Goal: Task Accomplishment & Management: Manage account settings

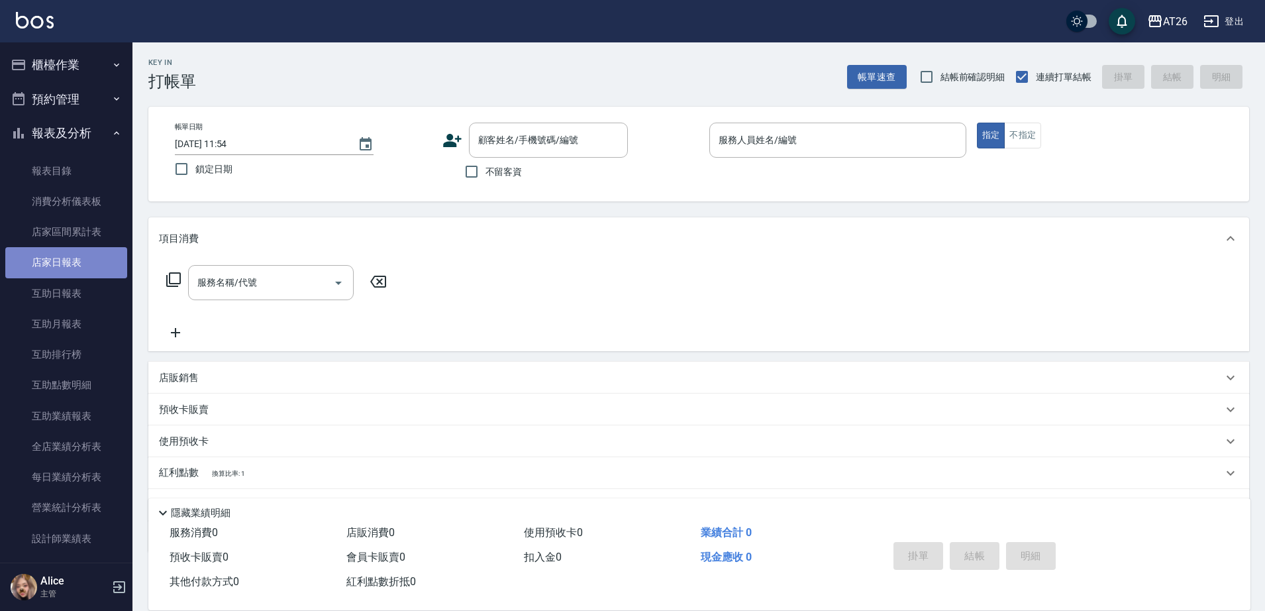
click at [70, 262] on link "店家日報表" at bounding box center [66, 262] width 122 height 30
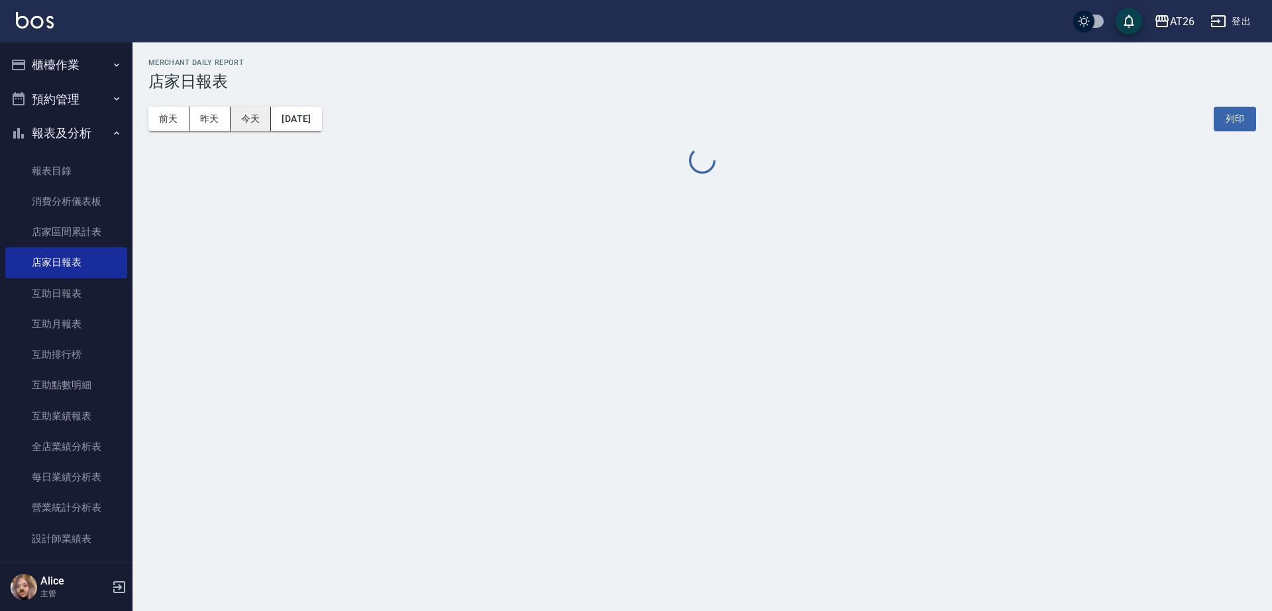
click at [259, 121] on button "今天" at bounding box center [250, 119] width 41 height 25
click at [197, 121] on button "昨天" at bounding box center [209, 119] width 41 height 25
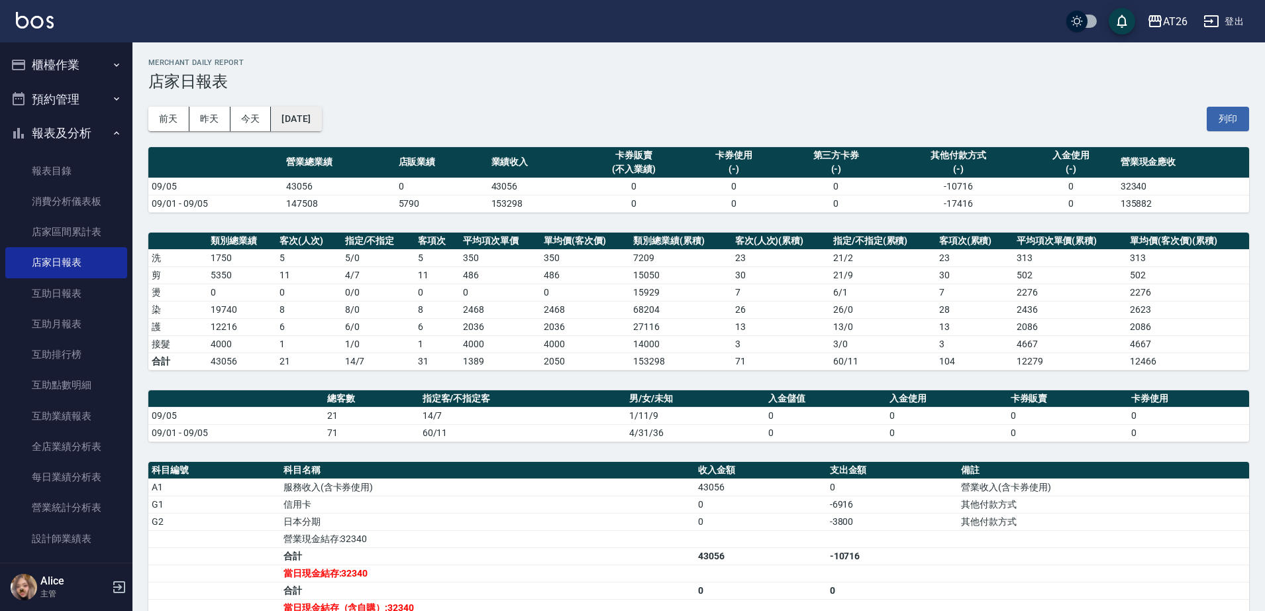
click at [313, 112] on button "2025/09/05" at bounding box center [296, 119] width 50 height 25
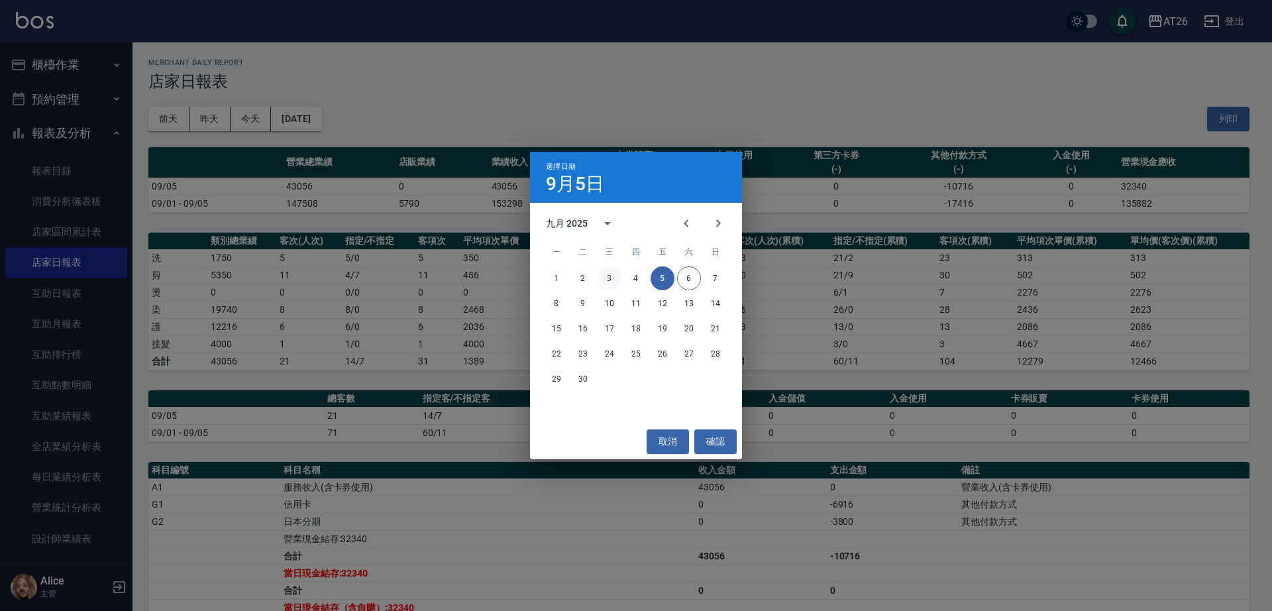
click at [621, 276] on button "3" at bounding box center [609, 278] width 24 height 24
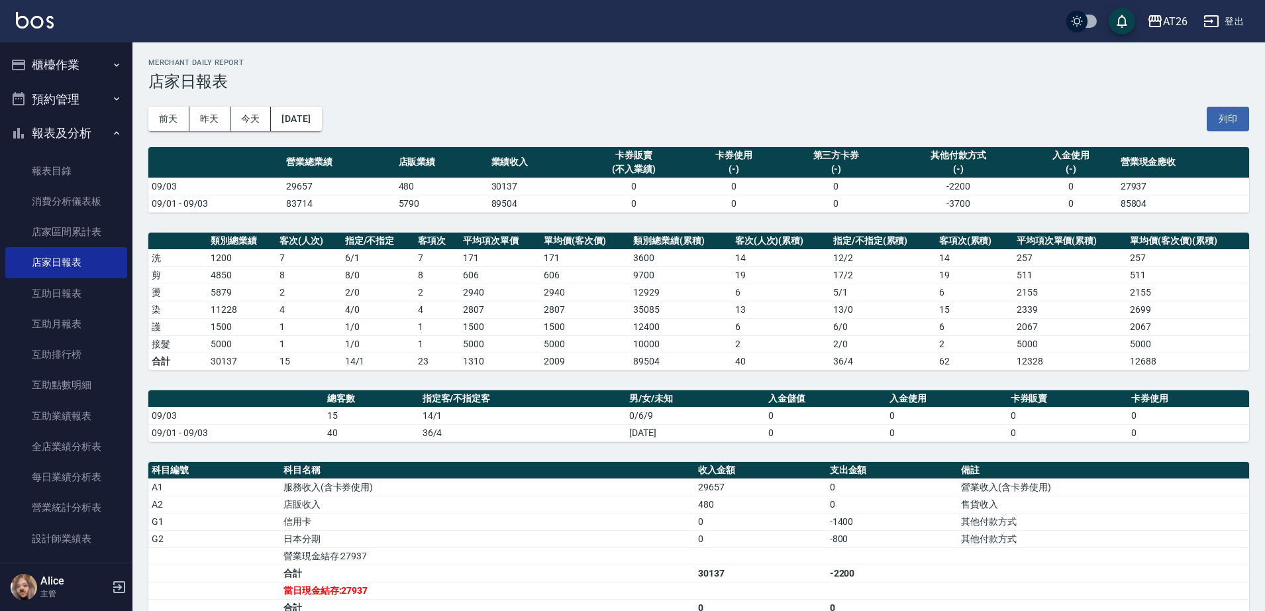
click at [76, 67] on button "櫃檯作業" at bounding box center [66, 65] width 122 height 34
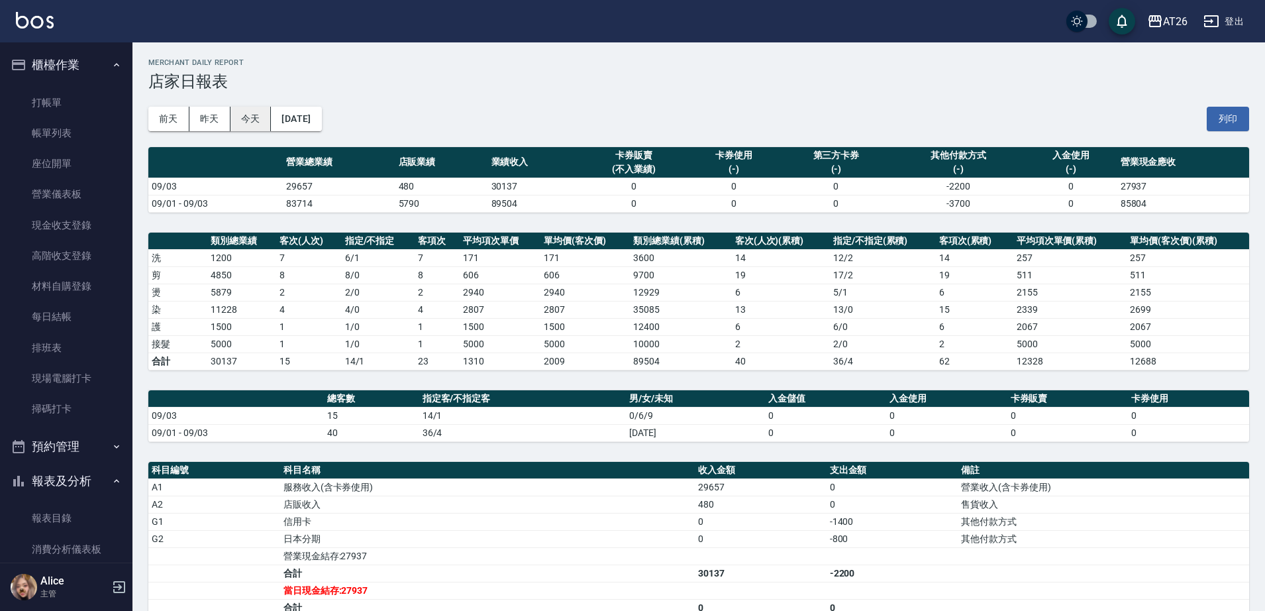
drag, startPoint x: 206, startPoint y: 93, endPoint x: 245, endPoint y: 123, distance: 49.1
click at [210, 111] on div "前天 昨天 今天 2025/09/03 列印" at bounding box center [698, 119] width 1101 height 56
click at [321, 118] on button "2025/09/03" at bounding box center [296, 119] width 50 height 25
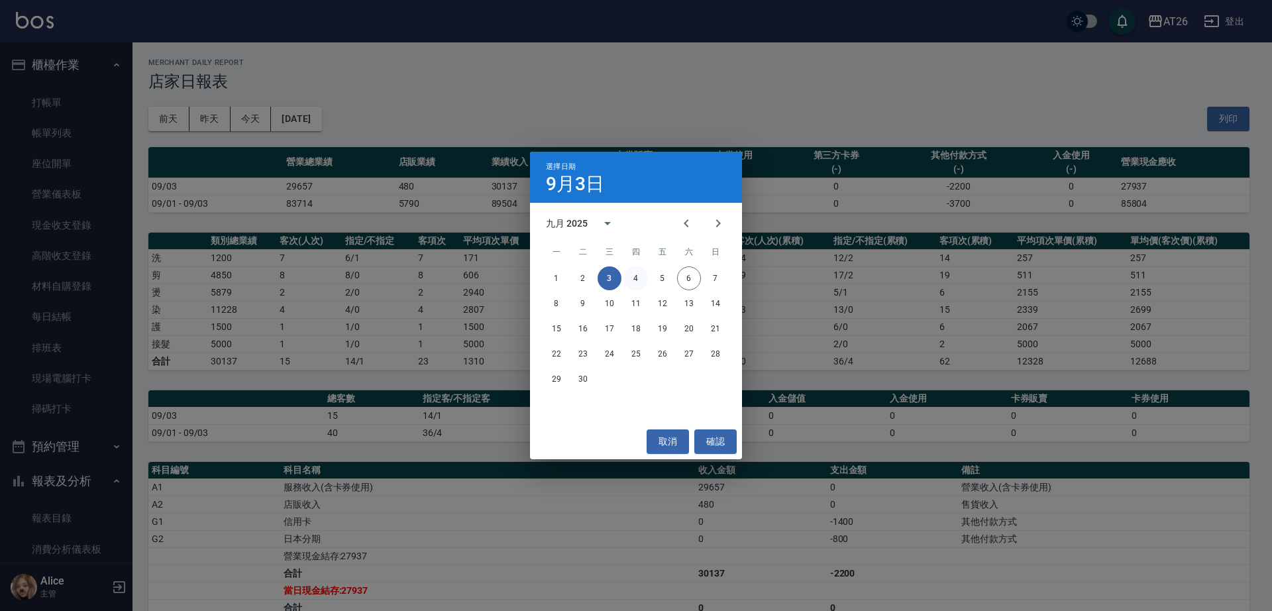
click at [644, 274] on button "4" at bounding box center [636, 278] width 24 height 24
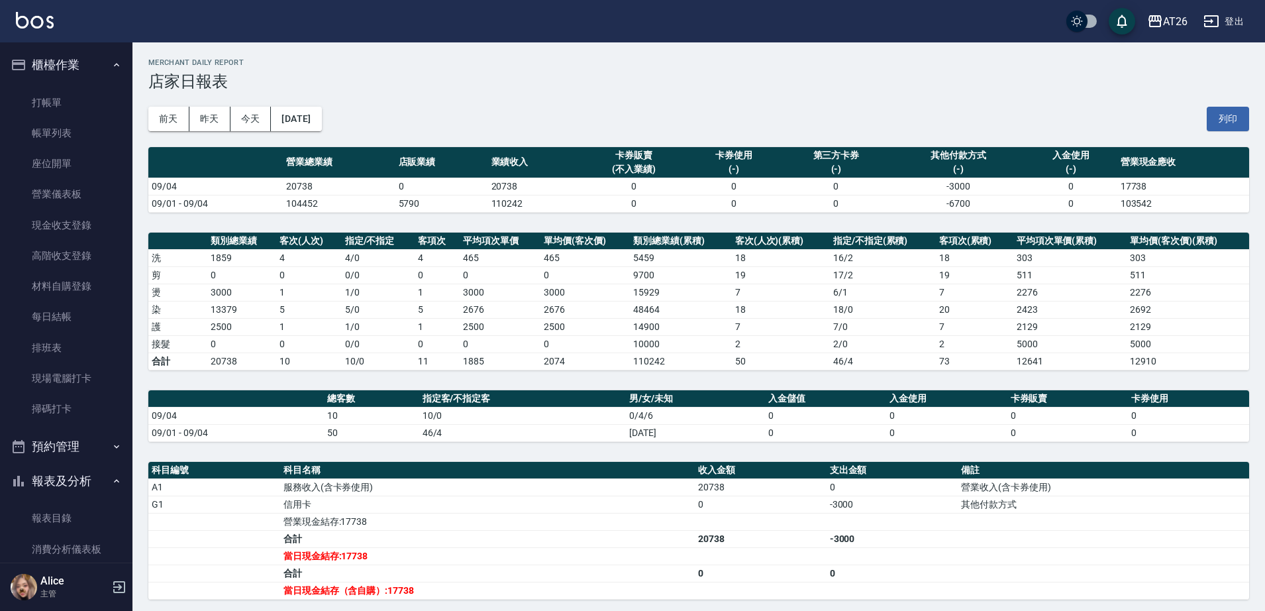
drag, startPoint x: 294, startPoint y: 540, endPoint x: 0, endPoint y: 642, distance: 311.5
click at [321, 119] on button "2025/09/04" at bounding box center [296, 119] width 50 height 25
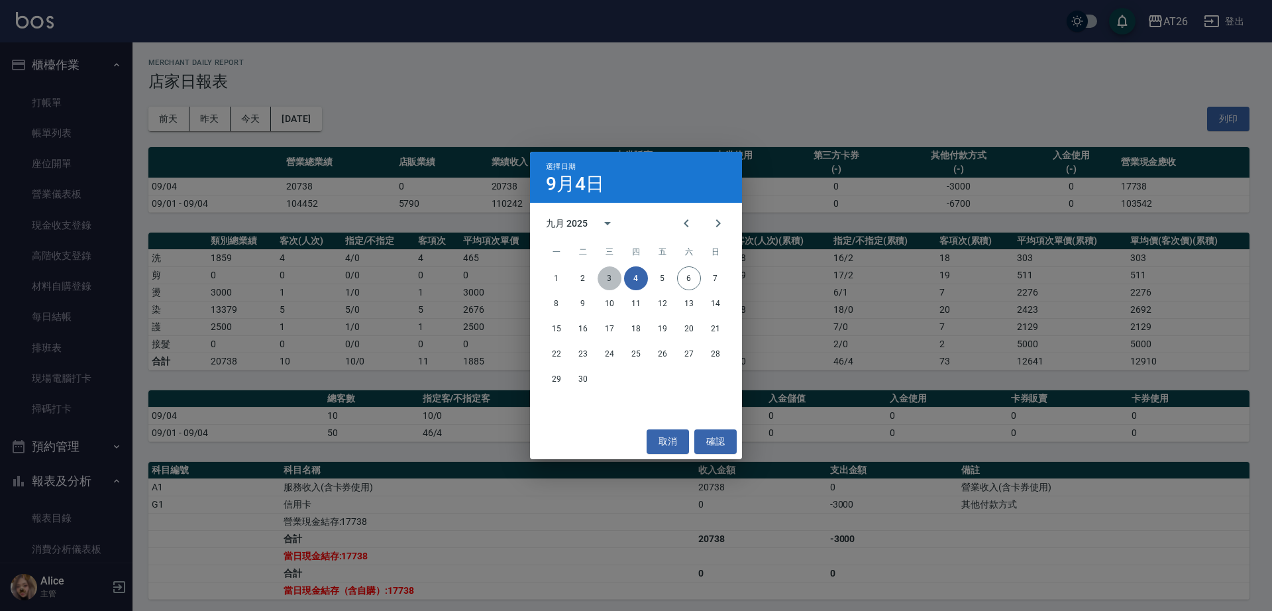
click at [613, 272] on button "3" at bounding box center [609, 278] width 24 height 24
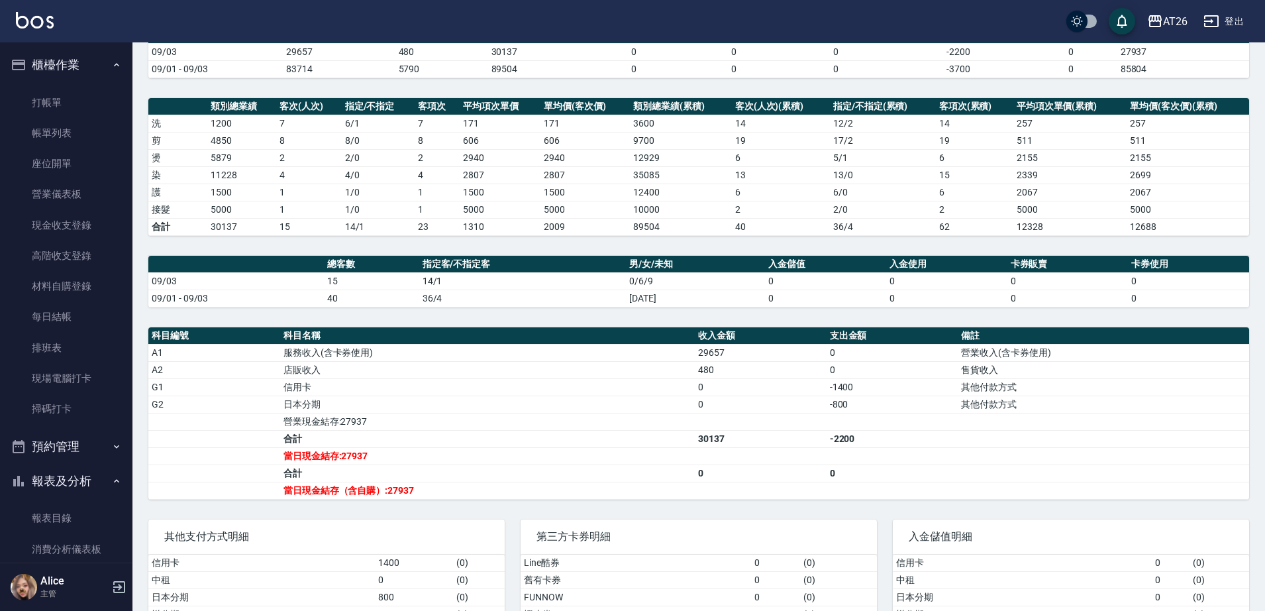
scroll to position [213, 0]
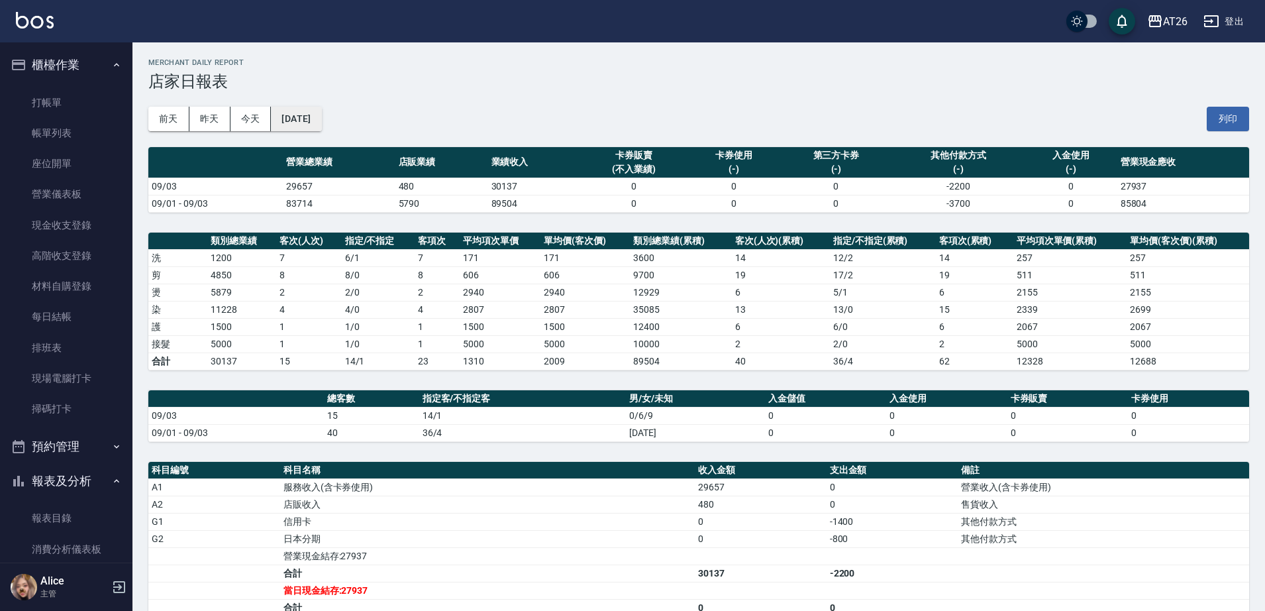
click at [307, 108] on button "2025/09/03" at bounding box center [296, 119] width 50 height 25
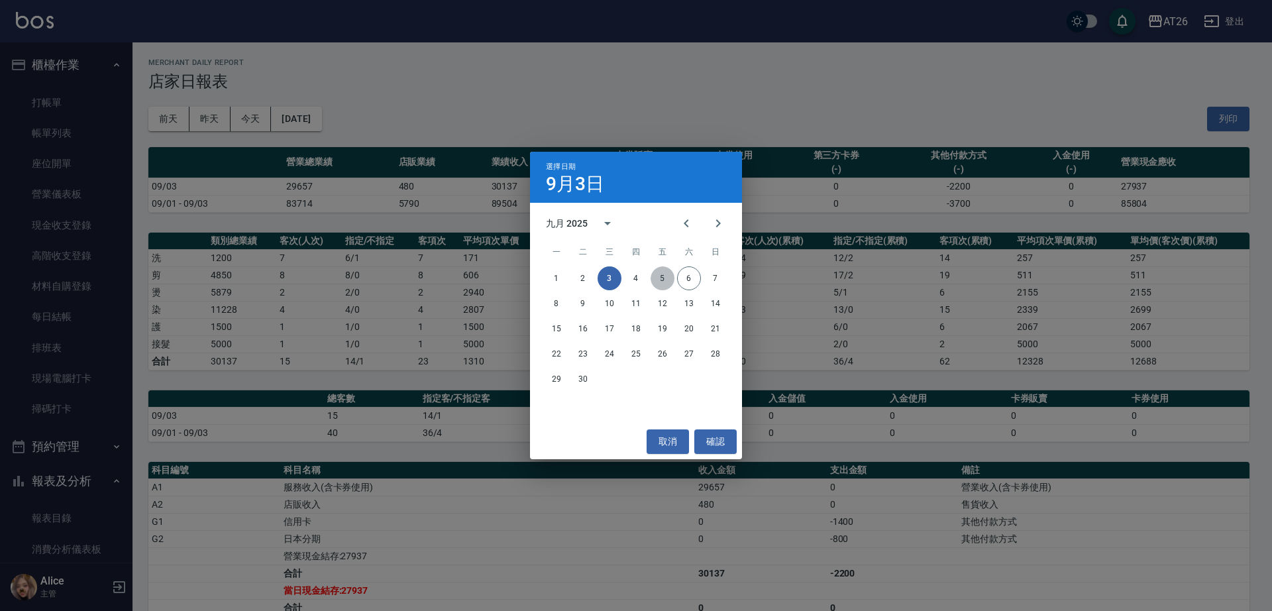
click at [670, 276] on button "5" at bounding box center [662, 278] width 24 height 24
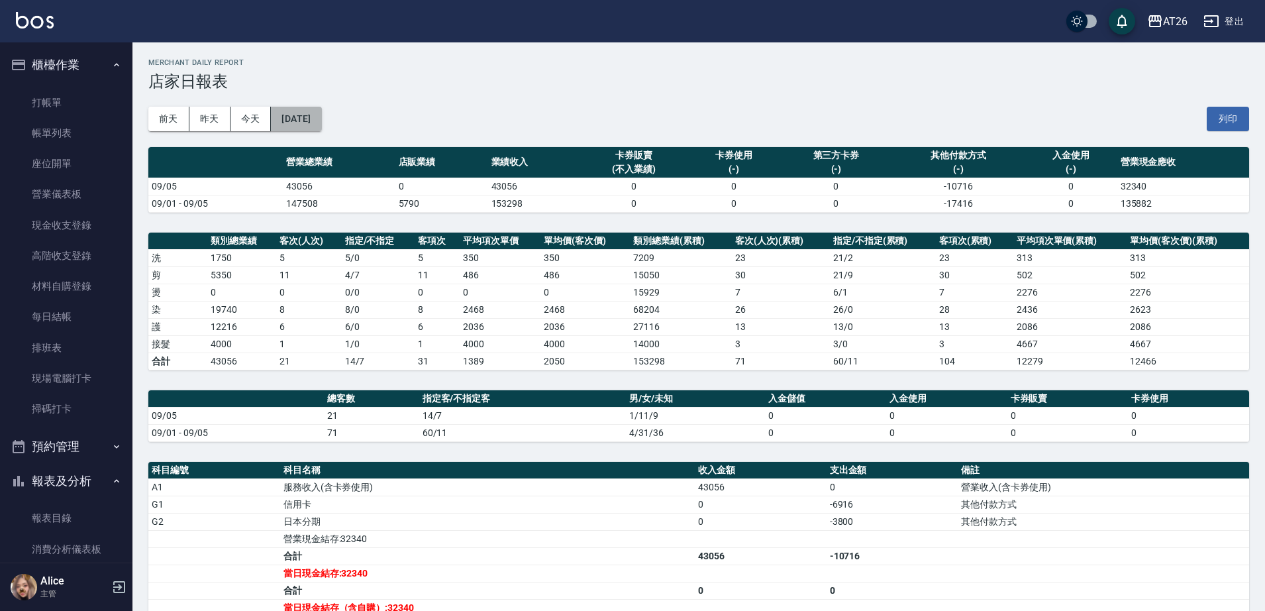
click at [321, 109] on button "2025/09/05" at bounding box center [296, 119] width 50 height 25
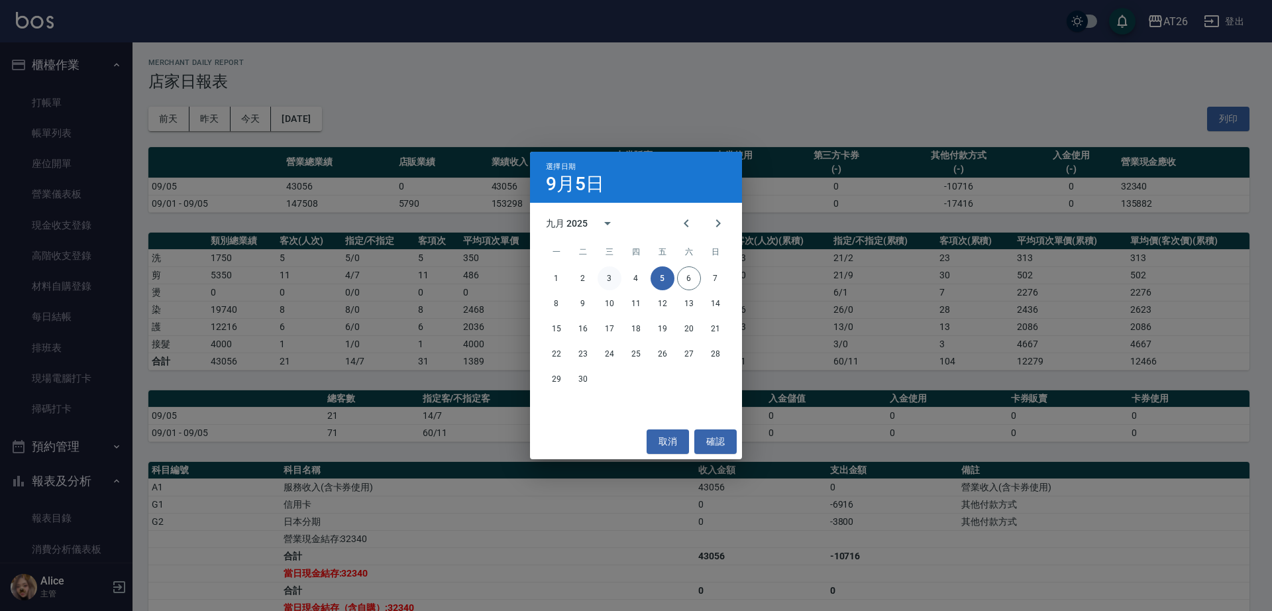
click at [619, 283] on button "3" at bounding box center [609, 278] width 24 height 24
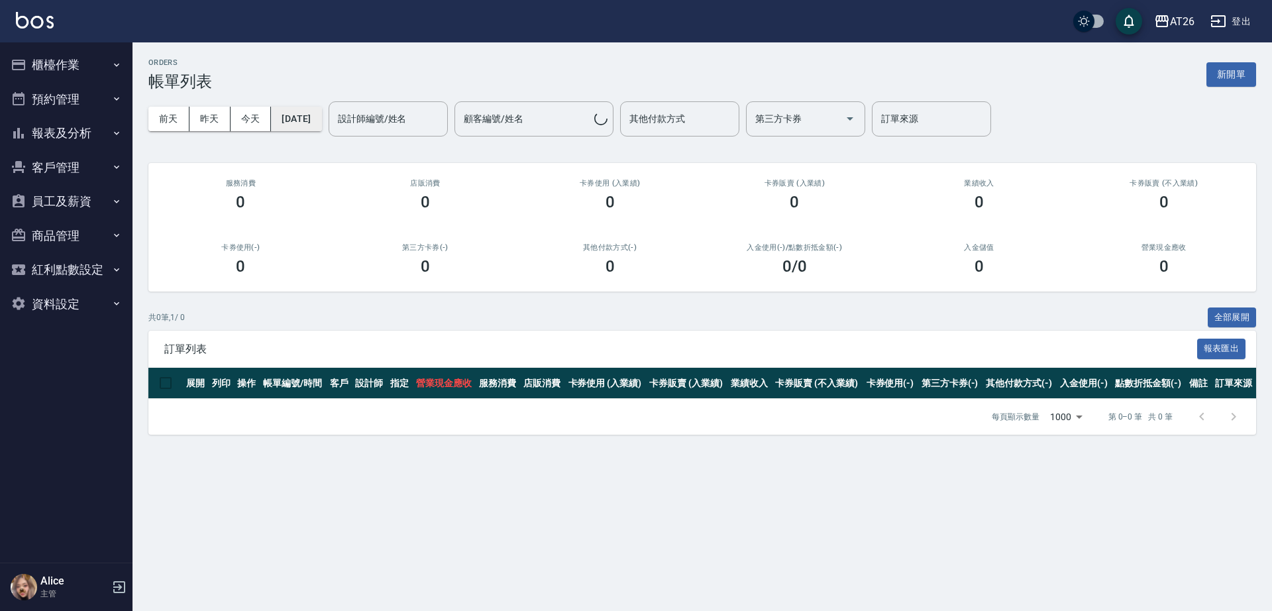
click at [309, 113] on button "2025/09/06" at bounding box center [296, 119] width 50 height 25
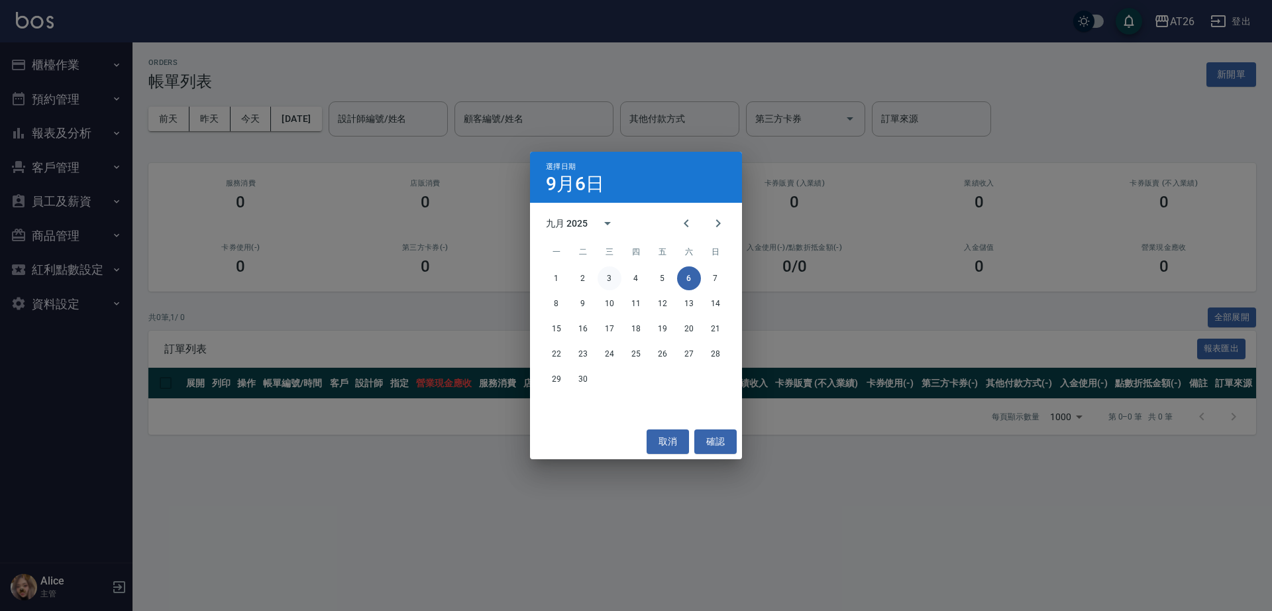
click at [599, 281] on button "3" at bounding box center [609, 278] width 24 height 24
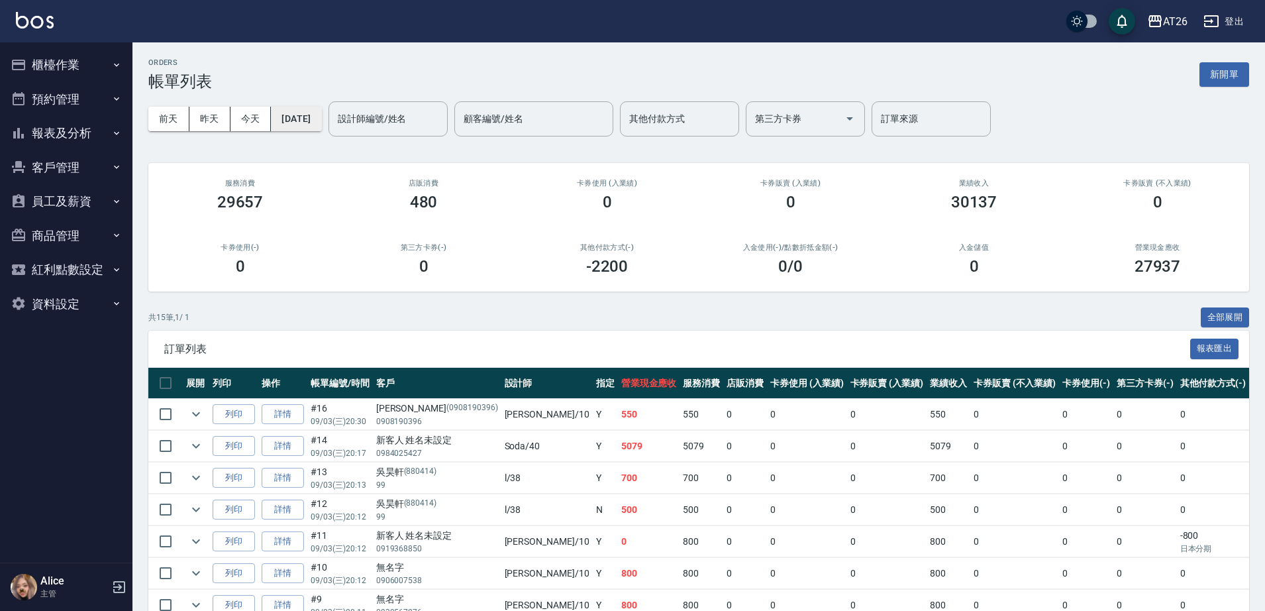
click at [310, 117] on button "2025/09/03" at bounding box center [296, 119] width 50 height 25
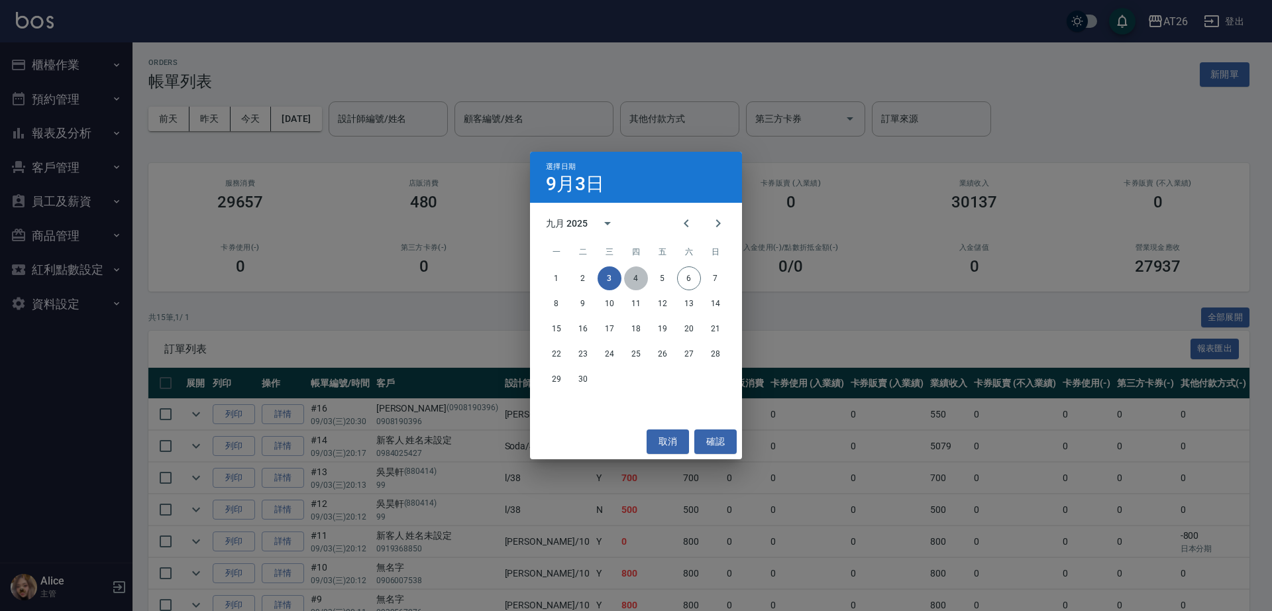
click at [636, 269] on button "4" at bounding box center [636, 278] width 24 height 24
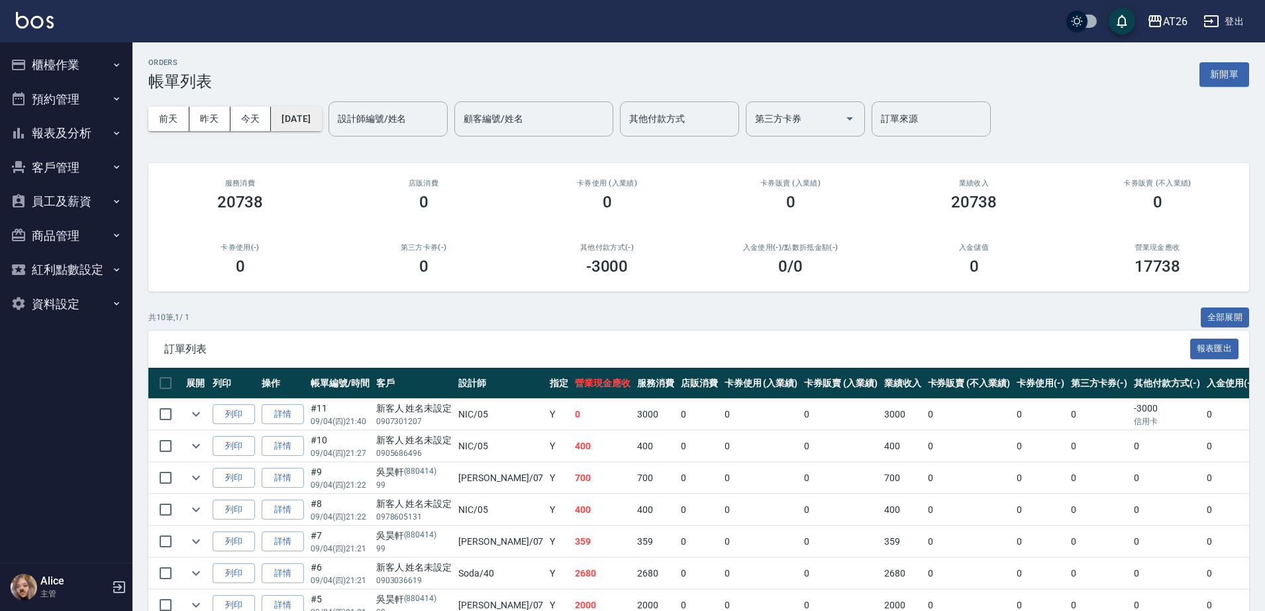
click at [321, 119] on button "2025/09/04" at bounding box center [296, 119] width 50 height 25
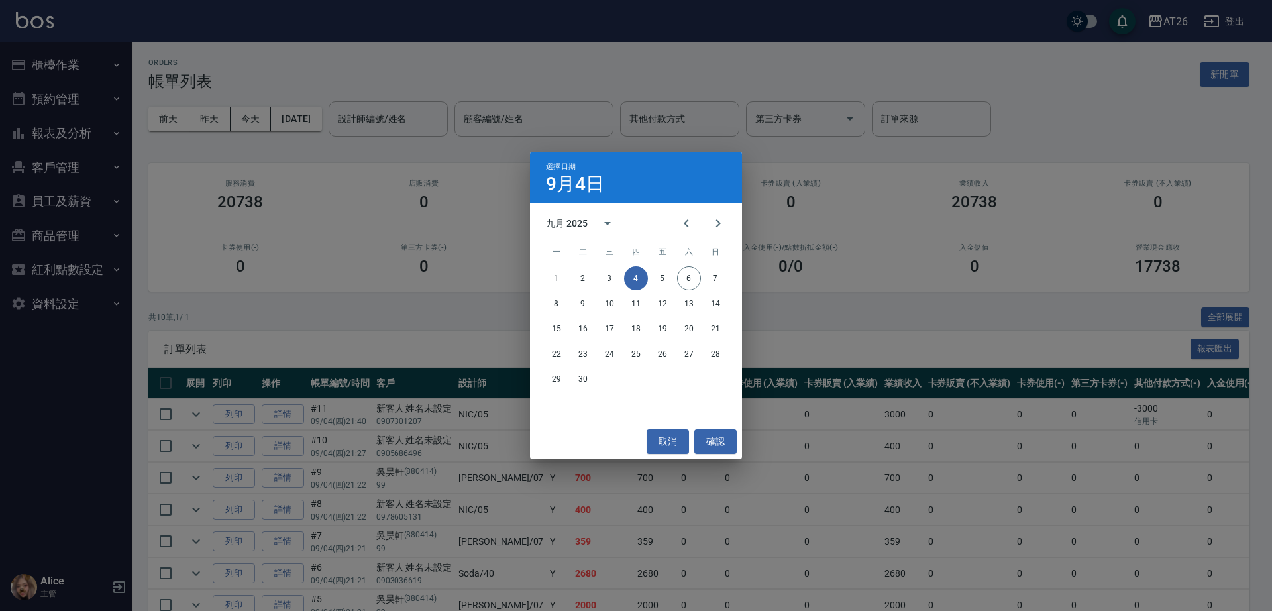
click at [647, 272] on div "1 2 3 4 5 6 7" at bounding box center [636, 278] width 212 height 24
click at [719, 439] on button "確認" at bounding box center [715, 441] width 42 height 25
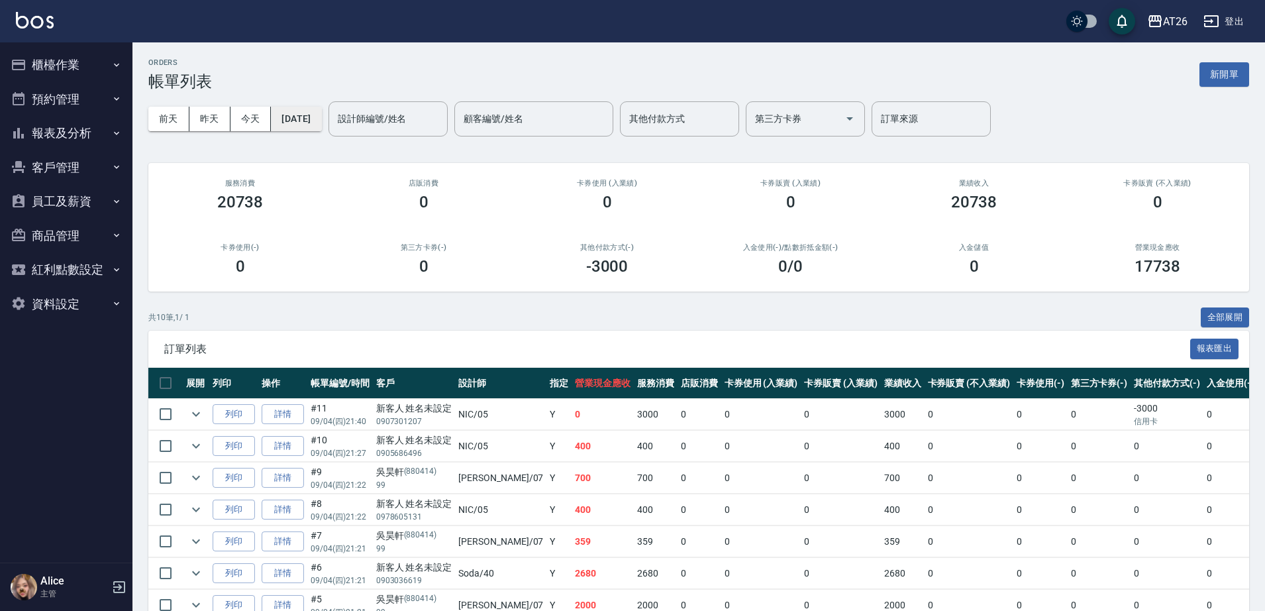
click at [301, 126] on button "2025/09/04" at bounding box center [296, 119] width 50 height 25
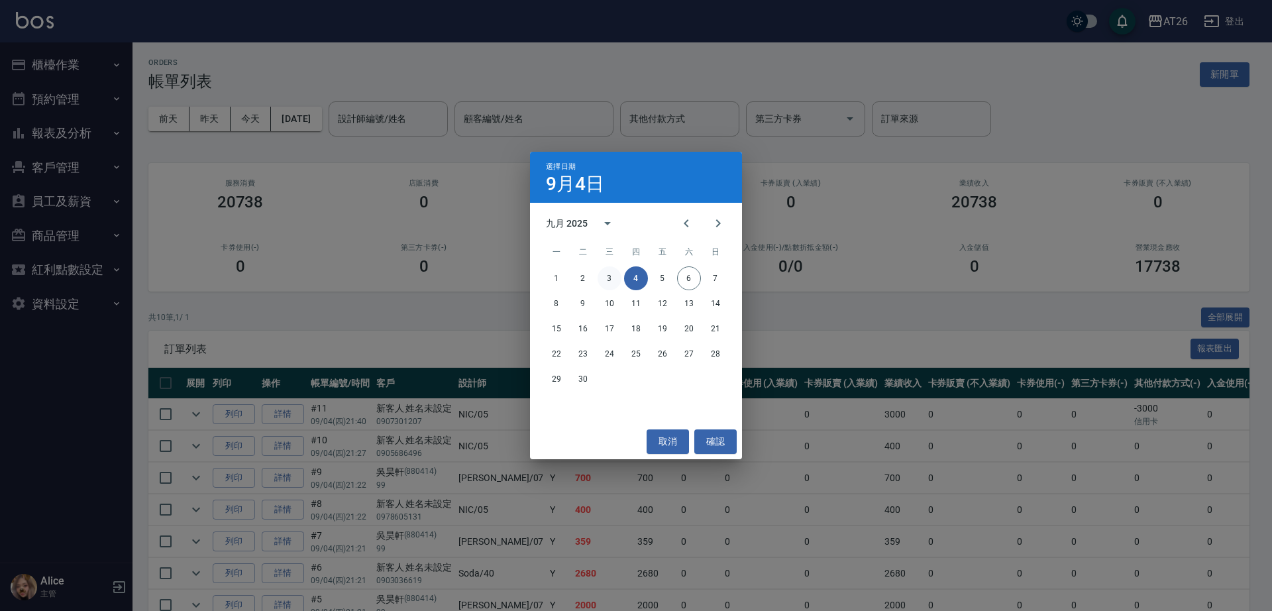
click at [614, 276] on button "3" at bounding box center [609, 278] width 24 height 24
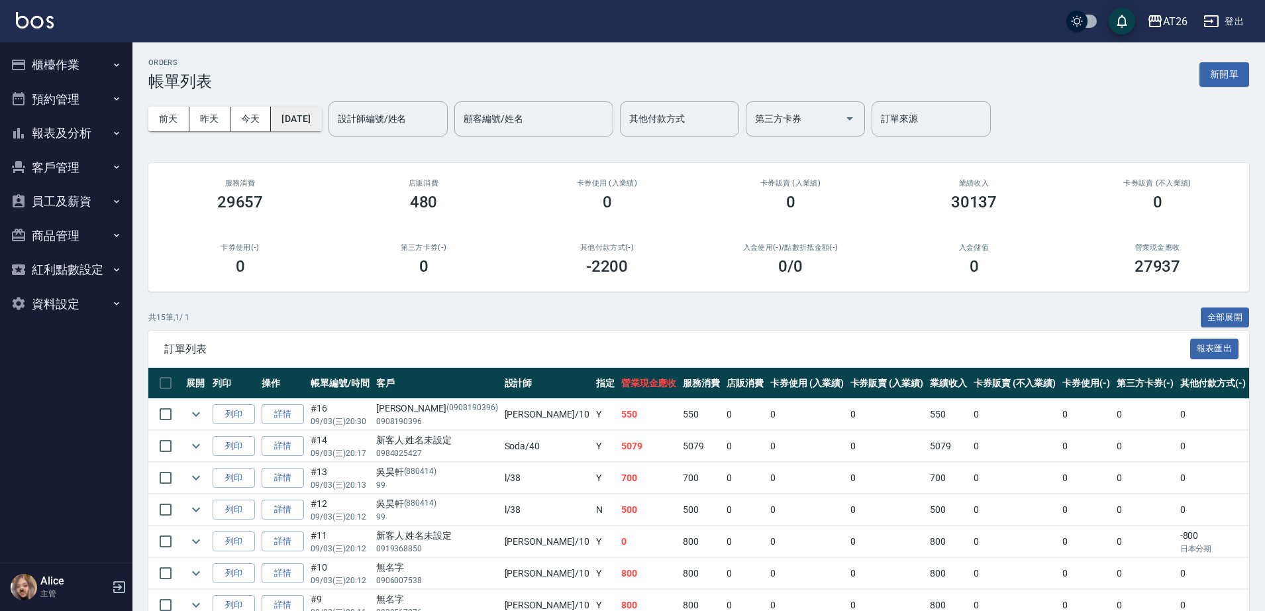
click at [316, 115] on button "2025/09/03" at bounding box center [296, 119] width 50 height 25
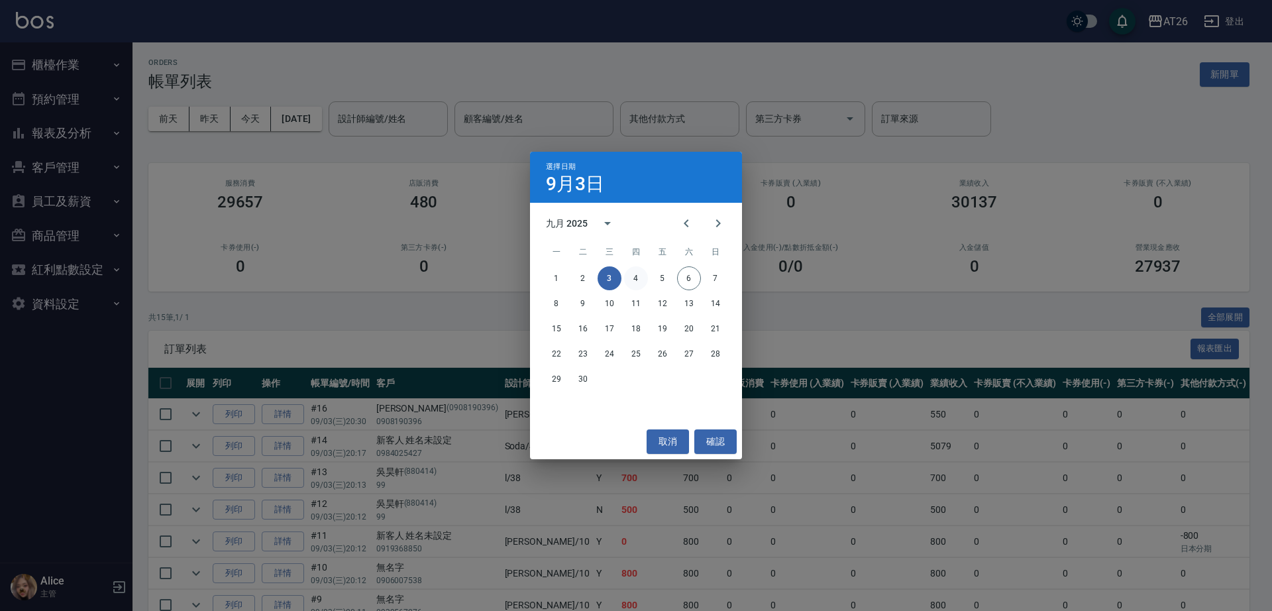
click at [633, 278] on button "4" at bounding box center [636, 278] width 24 height 24
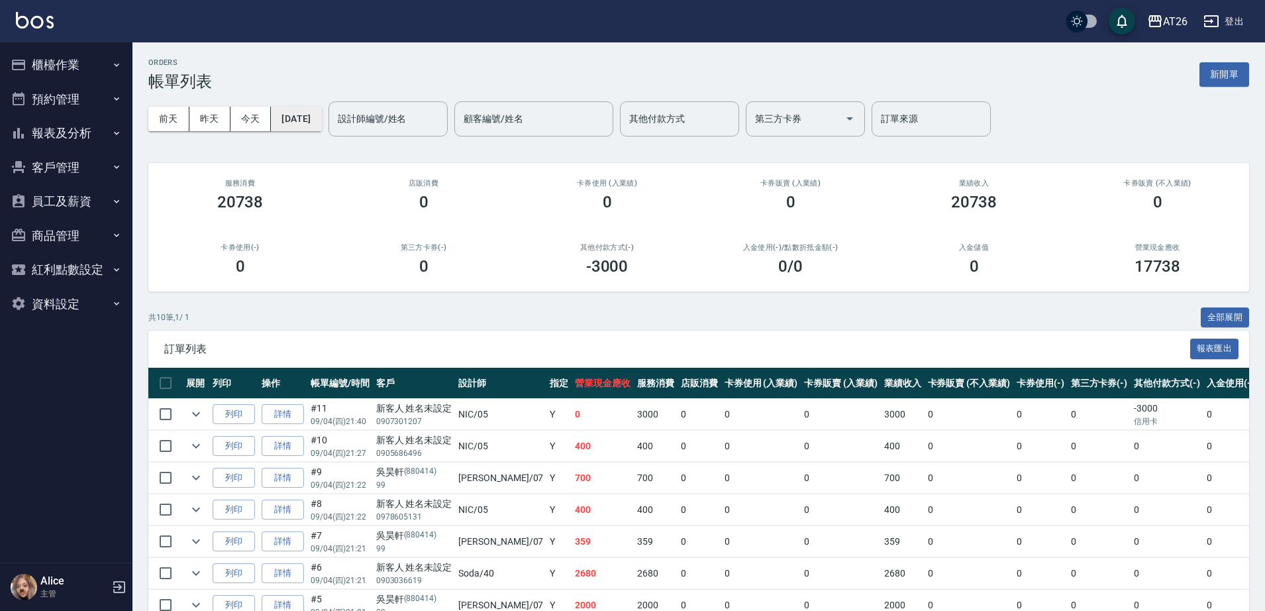
click at [300, 110] on button "2025/09/04" at bounding box center [296, 119] width 50 height 25
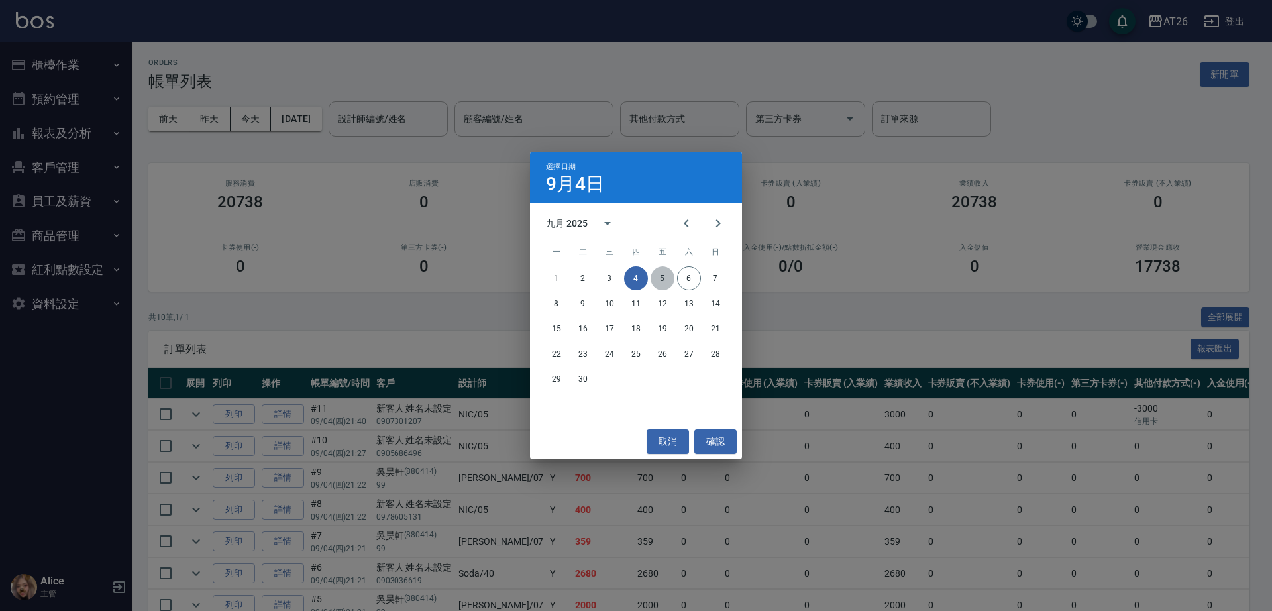
click at [658, 279] on button "5" at bounding box center [662, 278] width 24 height 24
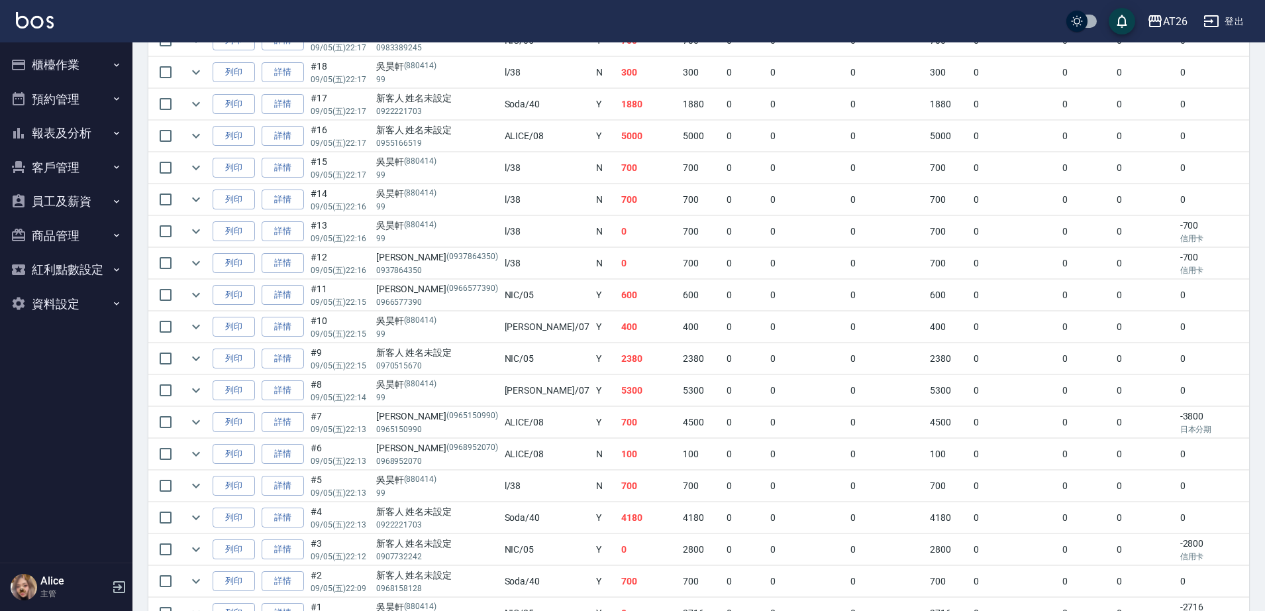
scroll to position [520, 0]
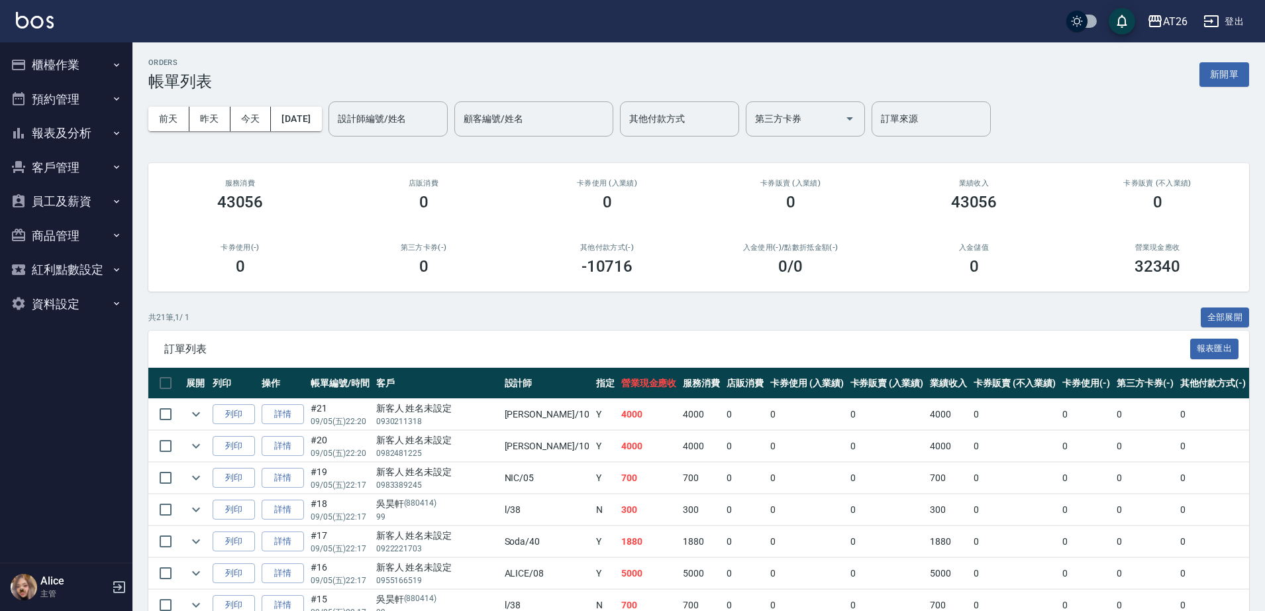
drag, startPoint x: 590, startPoint y: 394, endPoint x: 544, endPoint y: 367, distance: 53.2
click at [309, 111] on button "2025/09/05" at bounding box center [296, 119] width 50 height 25
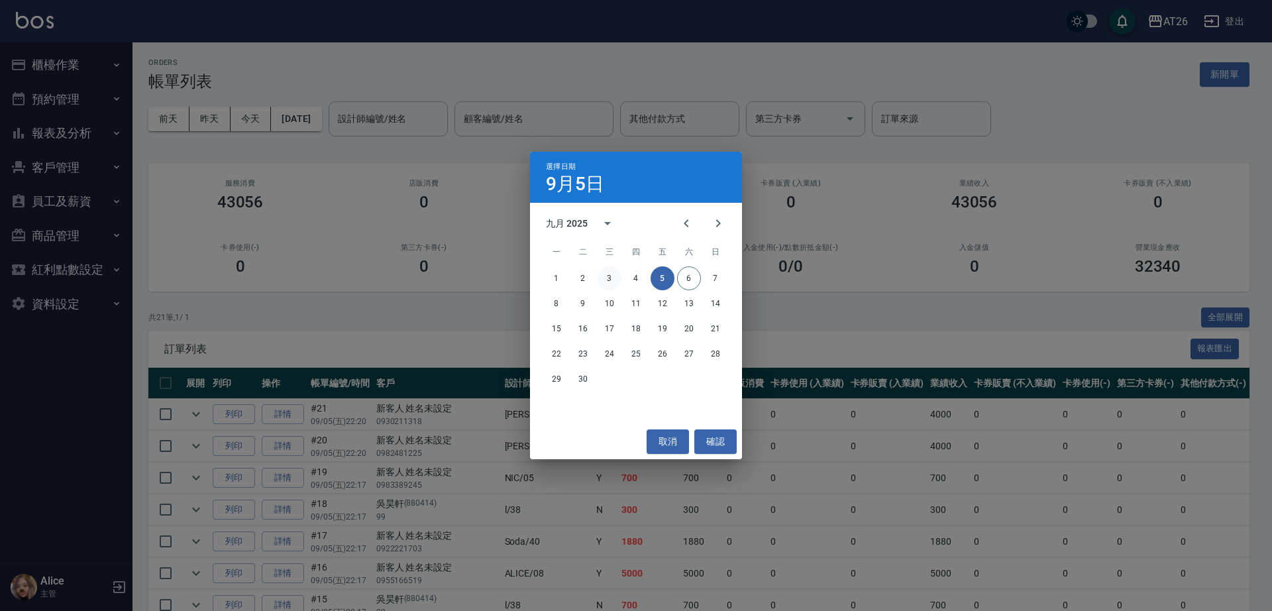
click at [614, 279] on button "3" at bounding box center [609, 278] width 24 height 24
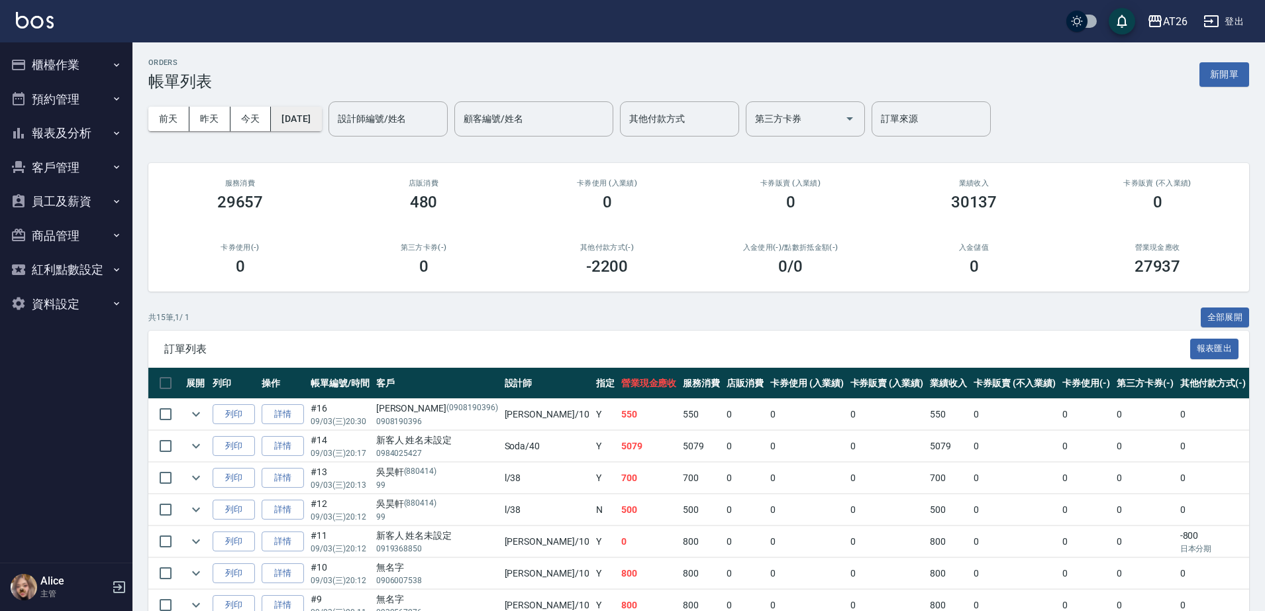
click at [321, 111] on button "2025/09/03" at bounding box center [296, 119] width 50 height 25
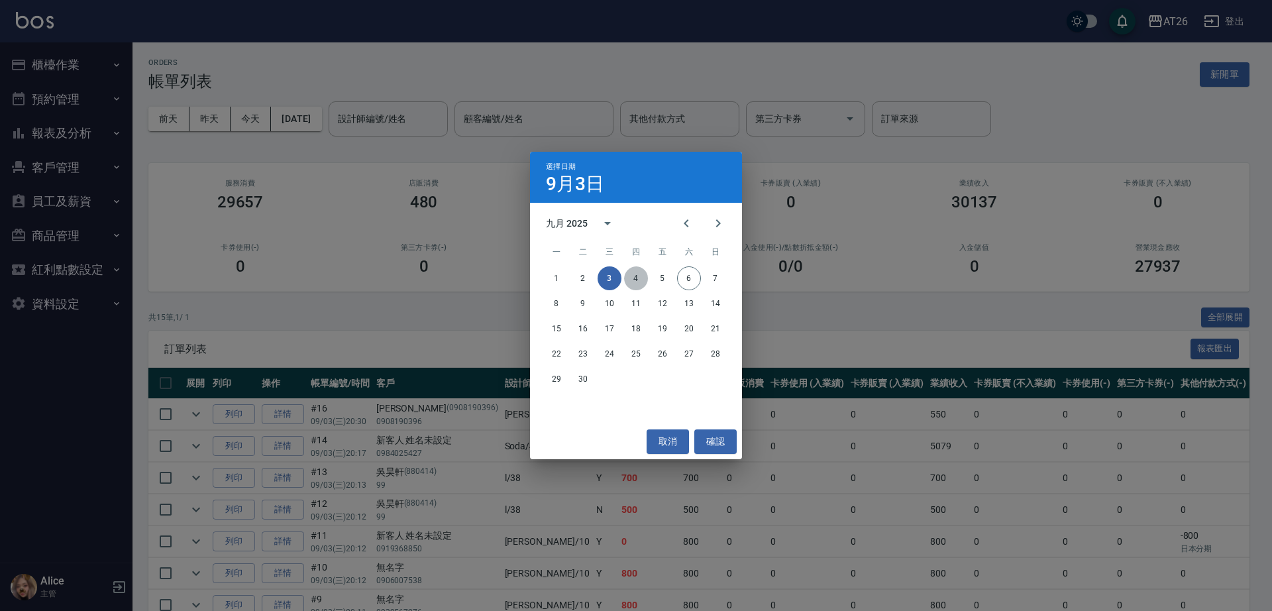
click at [644, 273] on button "4" at bounding box center [636, 278] width 24 height 24
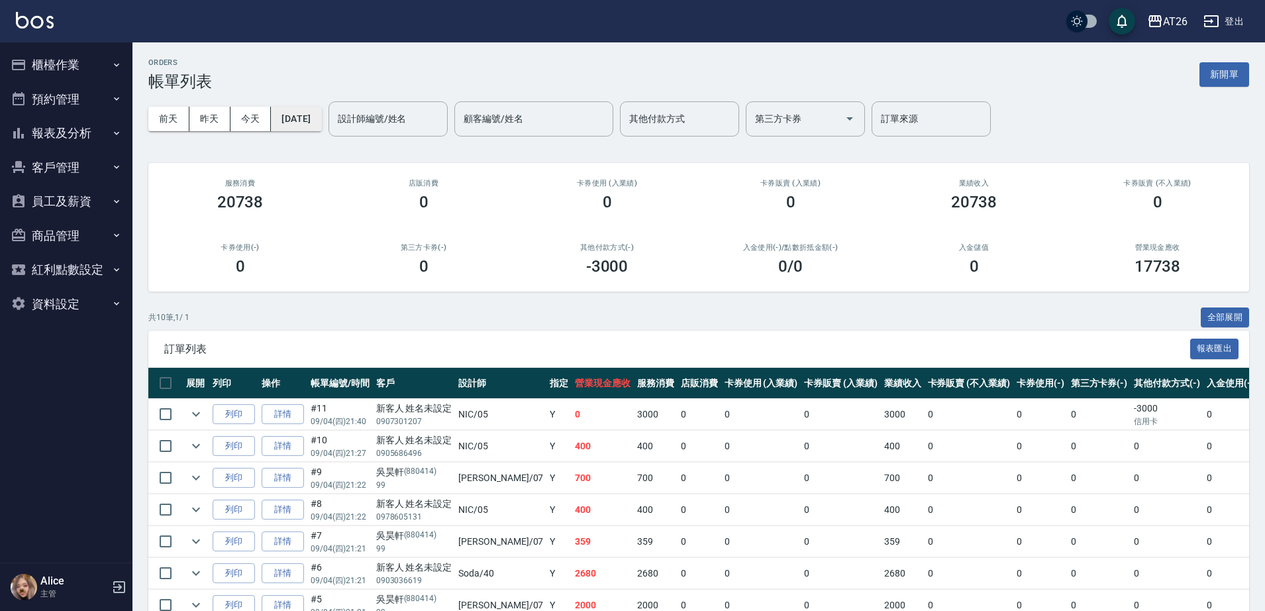
click at [308, 111] on button "2025/09/04" at bounding box center [296, 119] width 50 height 25
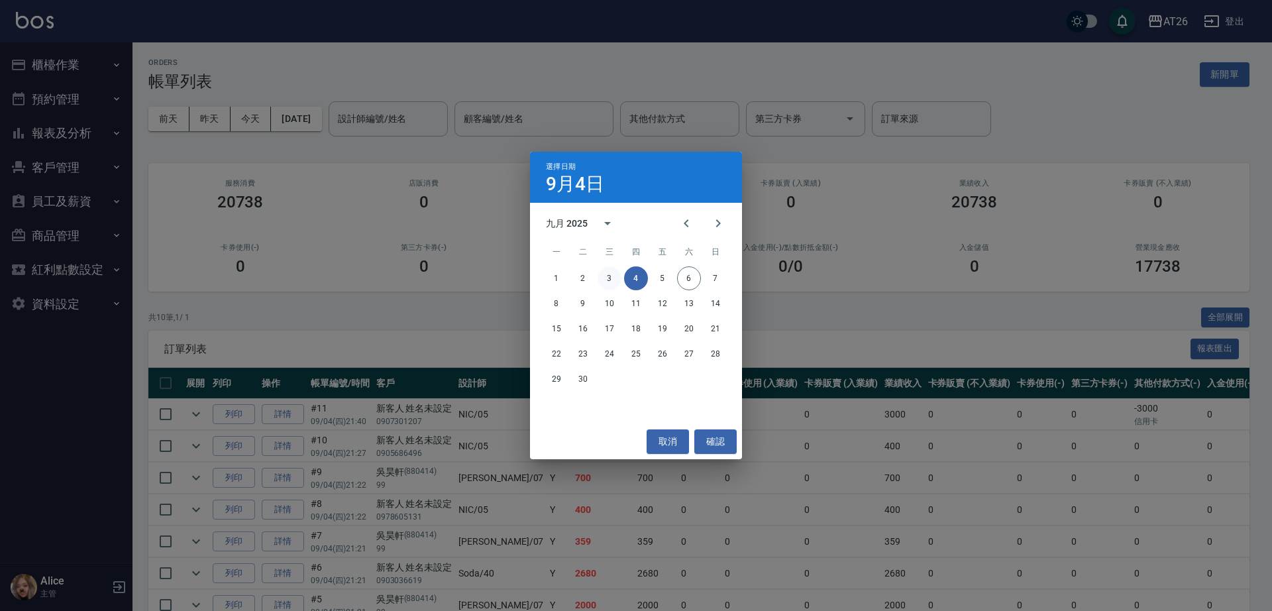
click at [607, 283] on button "3" at bounding box center [609, 278] width 24 height 24
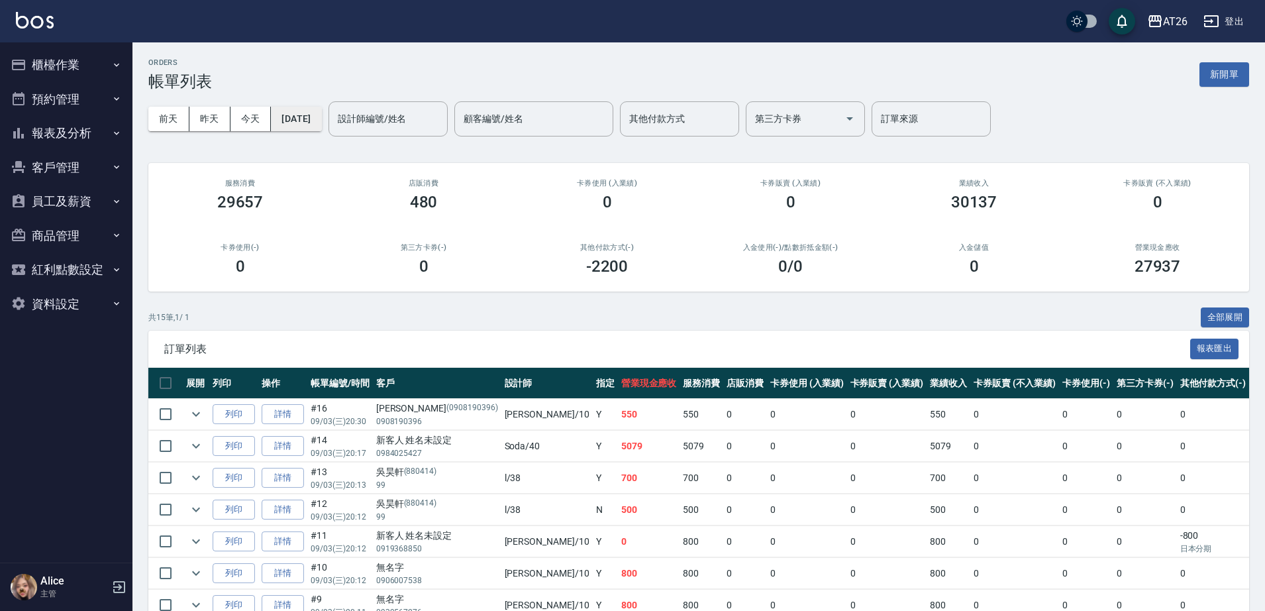
click at [301, 108] on button "2025/09/03" at bounding box center [296, 119] width 50 height 25
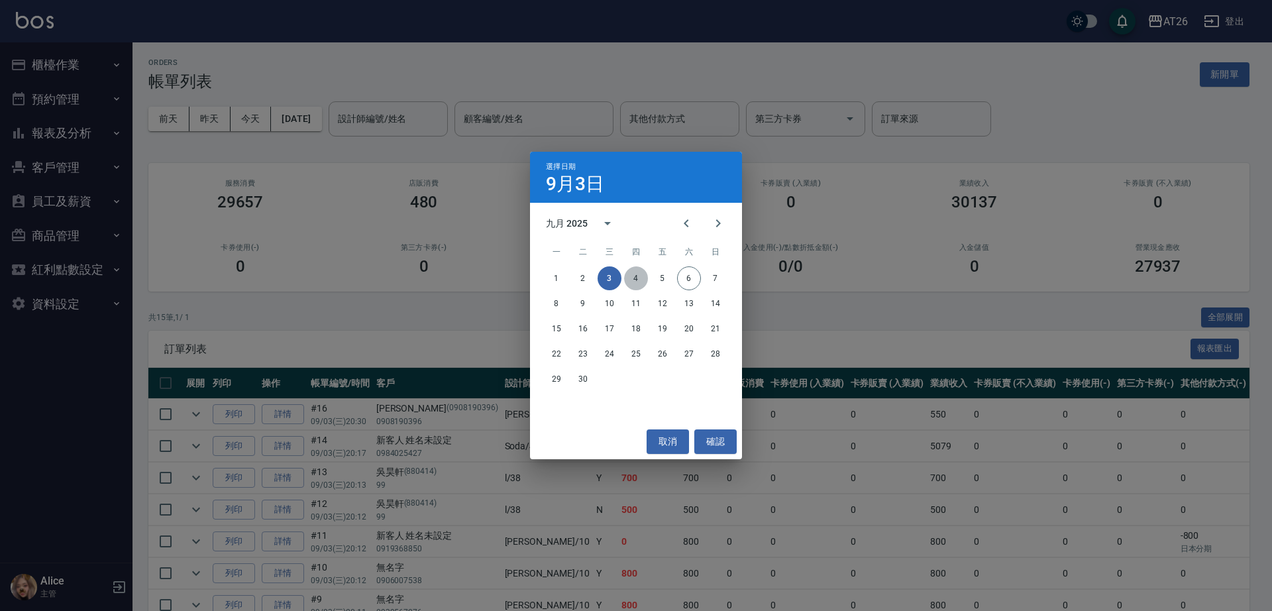
click at [638, 276] on button "4" at bounding box center [636, 278] width 24 height 24
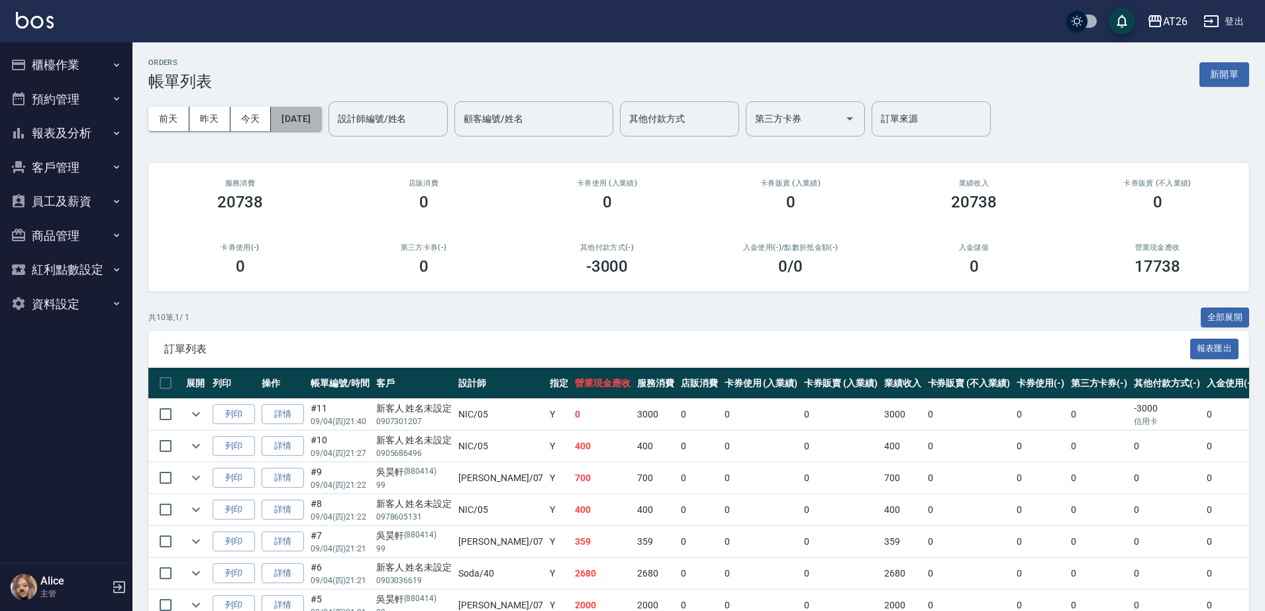
click at [314, 118] on button "2025/09/04" at bounding box center [296, 119] width 50 height 25
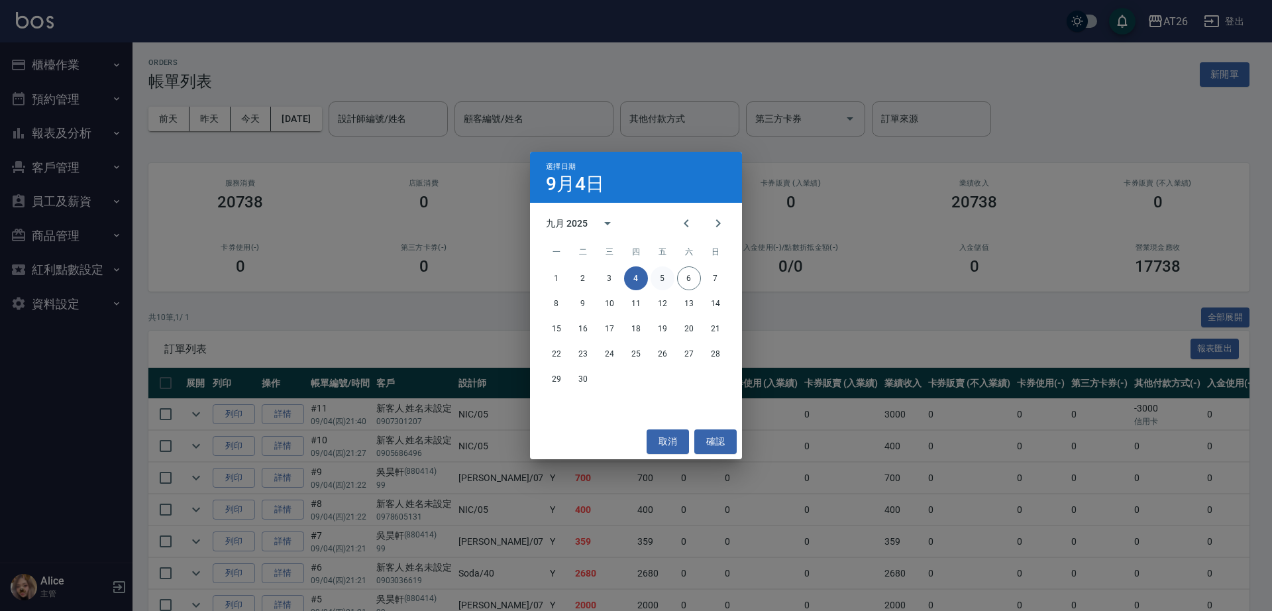
click at [660, 281] on button "5" at bounding box center [662, 278] width 24 height 24
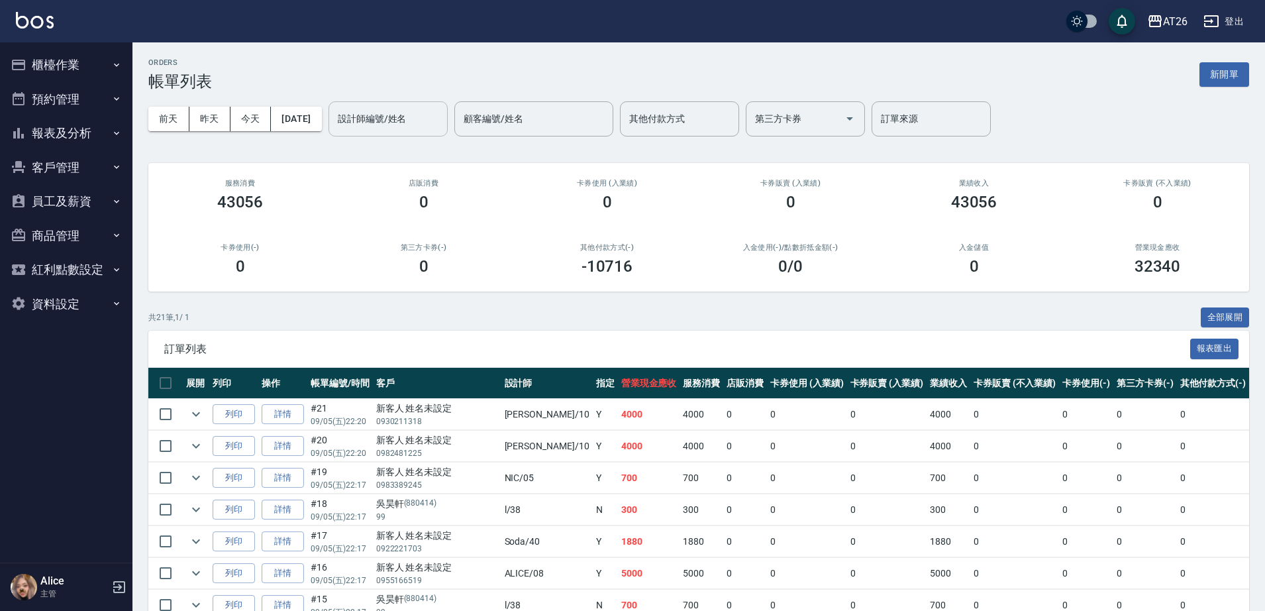
click at [431, 128] on input "設計師編號/姓名" at bounding box center [387, 118] width 107 height 23
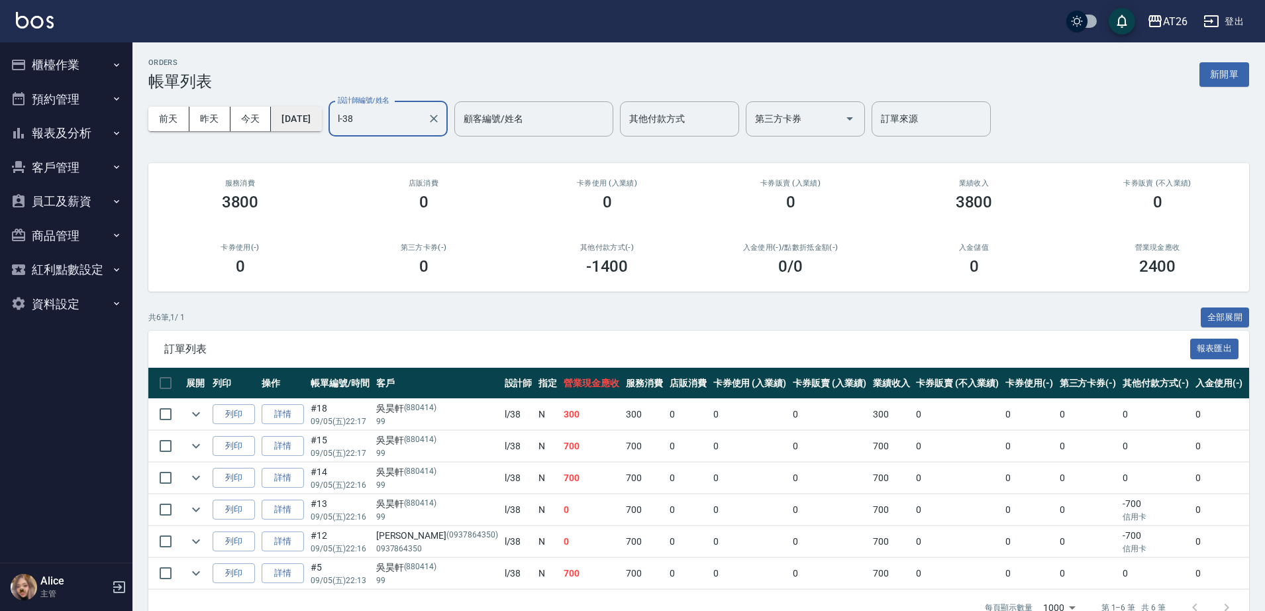
type input "l-38"
click at [321, 111] on button "2025/09/05" at bounding box center [296, 119] width 50 height 25
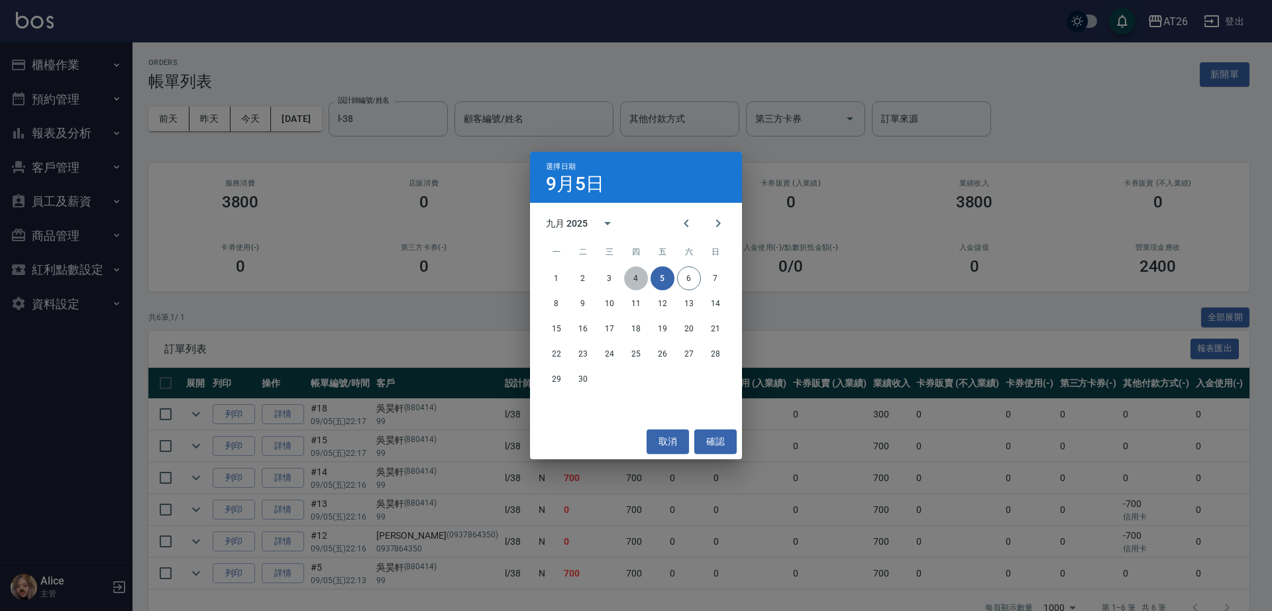
click at [629, 273] on button "4" at bounding box center [636, 278] width 24 height 24
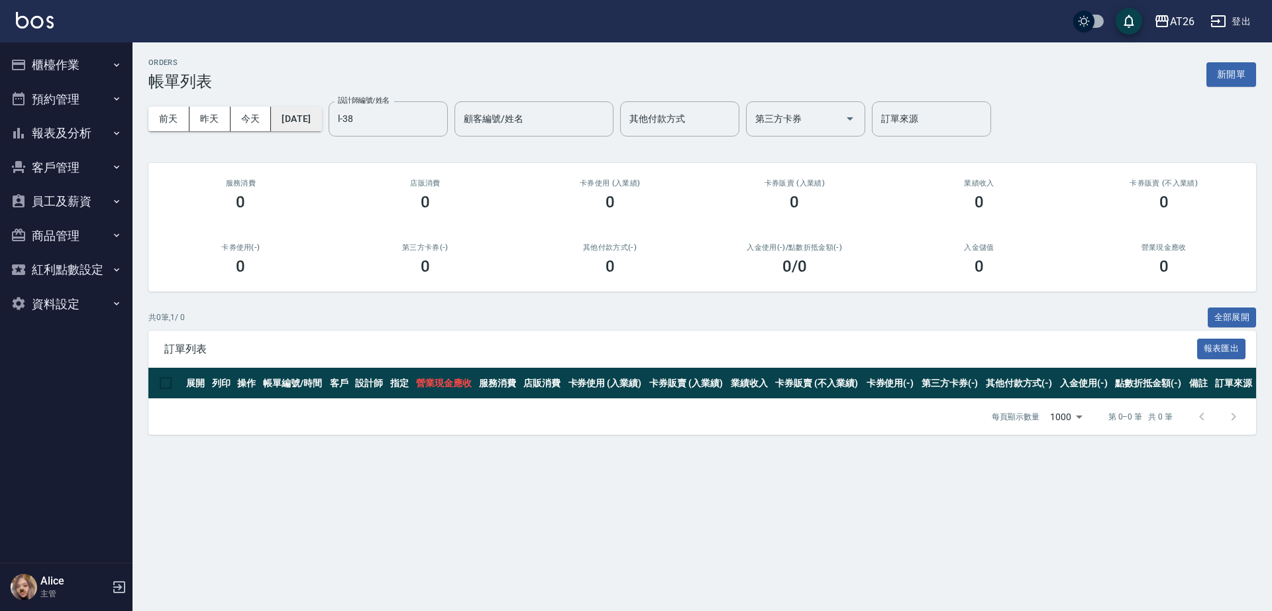
click at [321, 117] on button "2025/09/04" at bounding box center [296, 119] width 50 height 25
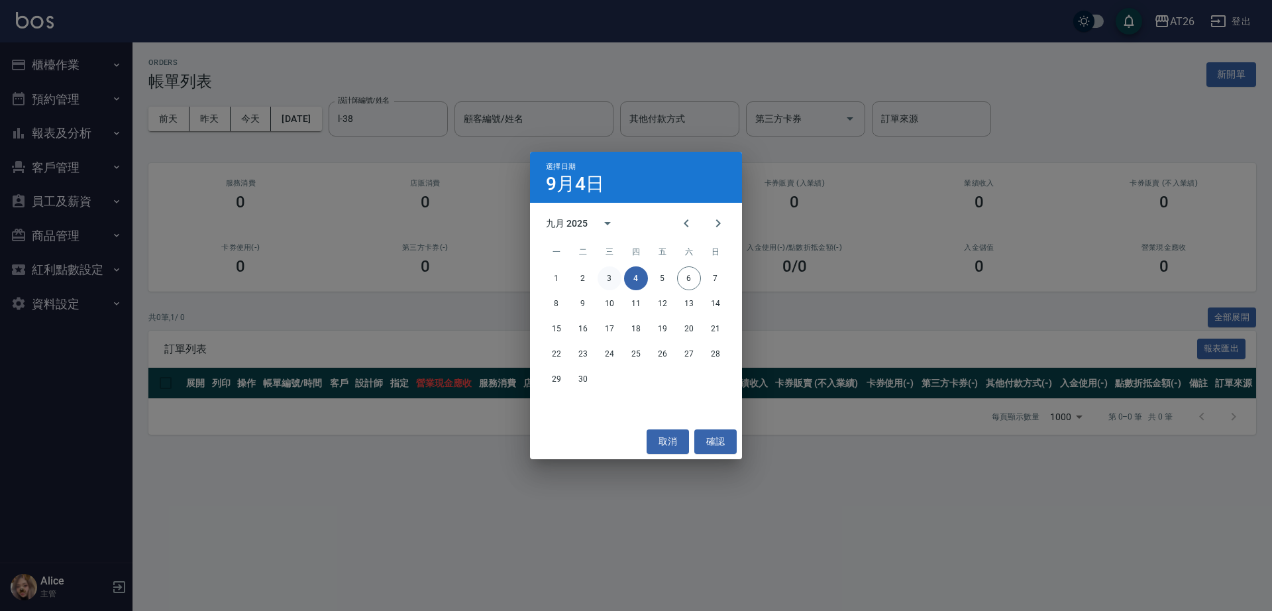
click at [605, 275] on button "3" at bounding box center [609, 278] width 24 height 24
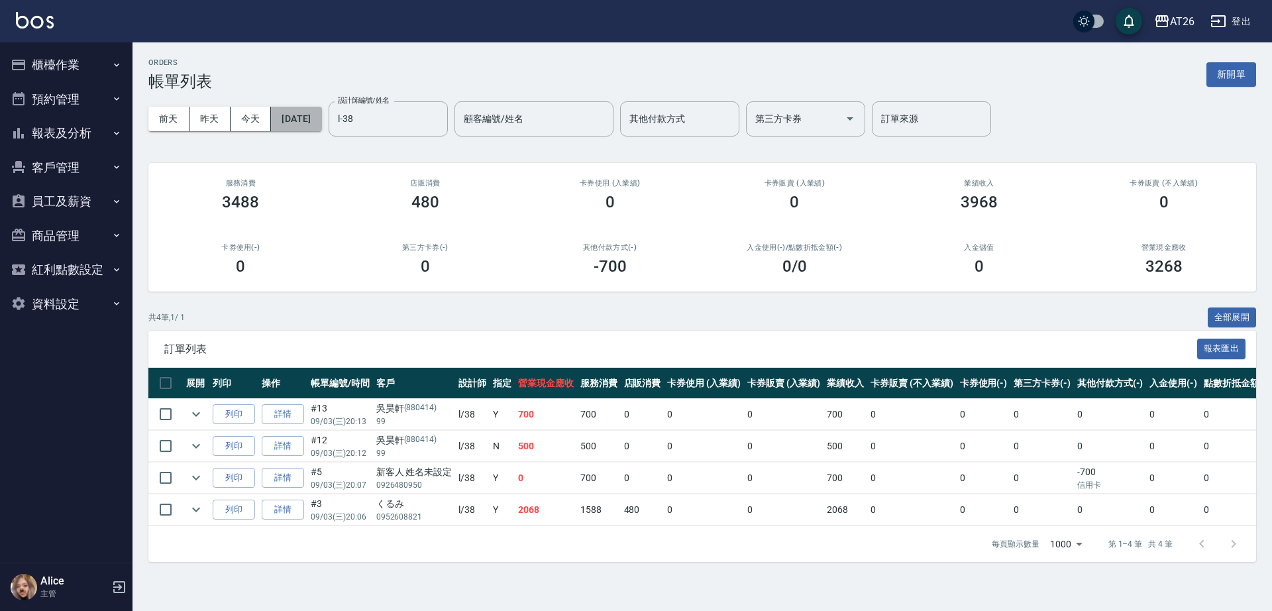
click at [321, 124] on button "2025/09/03" at bounding box center [296, 119] width 50 height 25
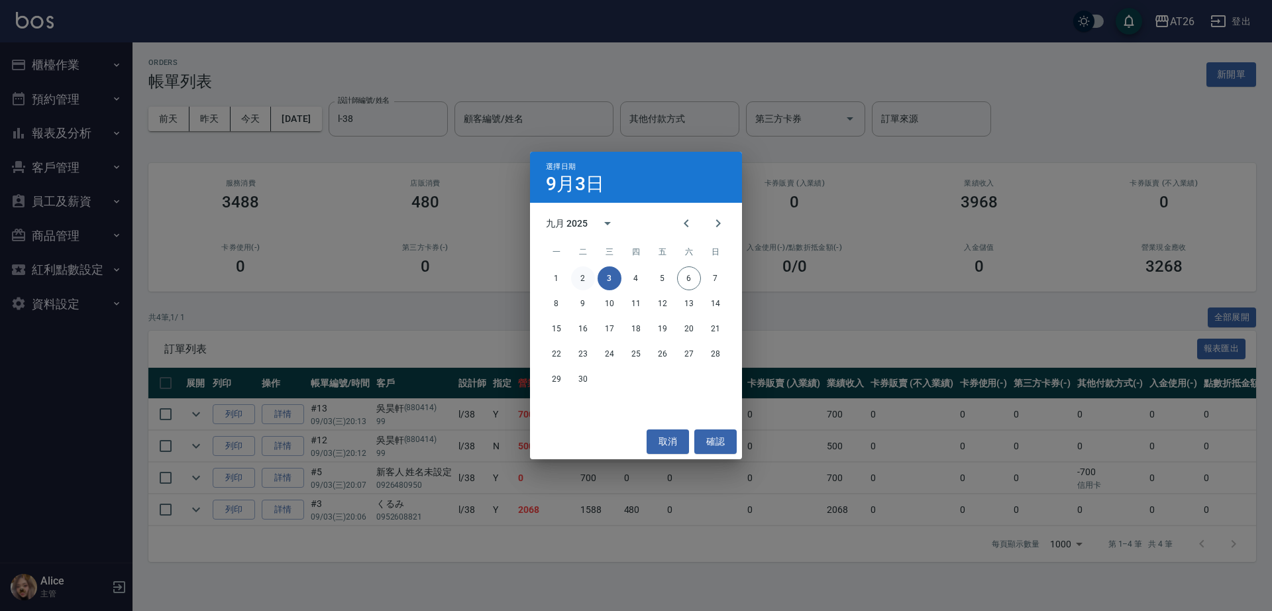
click at [579, 274] on button "2" at bounding box center [583, 278] width 24 height 24
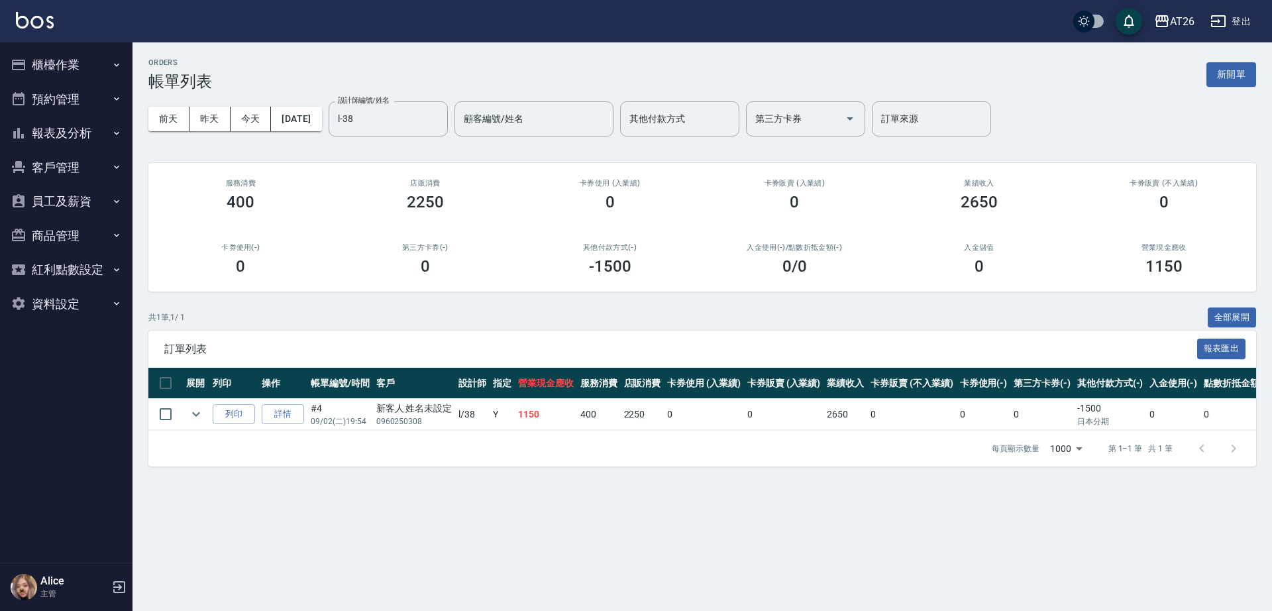
click at [289, 104] on div "前天 昨天 今天 2025/09/02 設計師編號/姓名 l-38 設計師編號/姓名 顧客編號/姓名 顧客編號/姓名 其他付款方式 其他付款方式 第三方卡券 …" at bounding box center [701, 119] width 1107 height 56
click at [302, 129] on button "2025/09/02" at bounding box center [296, 119] width 50 height 25
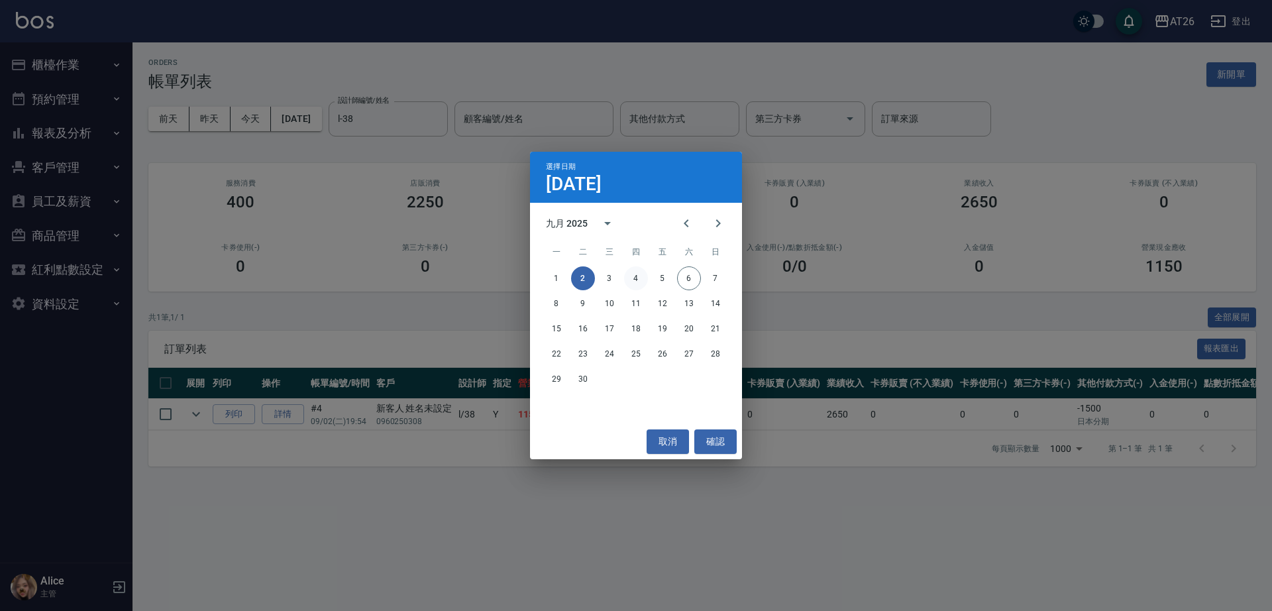
click at [635, 283] on button "4" at bounding box center [636, 278] width 24 height 24
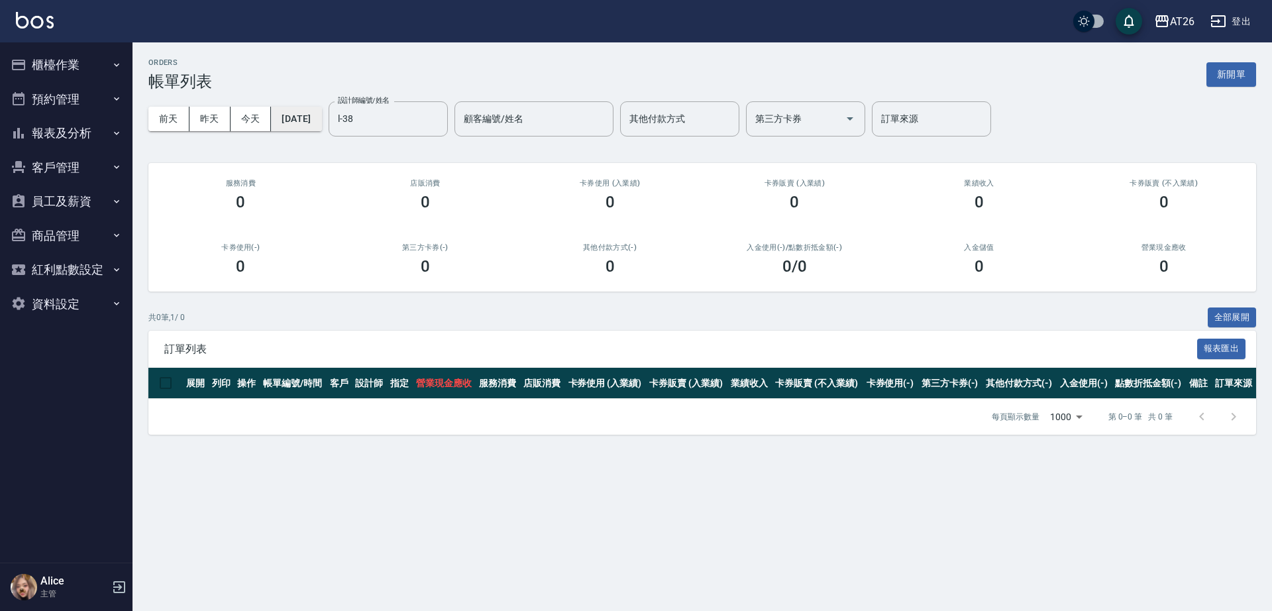
click at [307, 118] on button "2025/09/04" at bounding box center [296, 119] width 50 height 25
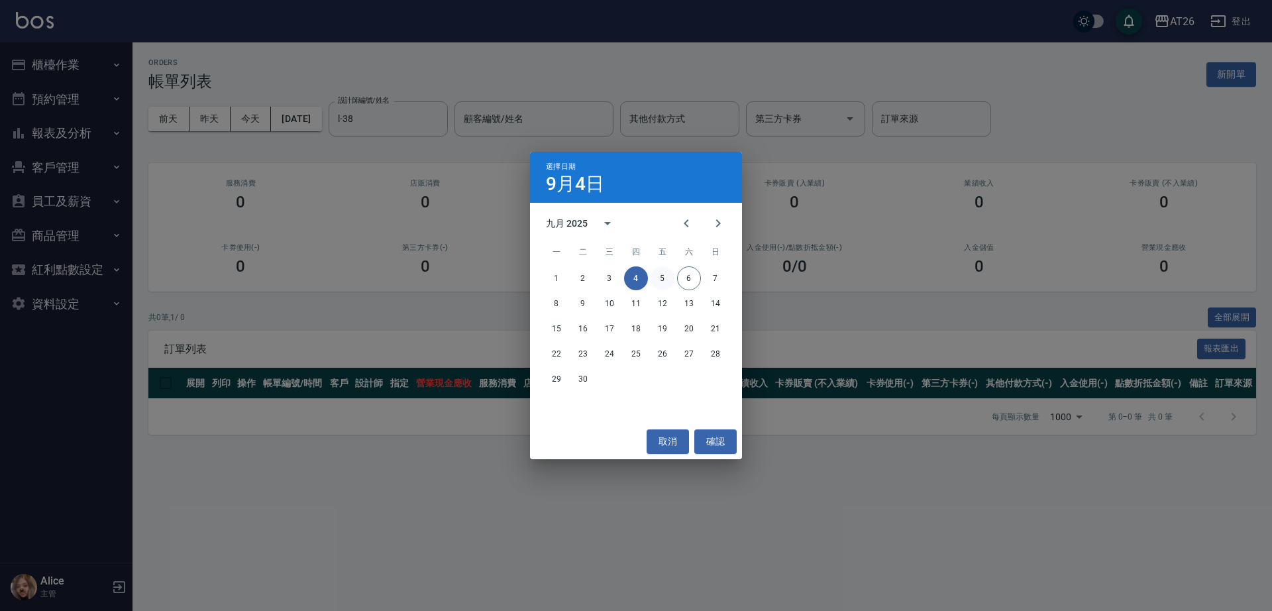
click at [656, 277] on button "5" at bounding box center [662, 278] width 24 height 24
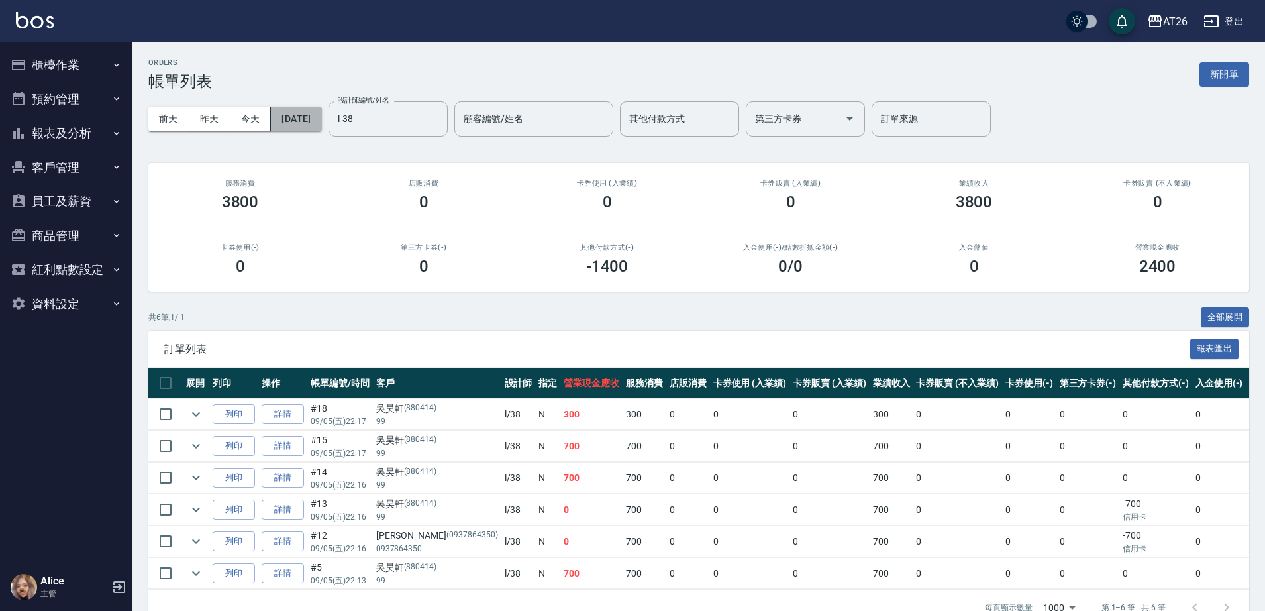
click at [319, 116] on button "2025/09/05" at bounding box center [296, 119] width 50 height 25
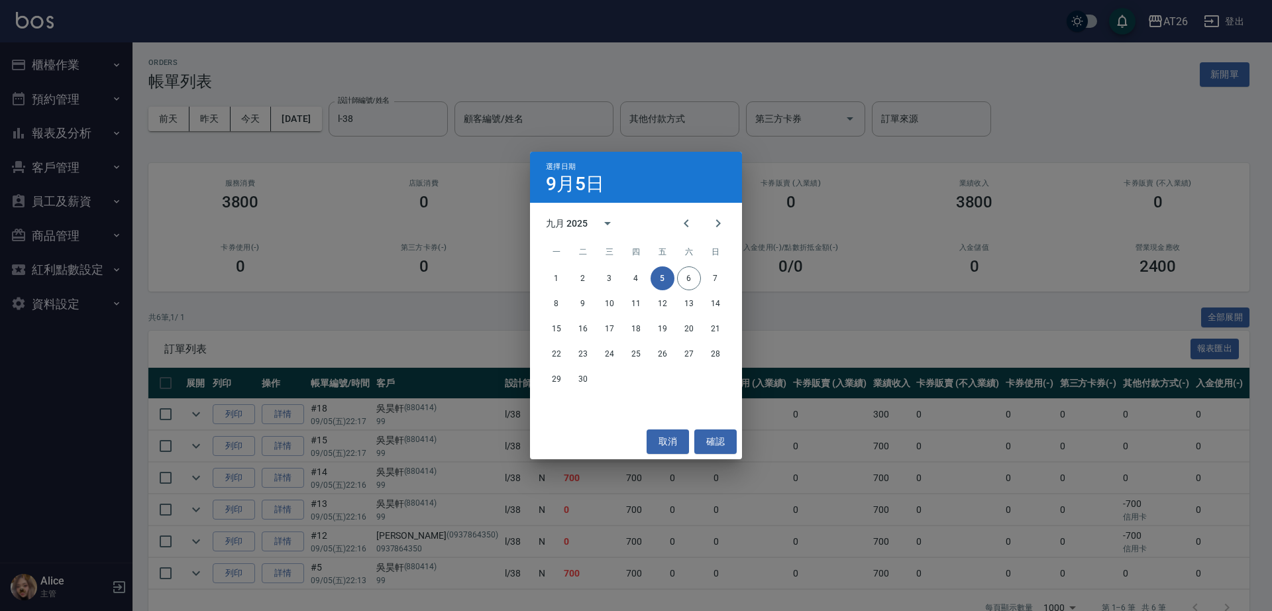
click at [587, 71] on div "選擇日期 9月5日 九月 2025 一 二 三 四 五 六 日 1 2 3 4 5 6 7 8 9 10 11 12 13 14 15 16 17 18 19…" at bounding box center [636, 305] width 1272 height 611
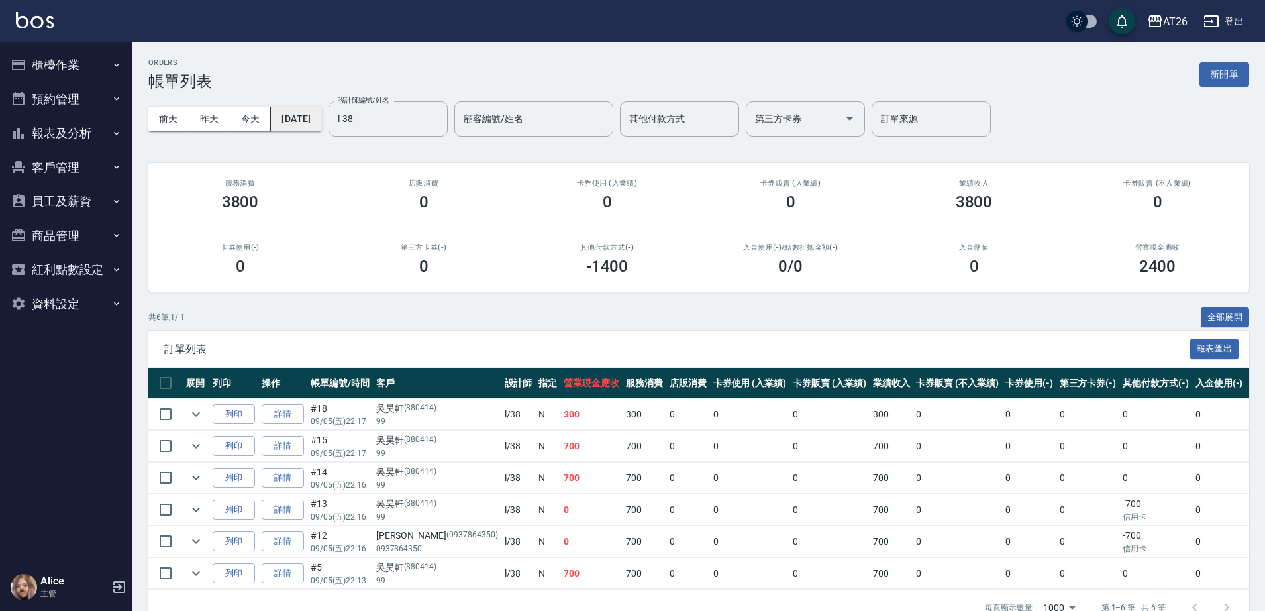
click at [307, 121] on button "2025/09/05" at bounding box center [296, 119] width 50 height 25
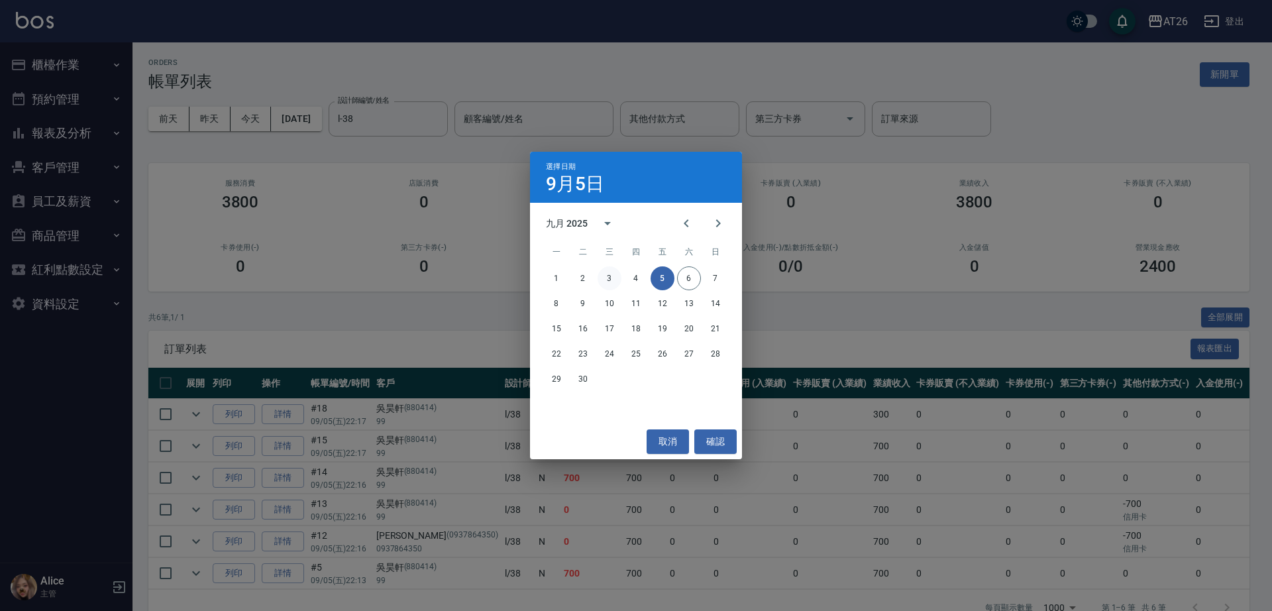
click at [611, 279] on button "3" at bounding box center [609, 278] width 24 height 24
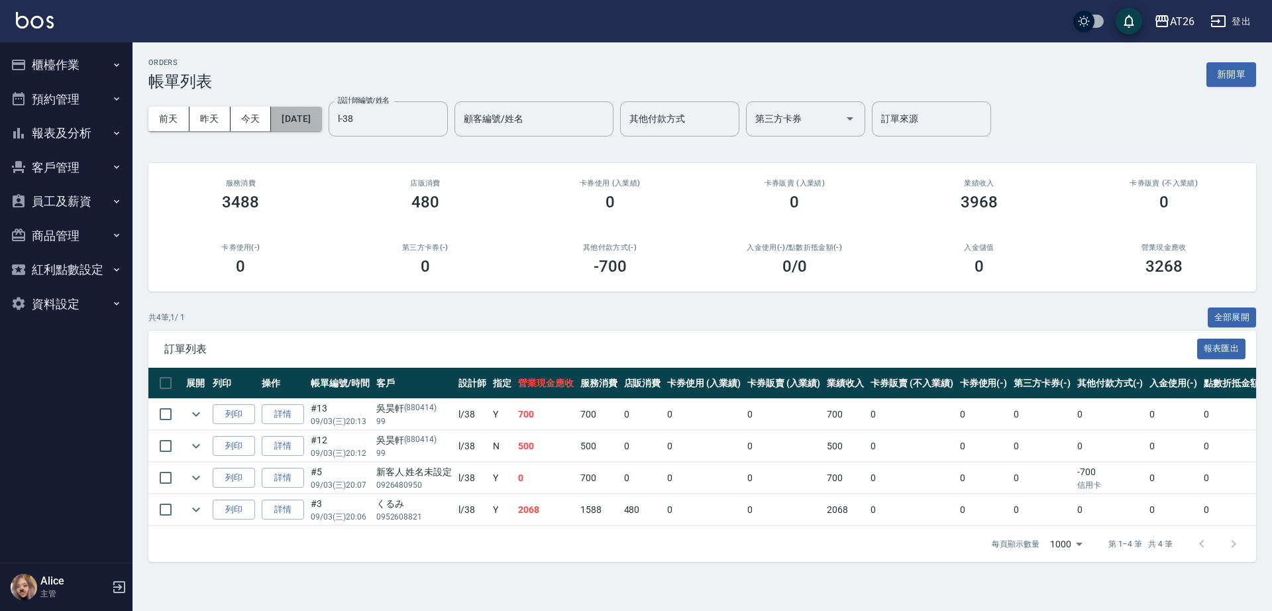
click at [321, 117] on button "2025/09/03" at bounding box center [296, 119] width 50 height 25
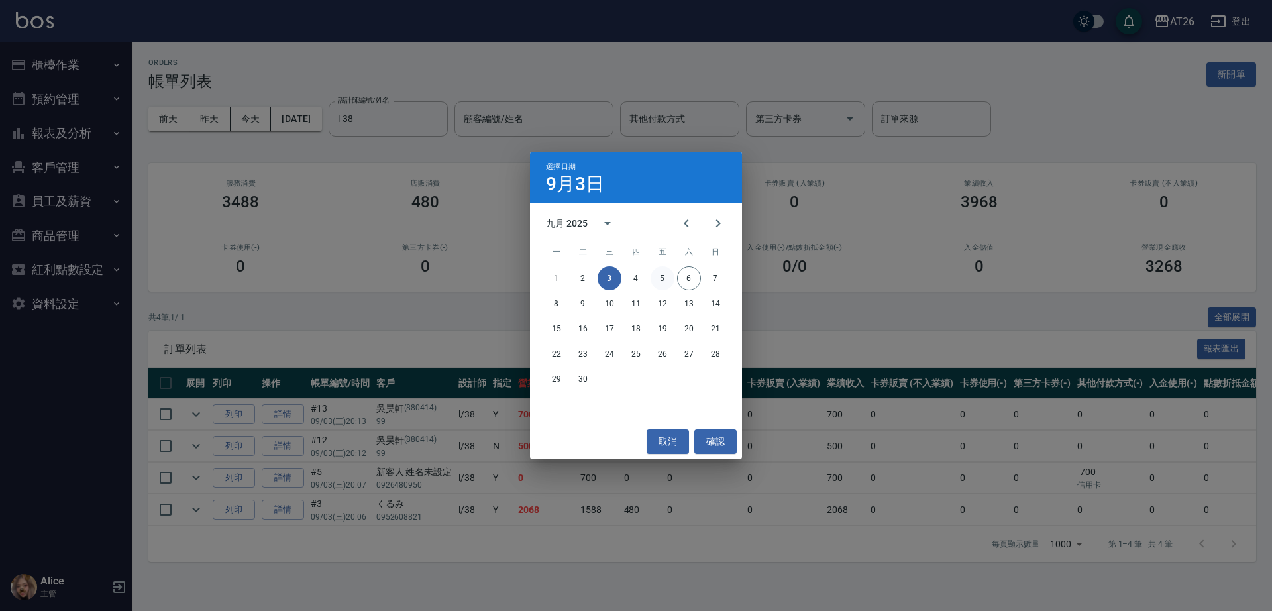
click at [661, 278] on button "5" at bounding box center [662, 278] width 24 height 24
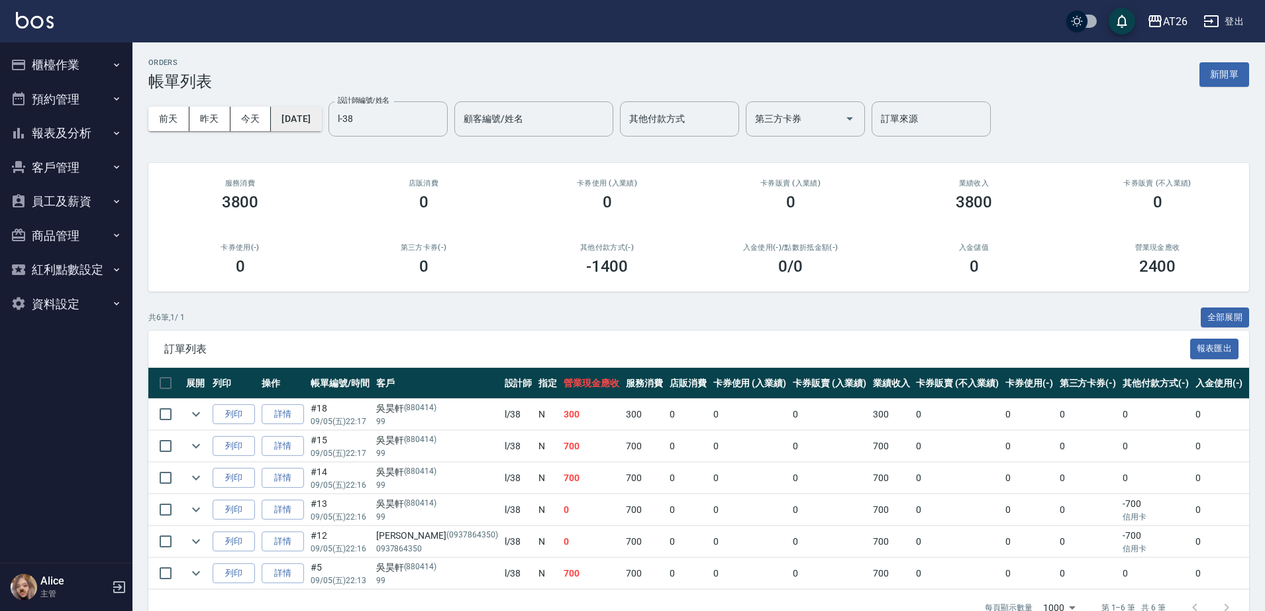
click at [321, 110] on button "2025/09/05" at bounding box center [296, 119] width 50 height 25
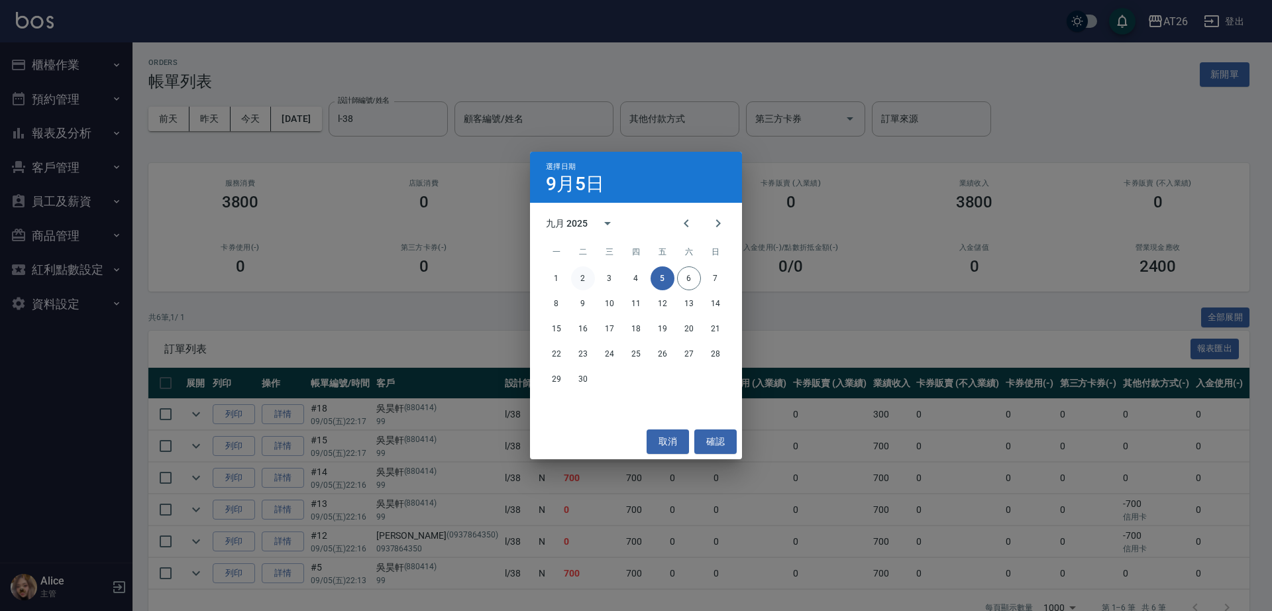
click at [590, 275] on button "2" at bounding box center [583, 278] width 24 height 24
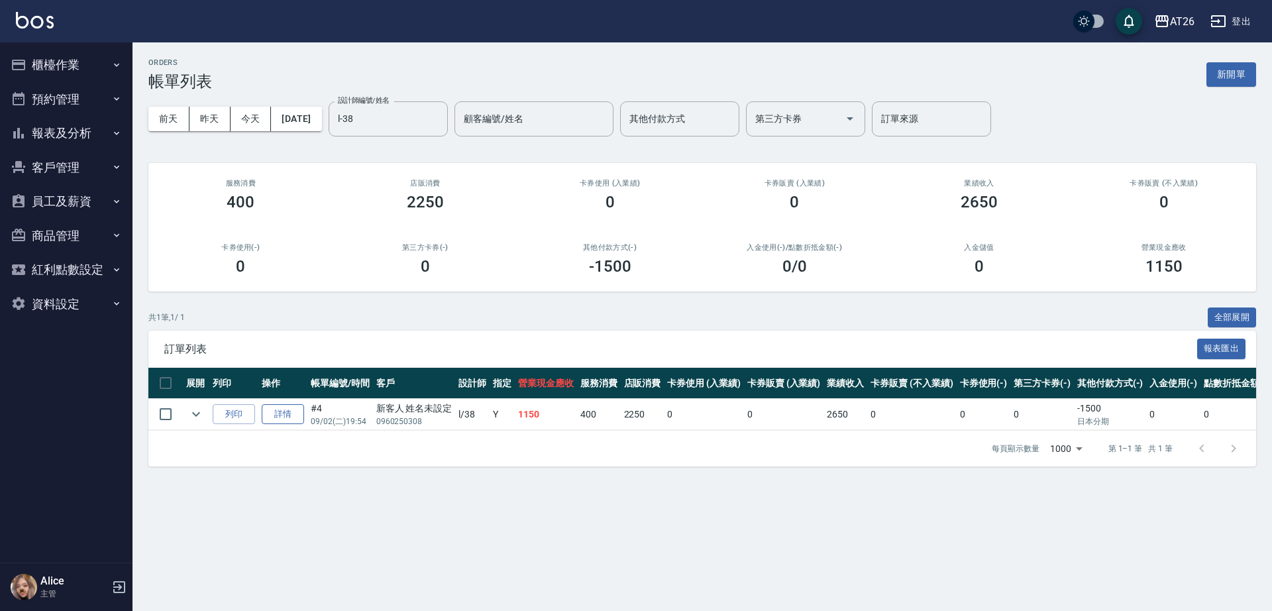
click at [276, 413] on link "詳情" at bounding box center [283, 414] width 42 height 21
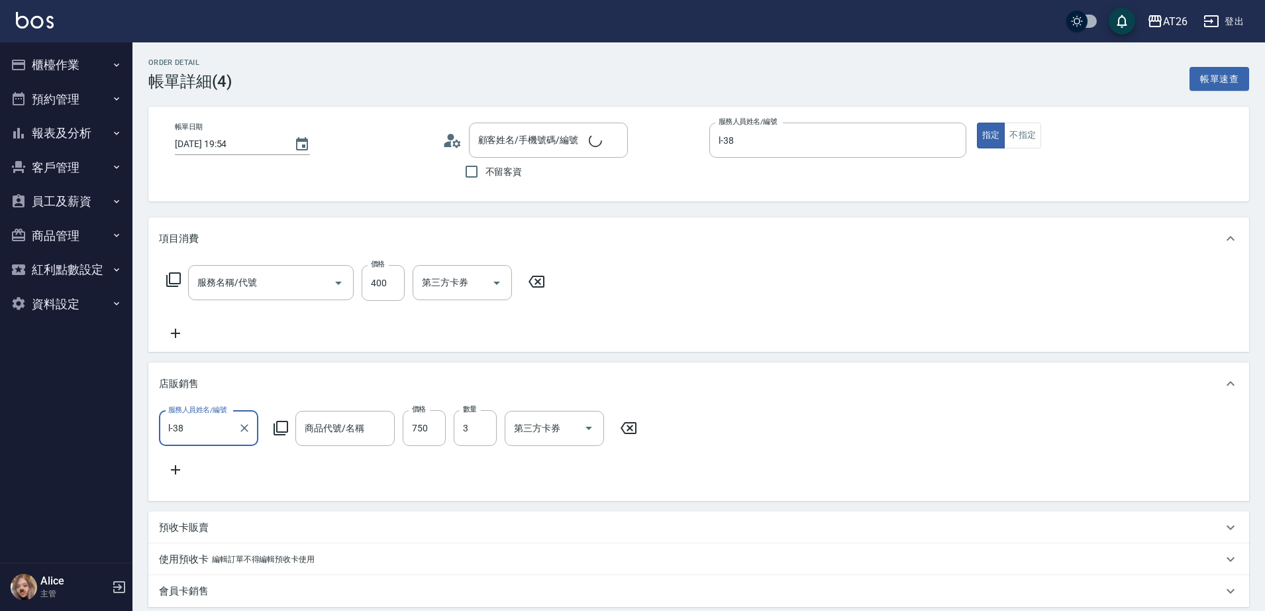
type input "2025/09/02 19:54"
type input "l-38"
type input "260"
type input "喬娜斯新品玻尿酸洗護組500ML"
type input "新客人 姓名未設定/0960250308/null"
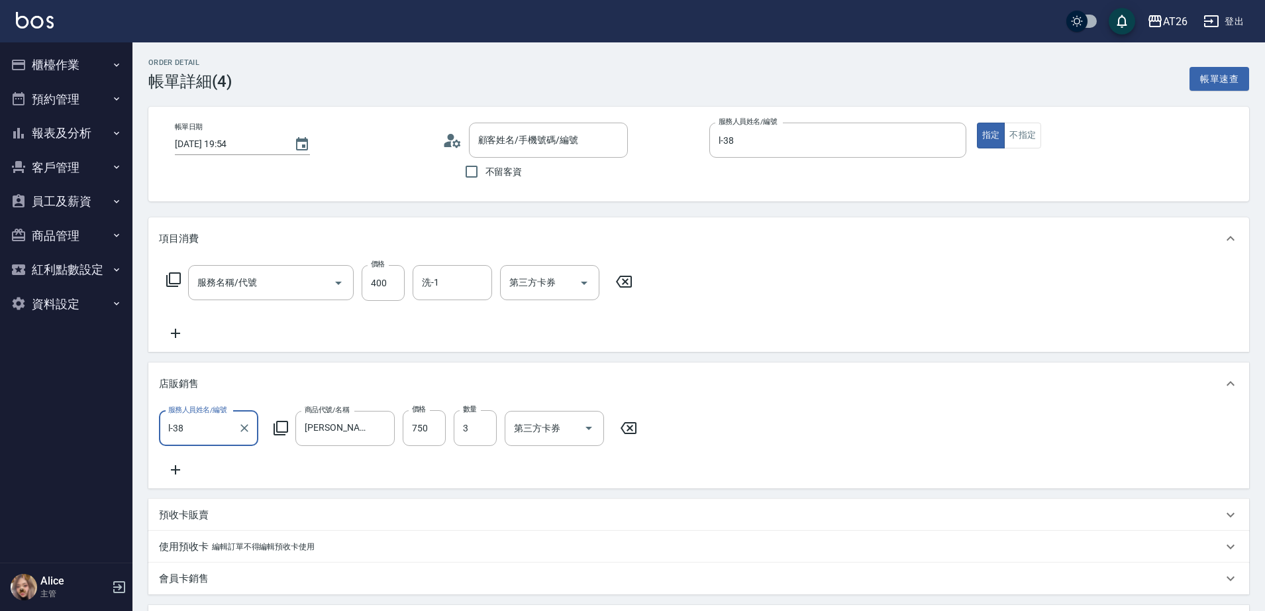
type input "110"
type input "洗髮(201)"
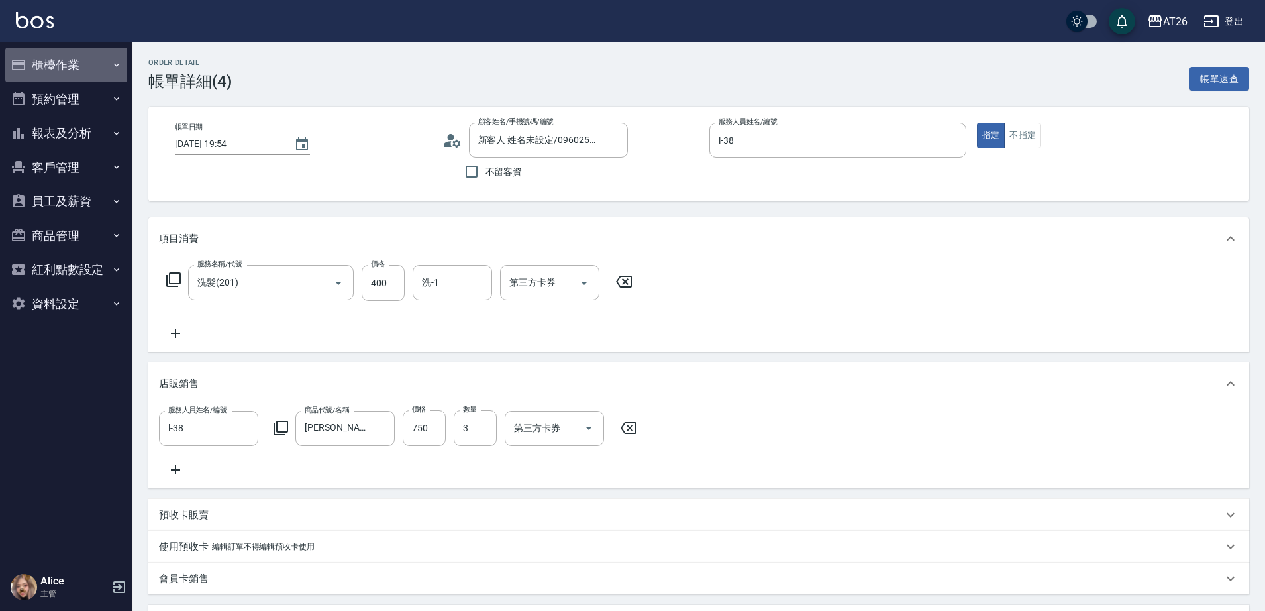
click at [85, 70] on button "櫃檯作業" at bounding box center [66, 65] width 122 height 34
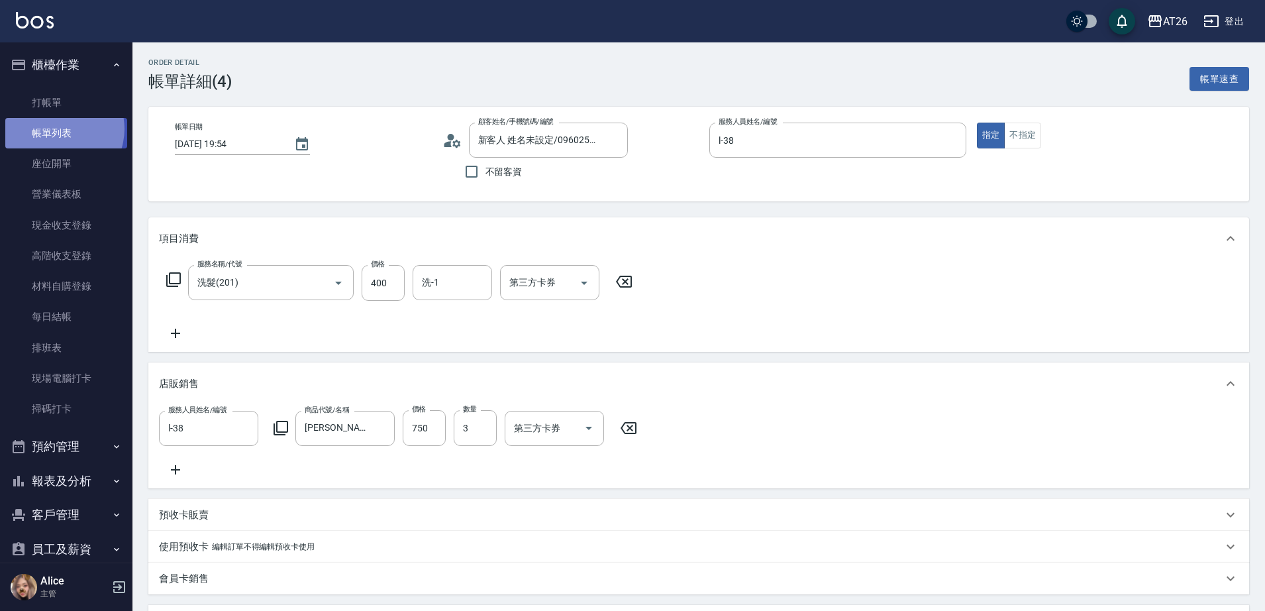
click at [57, 129] on link "帳單列表" at bounding box center [66, 133] width 122 height 30
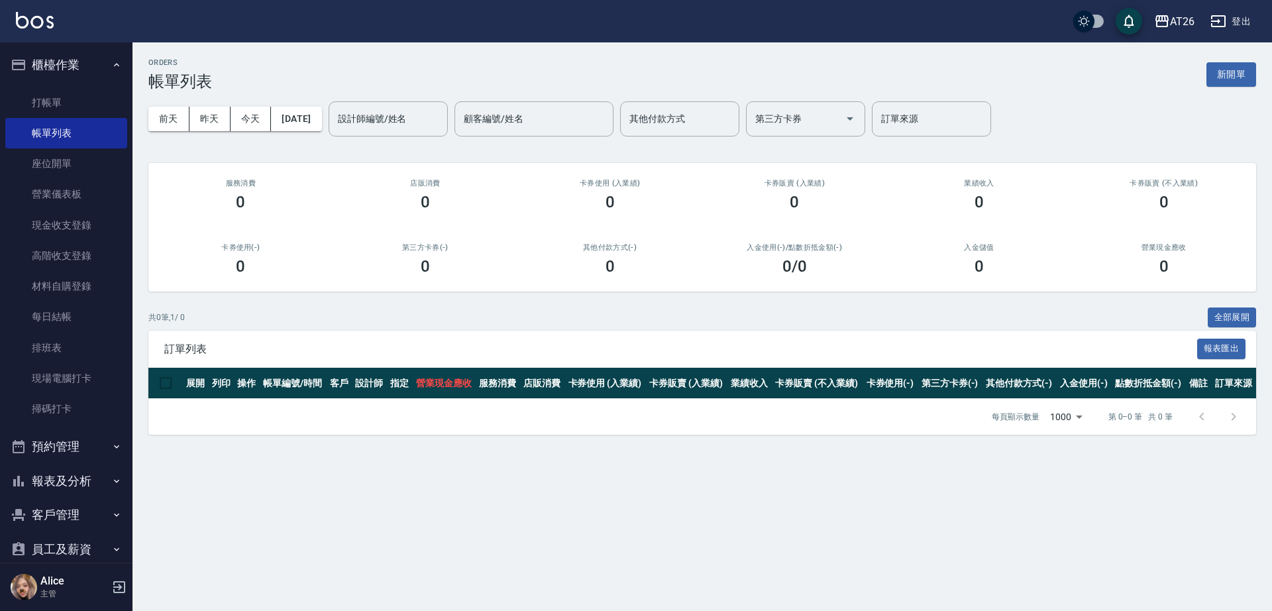
click at [309, 131] on div "前天 昨天 今天 2025/09/06 設計師編號/姓名 設計師編號/姓名 顧客編號/姓名 顧客編號/姓名 其他付款方式 其他付款方式 第三方卡券 第三方卡券…" at bounding box center [701, 119] width 1107 height 56
click at [314, 119] on button "2025/09/06" at bounding box center [296, 119] width 50 height 25
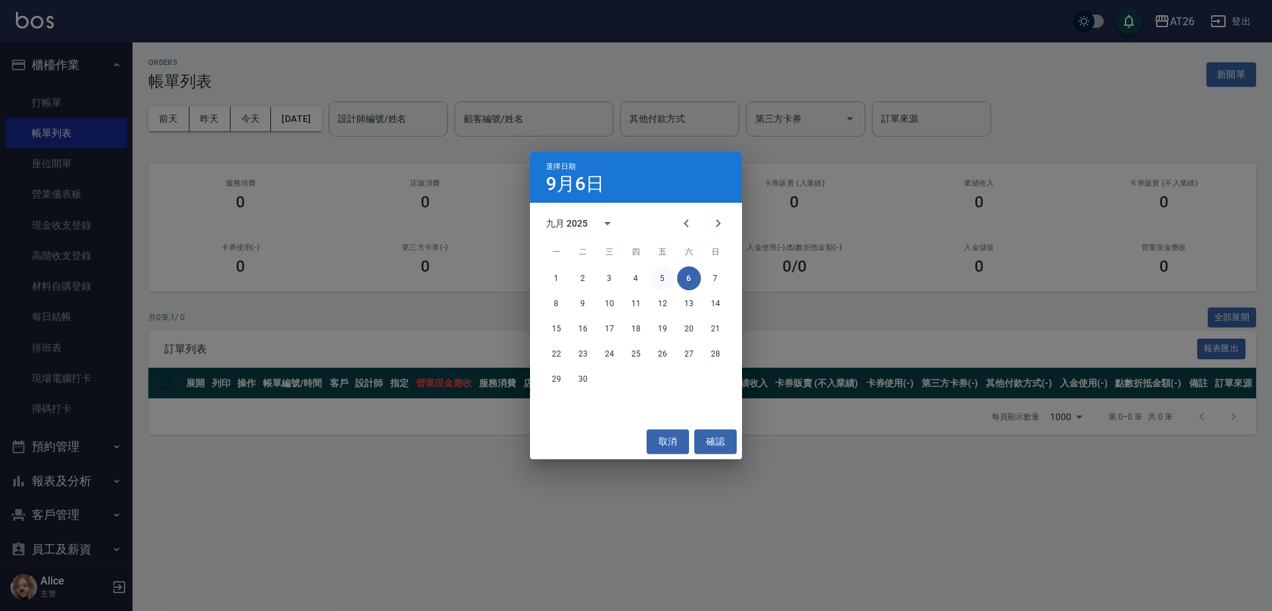
click at [662, 272] on button "5" at bounding box center [662, 278] width 24 height 24
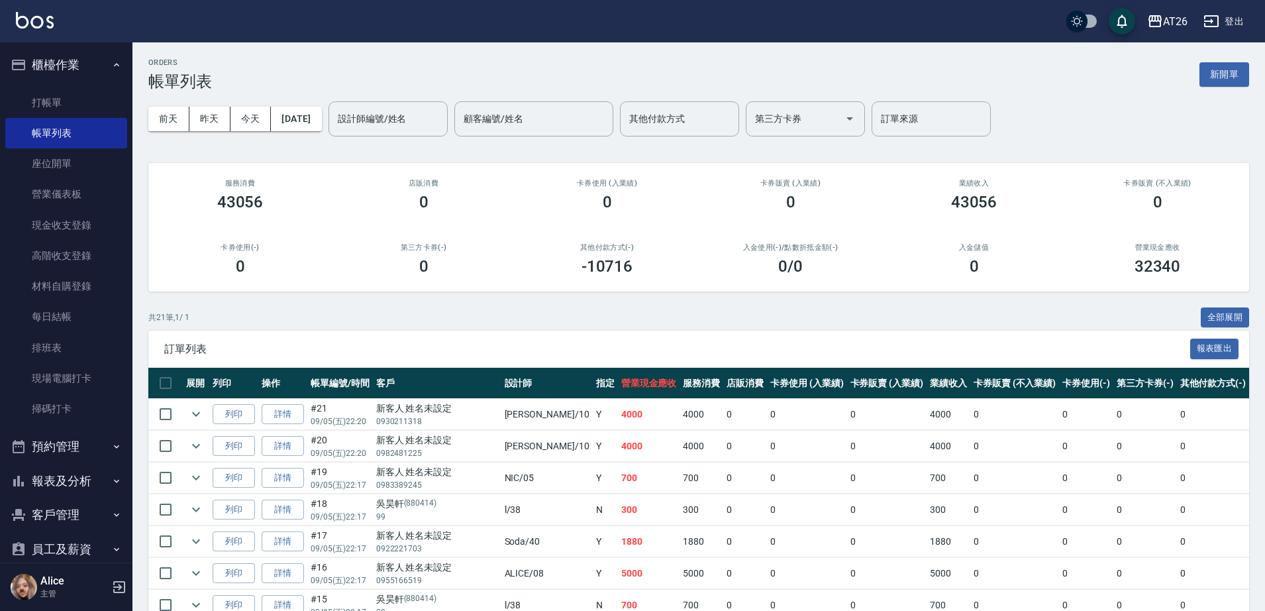
click at [345, 109] on div "前天 昨天 今天 2025/09/05 設計師編號/姓名 設計師編號/姓名 顧客編號/姓名 顧客編號/姓名 其他付款方式 其他付款方式 第三方卡券 第三方卡券…" at bounding box center [698, 119] width 1101 height 56
click at [321, 120] on button "2025/09/05" at bounding box center [296, 119] width 50 height 25
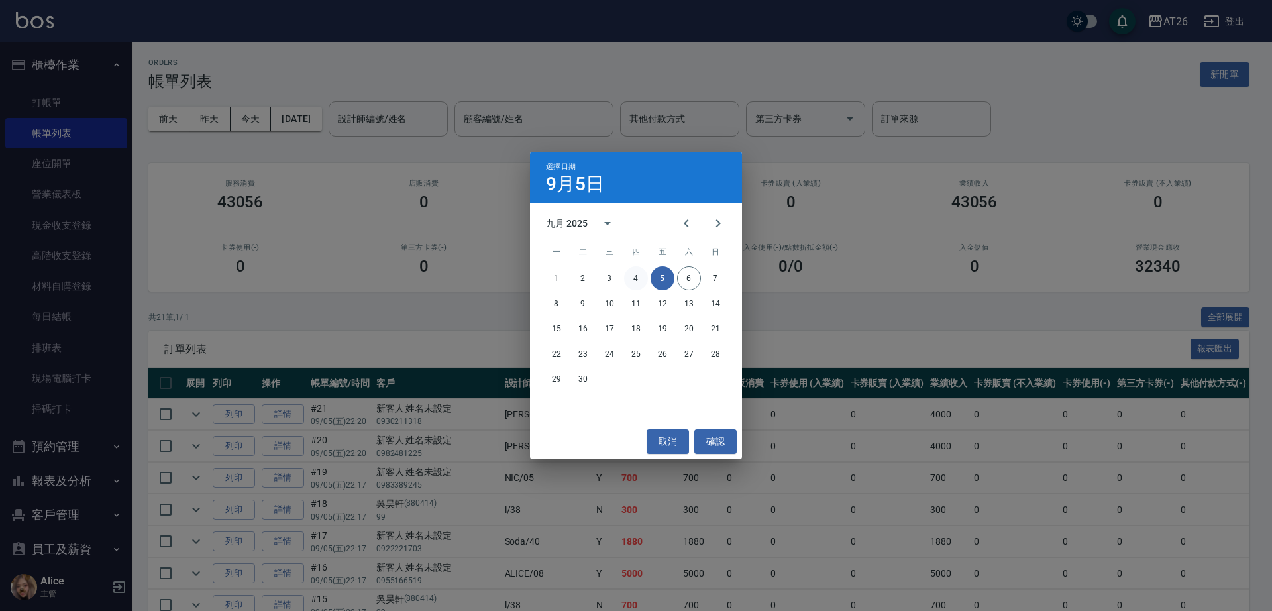
click at [644, 279] on button "4" at bounding box center [636, 278] width 24 height 24
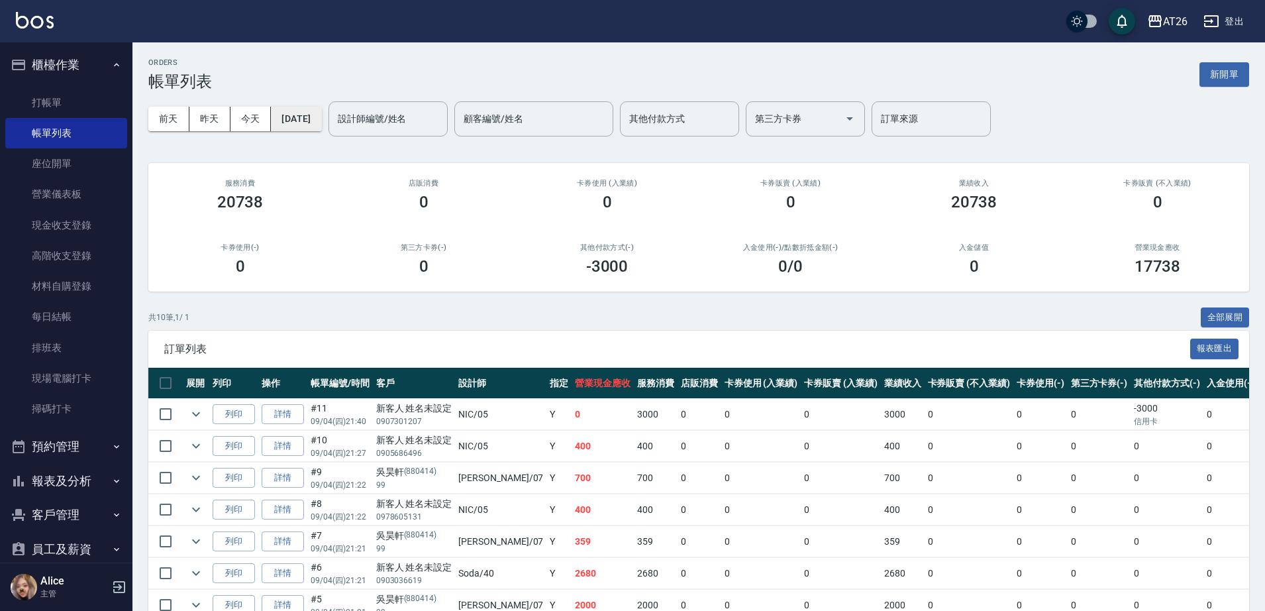
click at [281, 116] on button "2025/09/04" at bounding box center [296, 119] width 50 height 25
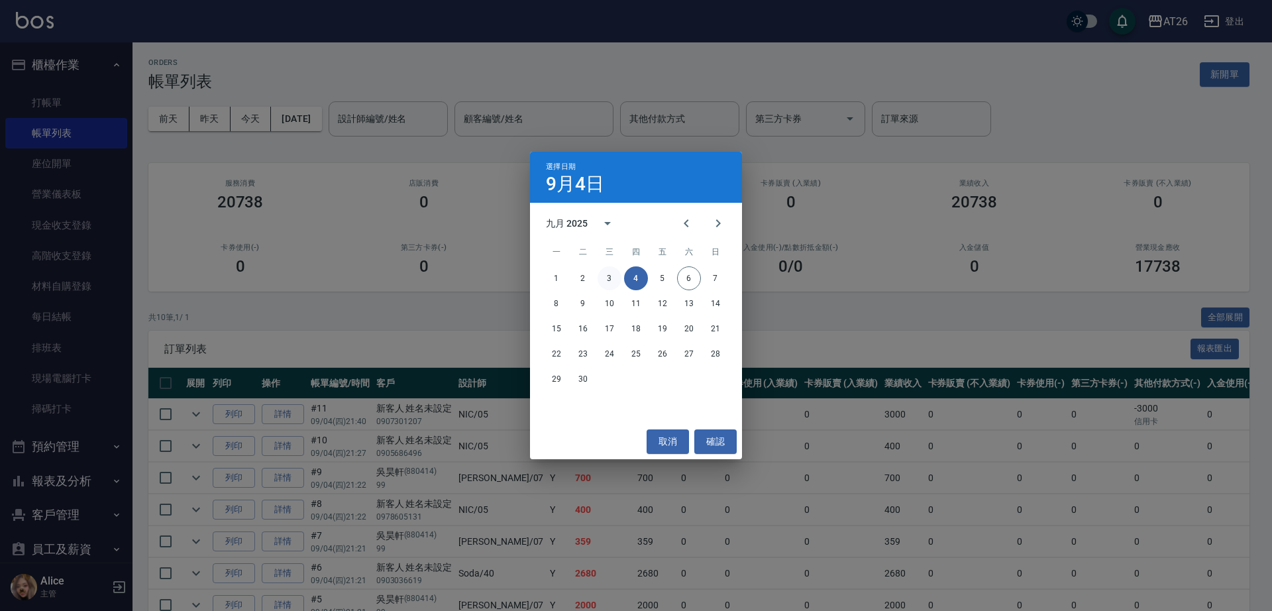
click at [608, 278] on button "3" at bounding box center [609, 278] width 24 height 24
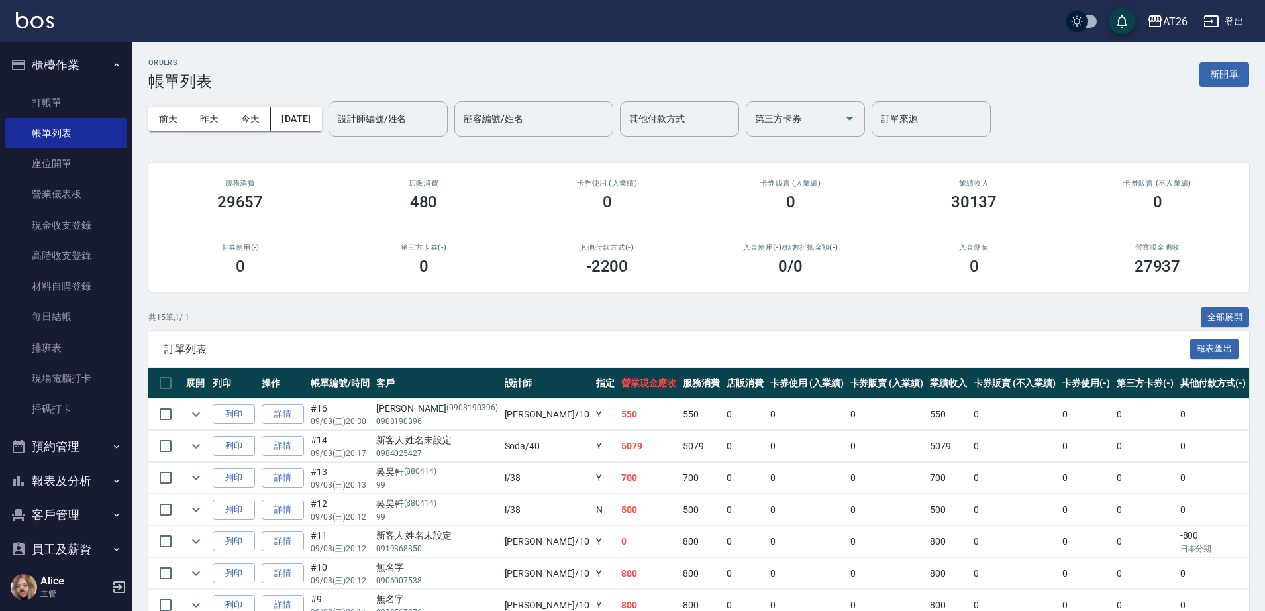
click at [295, 148] on div "ORDERS 帳單列表 新開單 前天 昨天 今天 2025/09/03 設計師編號/姓名 設計師編號/姓名 顧客編號/姓名 顧客編號/姓名 其他付款方式 其他…" at bounding box center [698, 484] width 1133 height 885
click at [299, 111] on button "2025/09/03" at bounding box center [296, 119] width 50 height 25
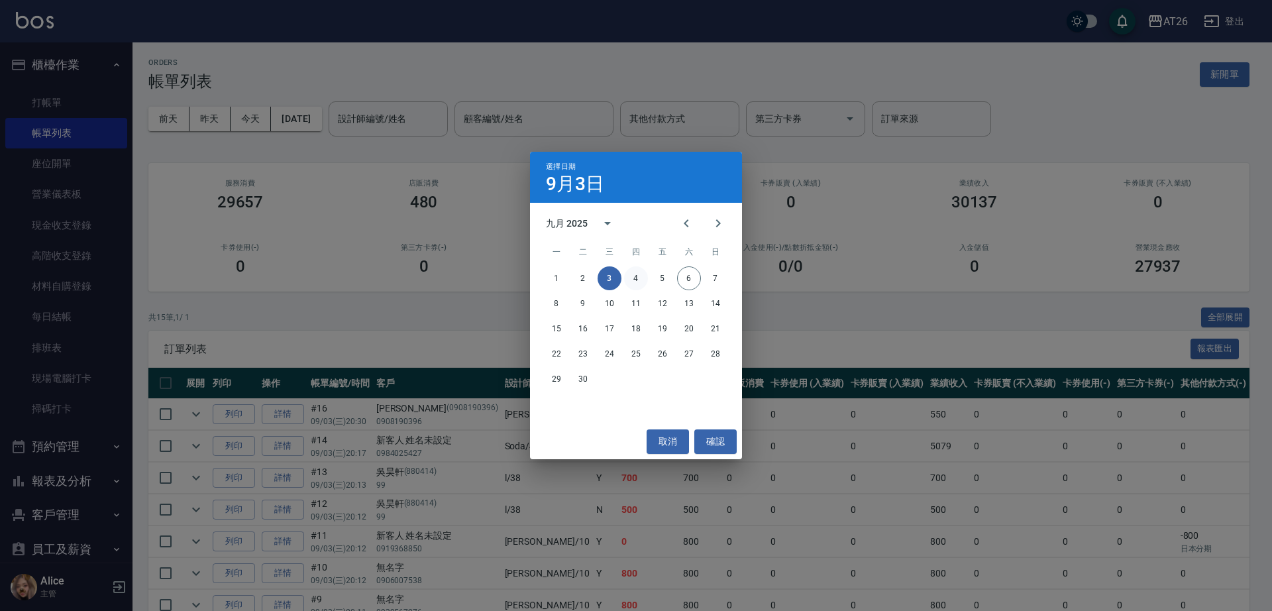
click at [630, 267] on button "4" at bounding box center [636, 278] width 24 height 24
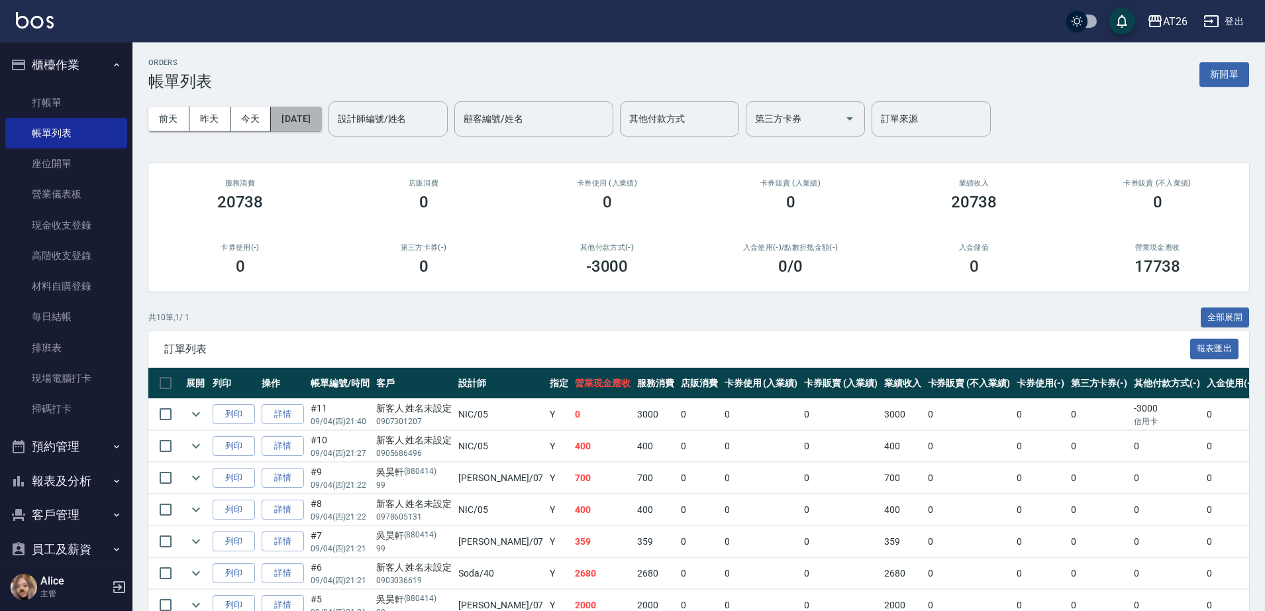
click at [321, 117] on button "2025/09/04" at bounding box center [296, 119] width 50 height 25
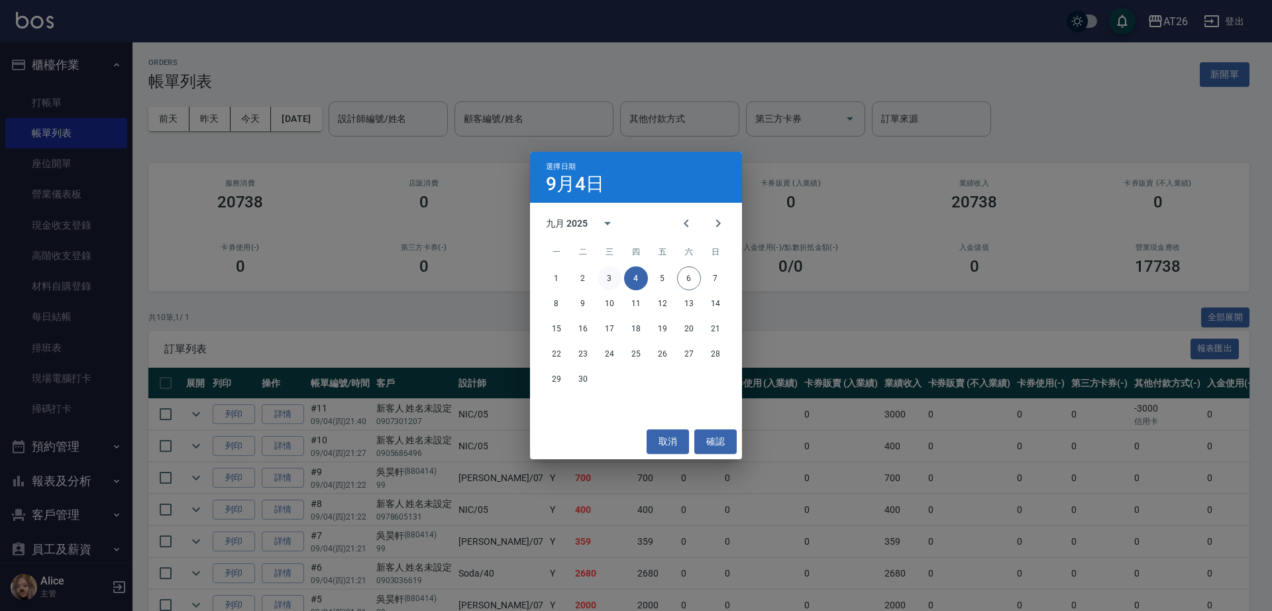
click at [611, 276] on button "3" at bounding box center [609, 278] width 24 height 24
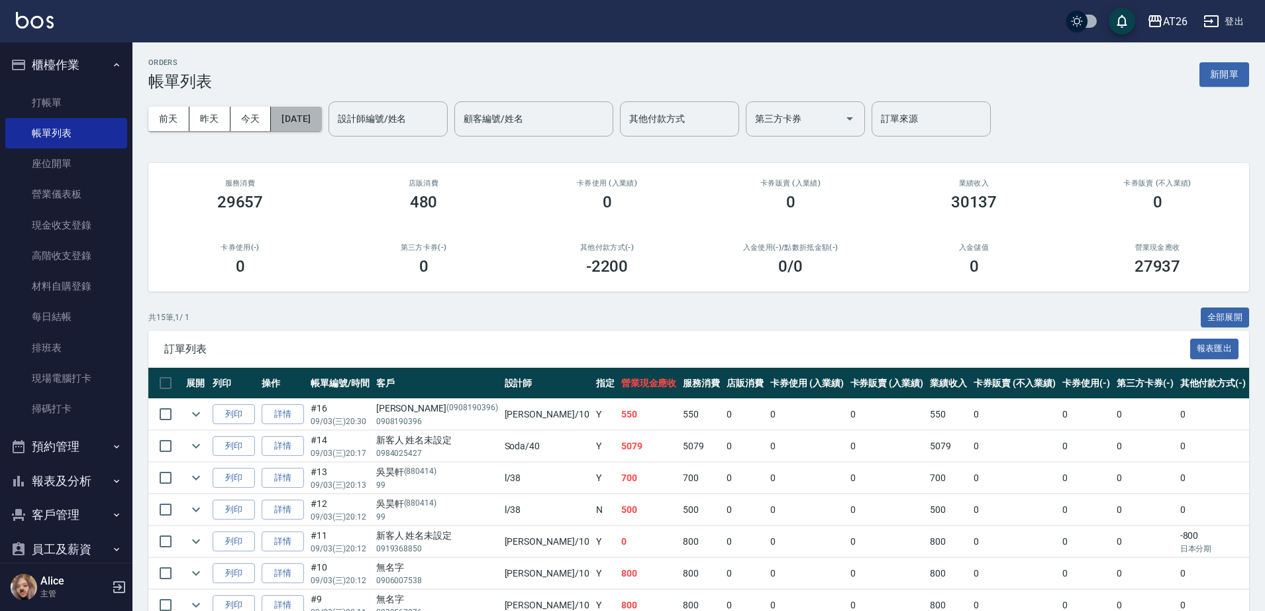
click at [314, 116] on button "2025/09/03" at bounding box center [296, 119] width 50 height 25
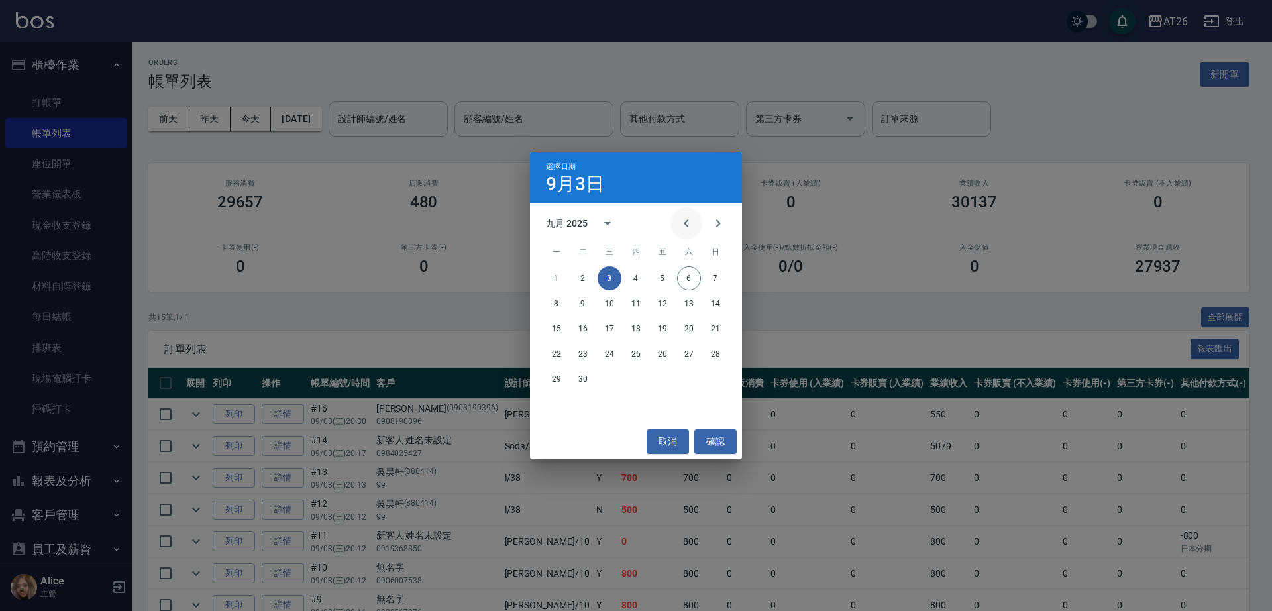
click at [697, 220] on button "Previous month" at bounding box center [686, 223] width 32 height 32
click at [616, 380] on button "27" at bounding box center [609, 379] width 24 height 24
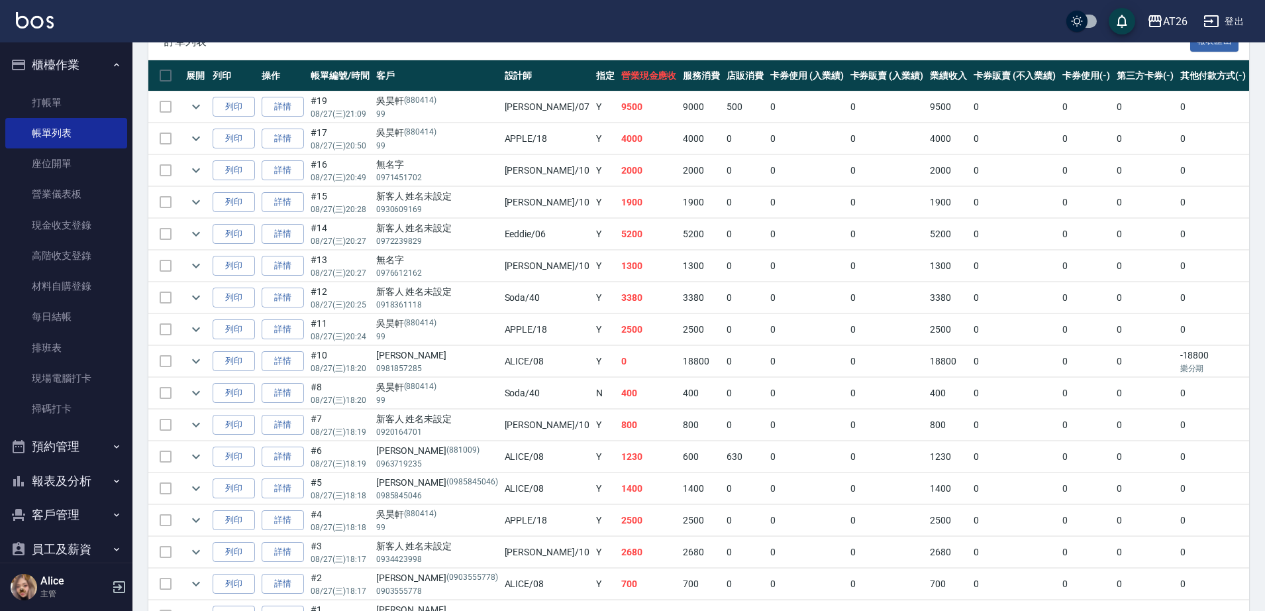
scroll to position [227, 0]
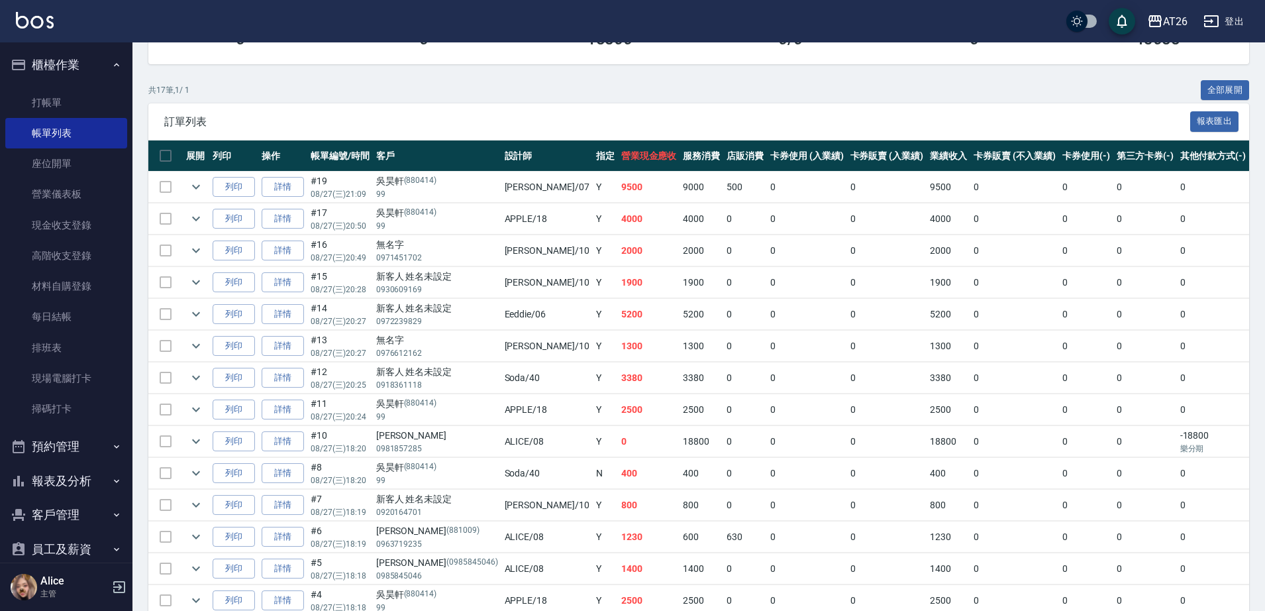
click at [257, 183] on td "列印" at bounding box center [233, 187] width 49 height 31
click at [278, 193] on link "詳情" at bounding box center [283, 187] width 42 height 21
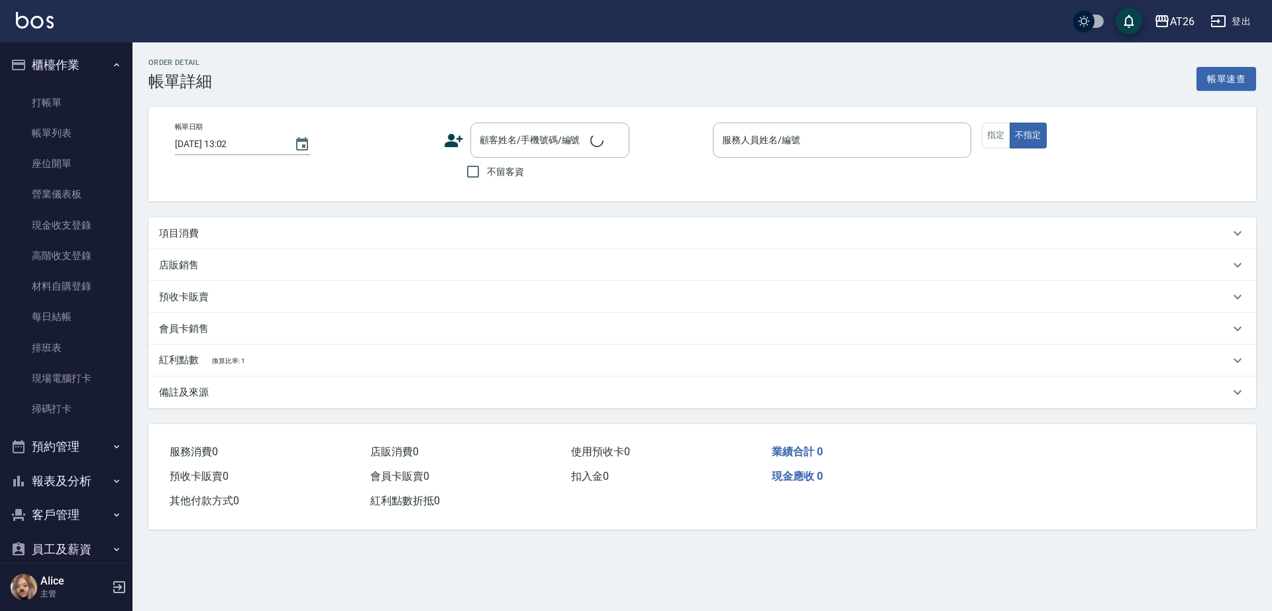
type input "2025/08/27 21:09"
type input "ADAM-07"
type input "950"
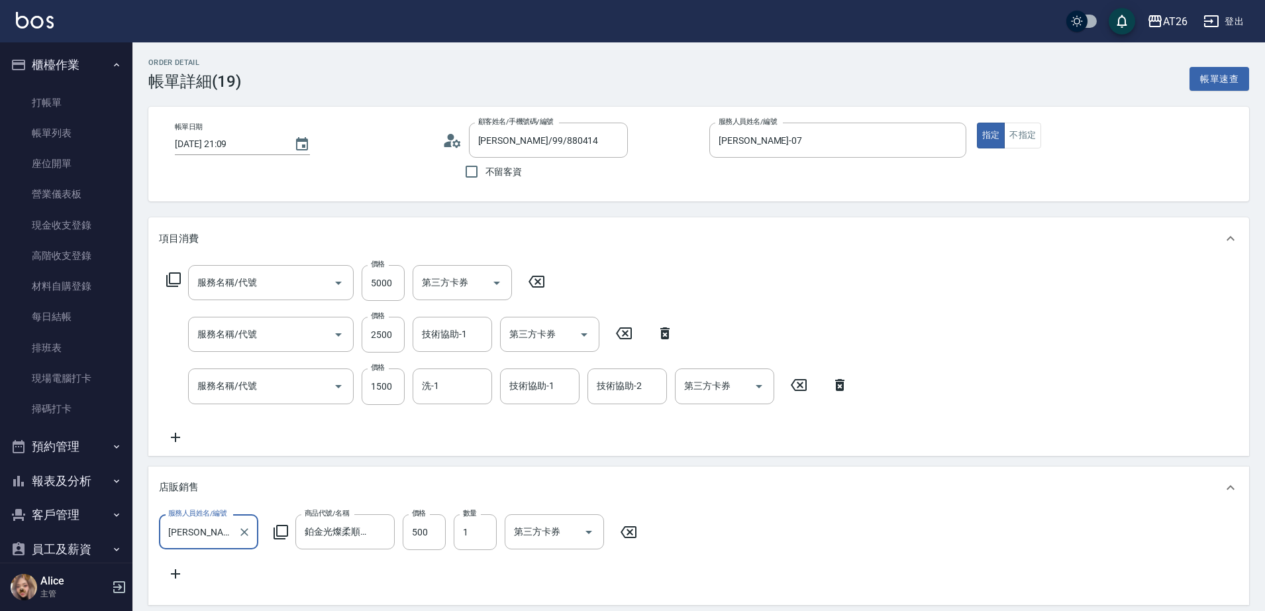
type input "吳昊軒/99/880414"
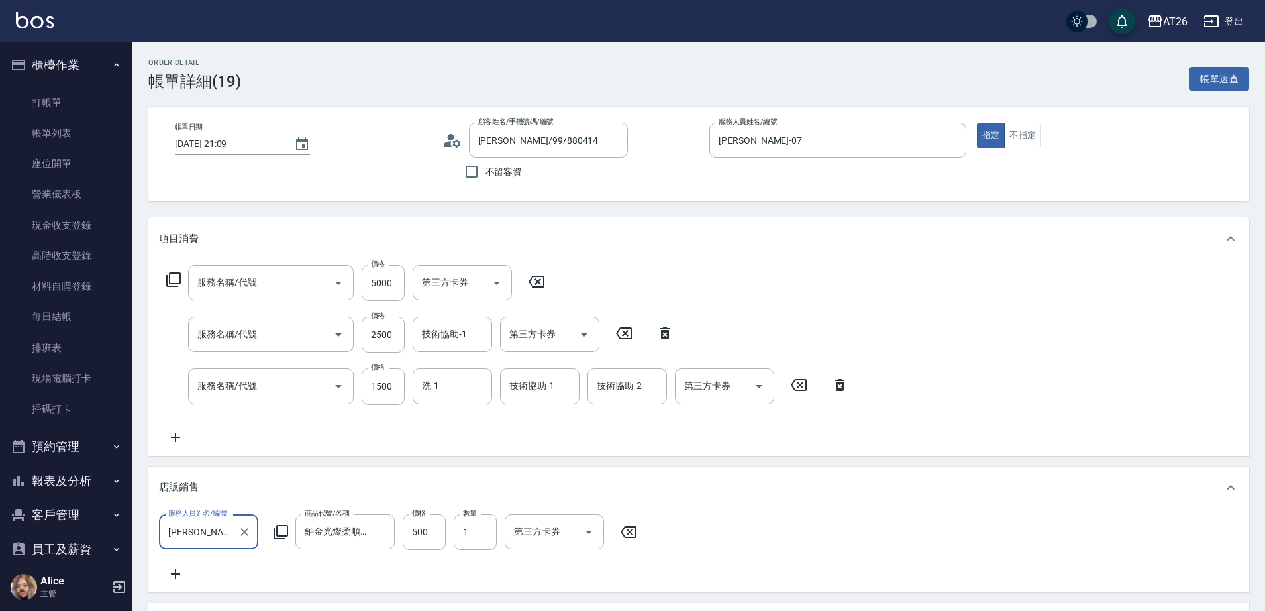
type input "染髮(501)"
type input "自護髮(601)"
click at [281, 387] on input "洗+四段式(1003)" at bounding box center [252, 385] width 117 height 23
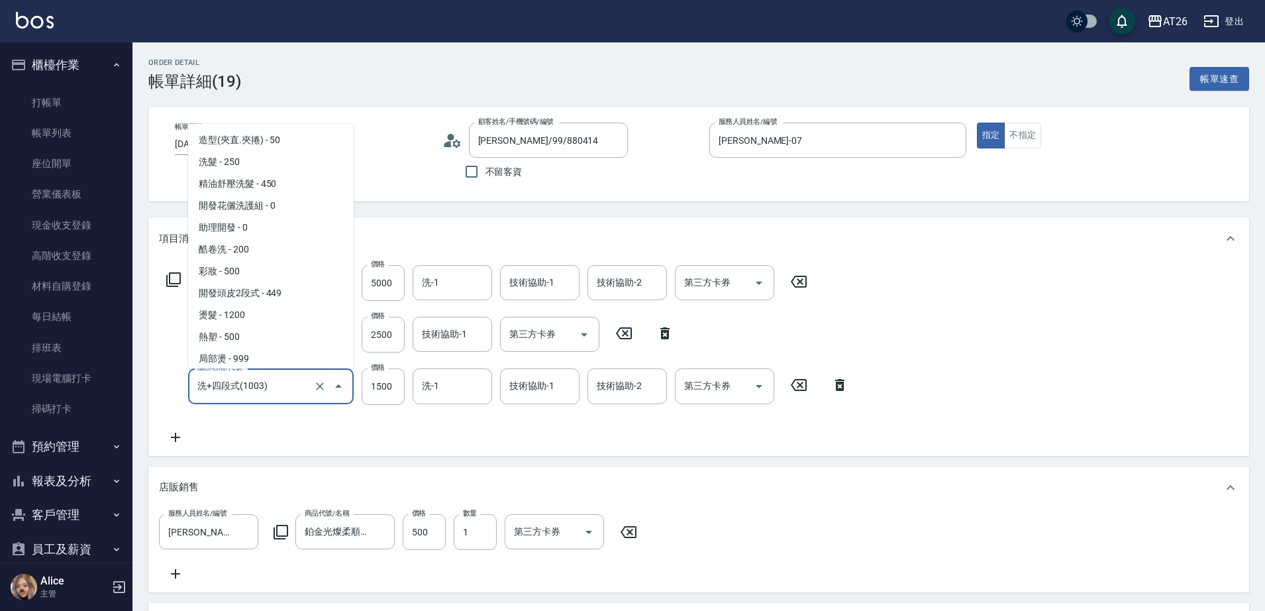
scroll to position [2646, 0]
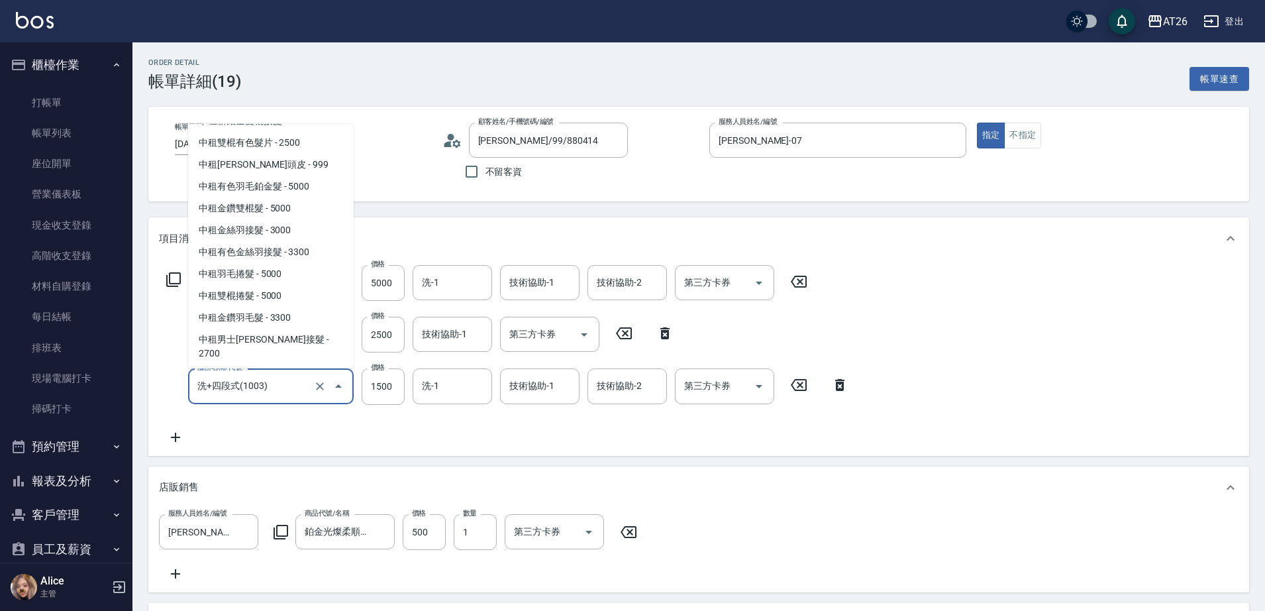
click at [289, 390] on input "洗+四段式(1003)" at bounding box center [252, 385] width 117 height 23
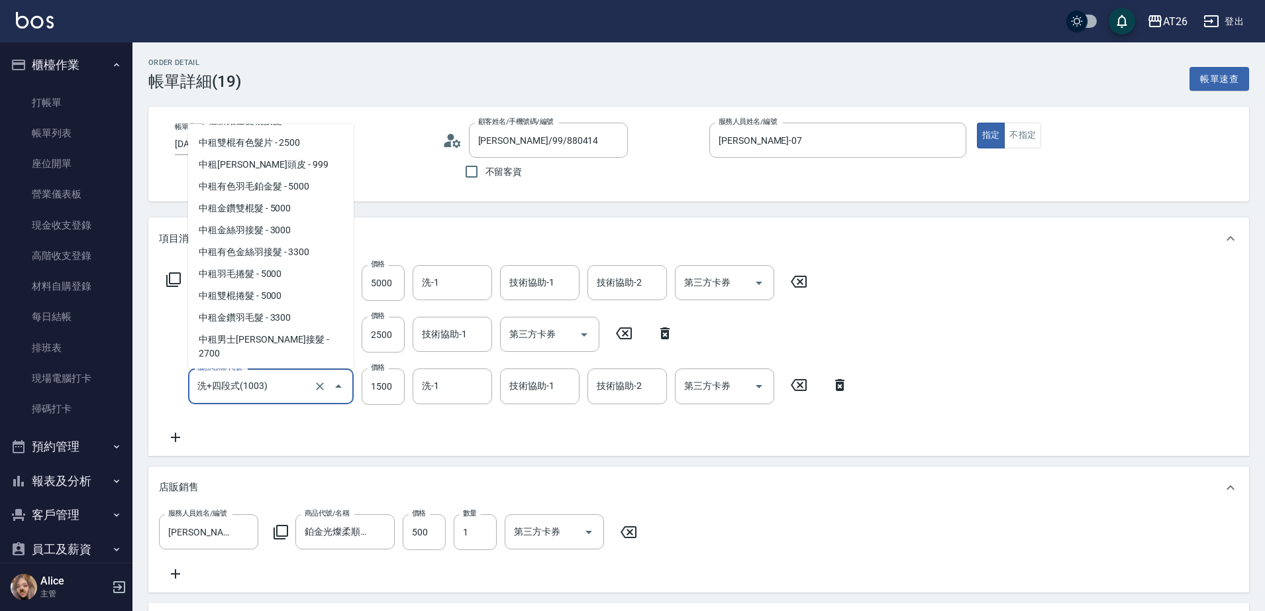
click at [289, 390] on input "洗+四段式(1003)" at bounding box center [252, 385] width 117 height 23
type input "70"
type input "800"
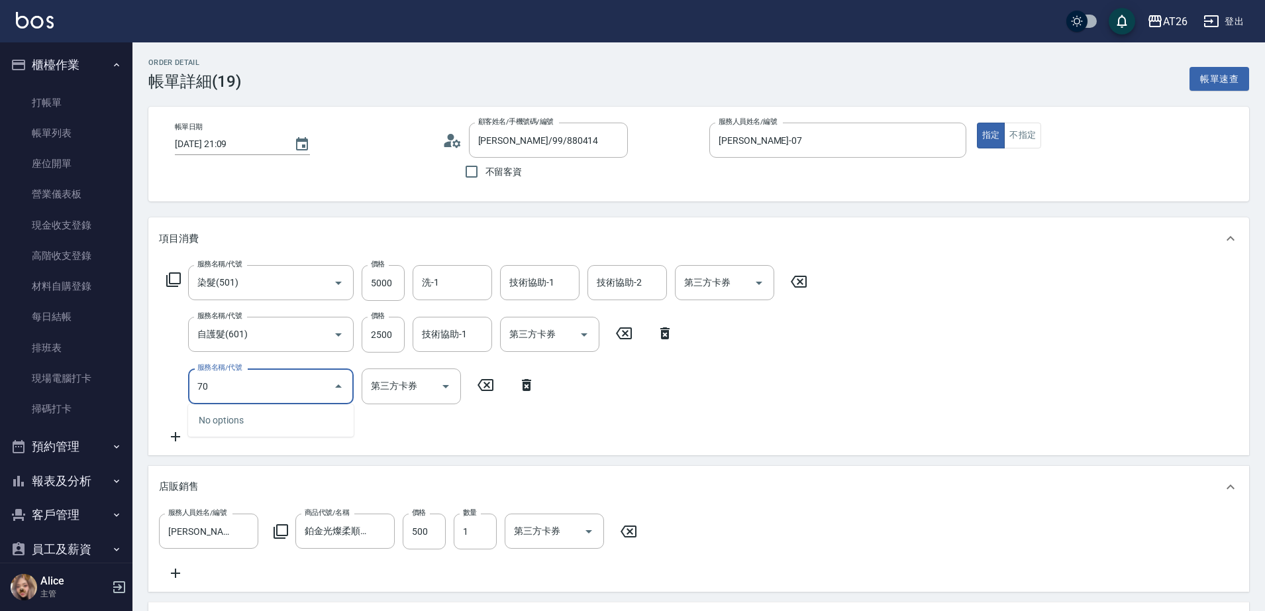
type input "703"
type input "1300"
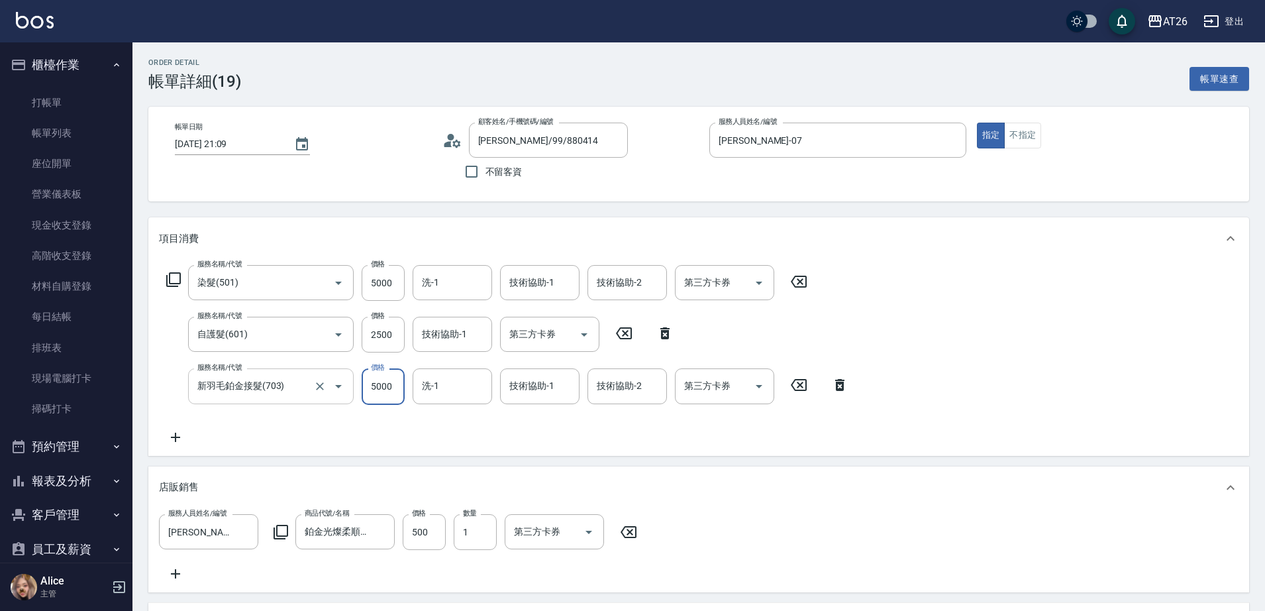
click at [260, 403] on div "新羽毛鉑金接髮(703) 服務名稱/代號" at bounding box center [271, 385] width 166 height 35
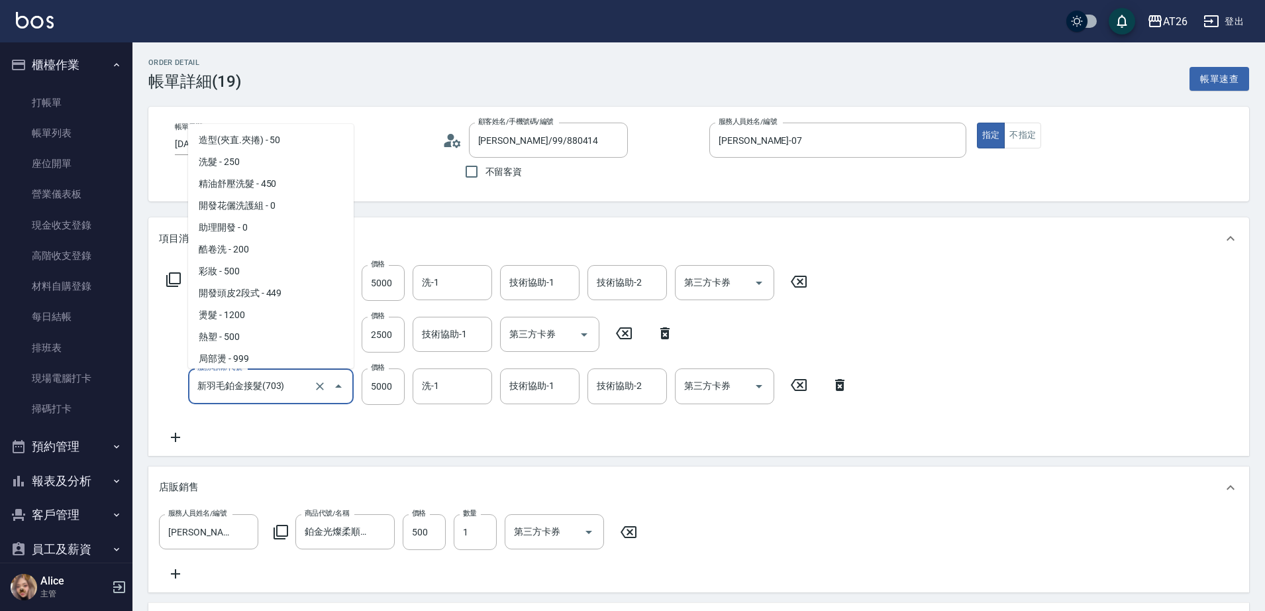
scroll to position [1225, 0]
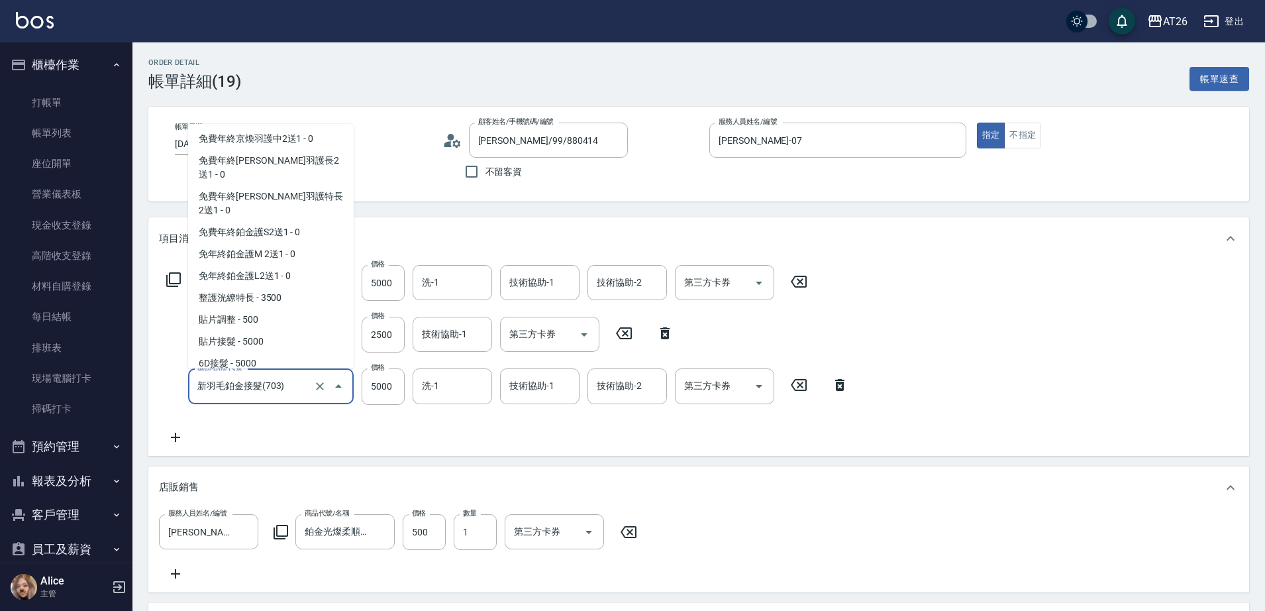
type input "8"
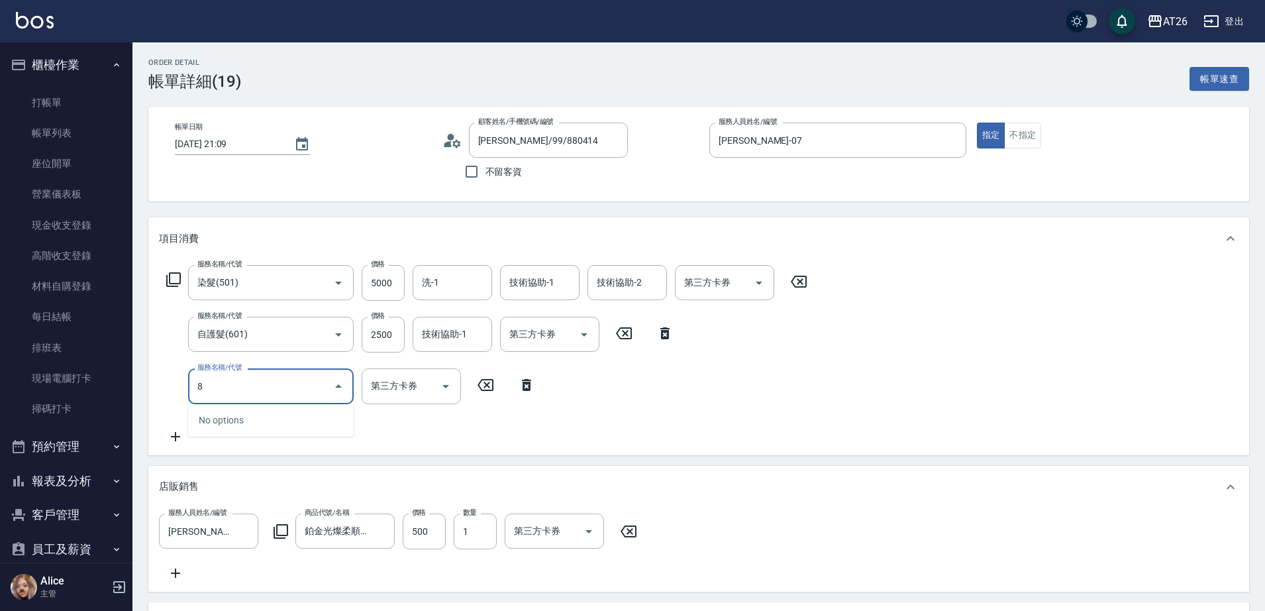
type input "800"
type input "8"
type input "704"
type input "1300"
type input "新羽毛鉑金接髮調整(704)"
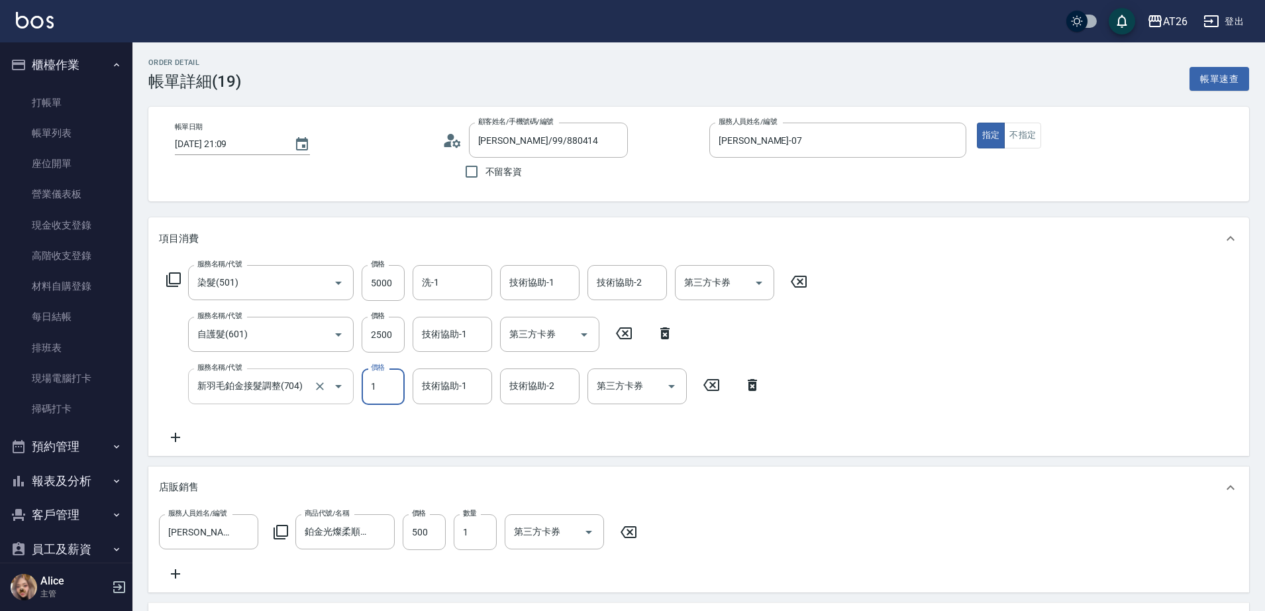
type input "15"
type input "800"
type input "150"
type input "810"
type input "1500"
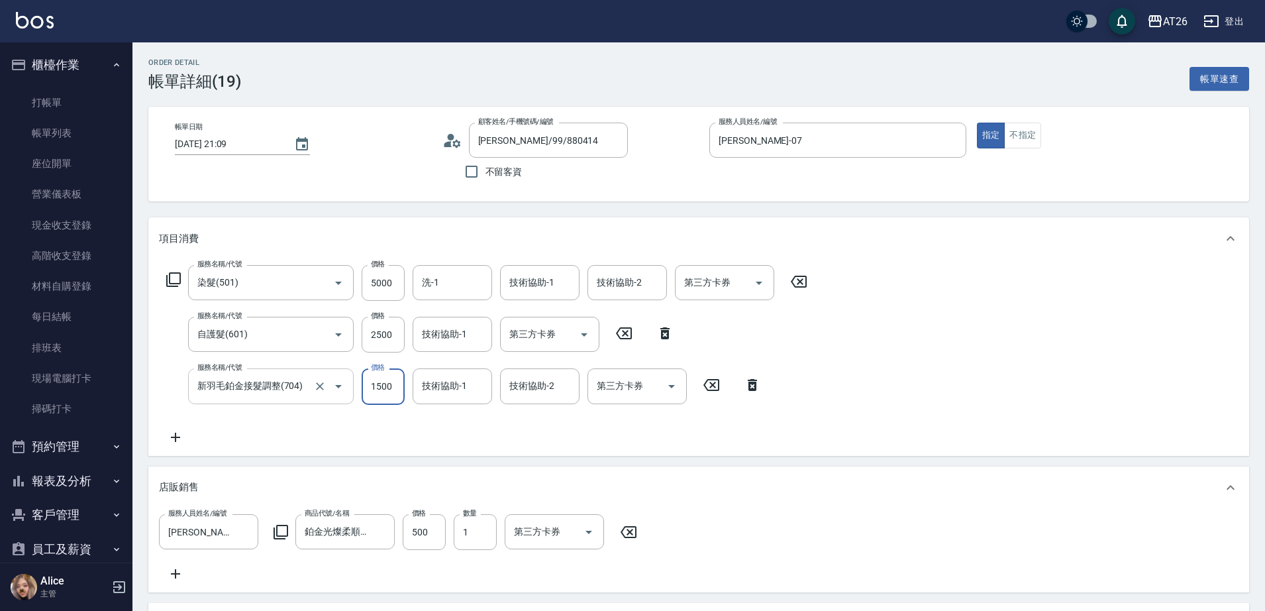
type input "950"
type input "1500"
click at [168, 407] on div "服務名稱/代號 染髮(501) 服務名稱/代號 價格 5000 價格 洗-1 洗-1 技術協助-1 技術協助-1 技術協助-2 技術協助-2 第三方卡券 第三…" at bounding box center [487, 354] width 656 height 179
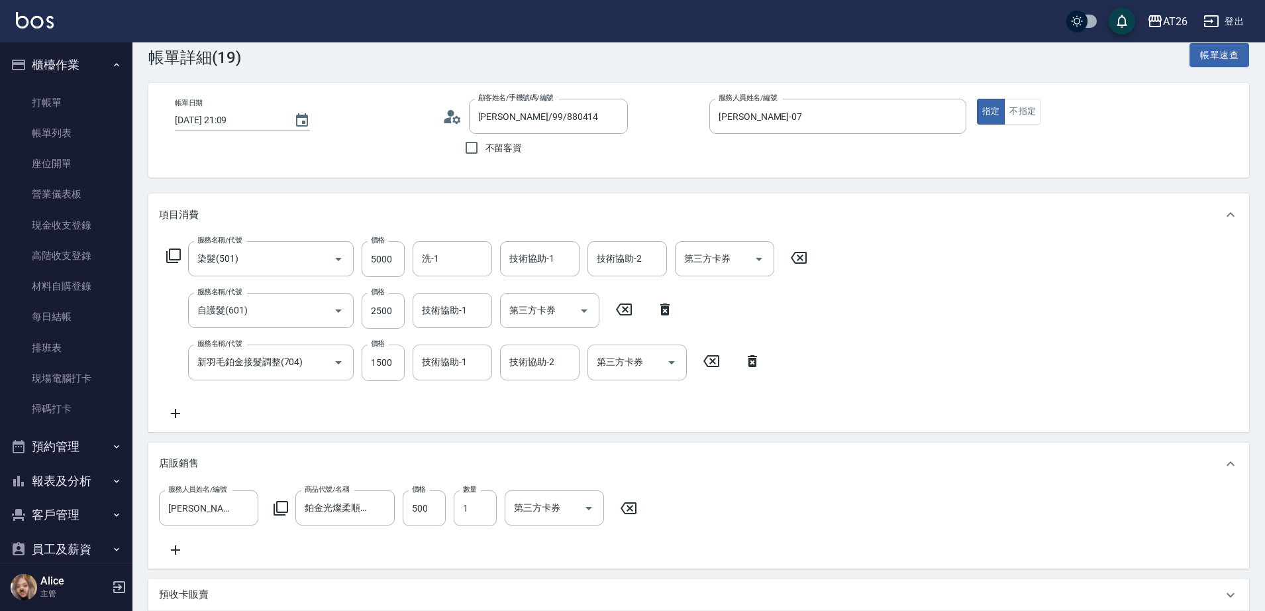
scroll to position [0, 0]
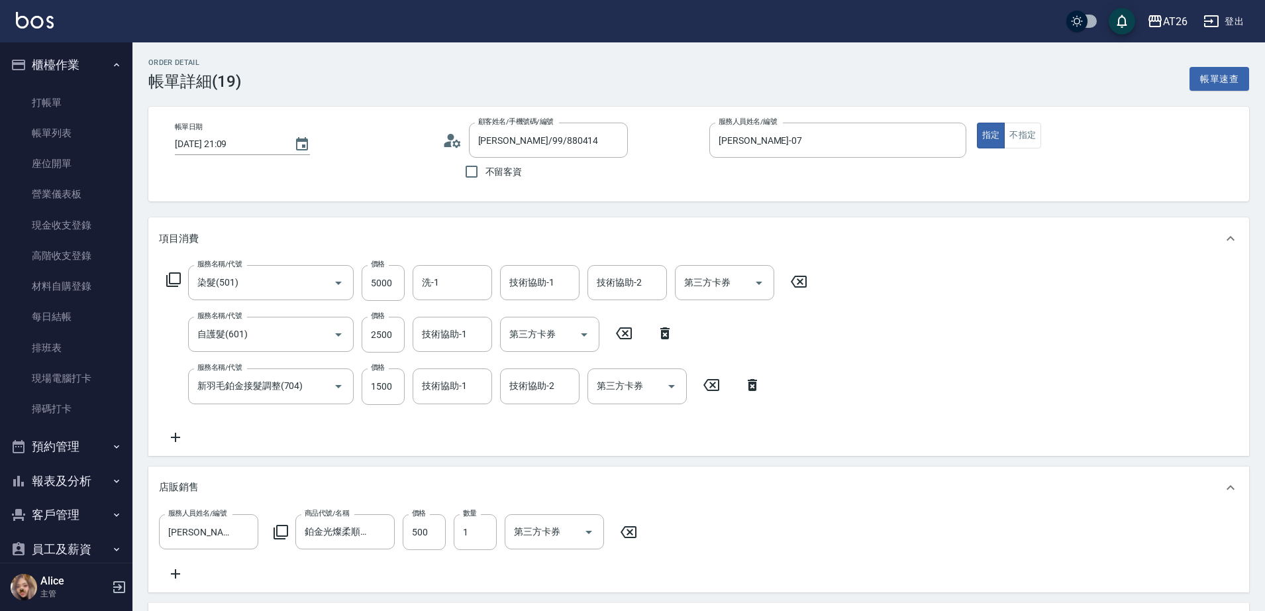
click at [420, 418] on div "服務名稱/代號 染髮(501) 服務名稱/代號 價格 5000 價格 洗-1 洗-1 技術協助-1 技術協助-1 技術協助-2 技術協助-2 第三方卡券 第三…" at bounding box center [487, 354] width 656 height 179
click at [39, 119] on link "帳單列表" at bounding box center [66, 133] width 122 height 30
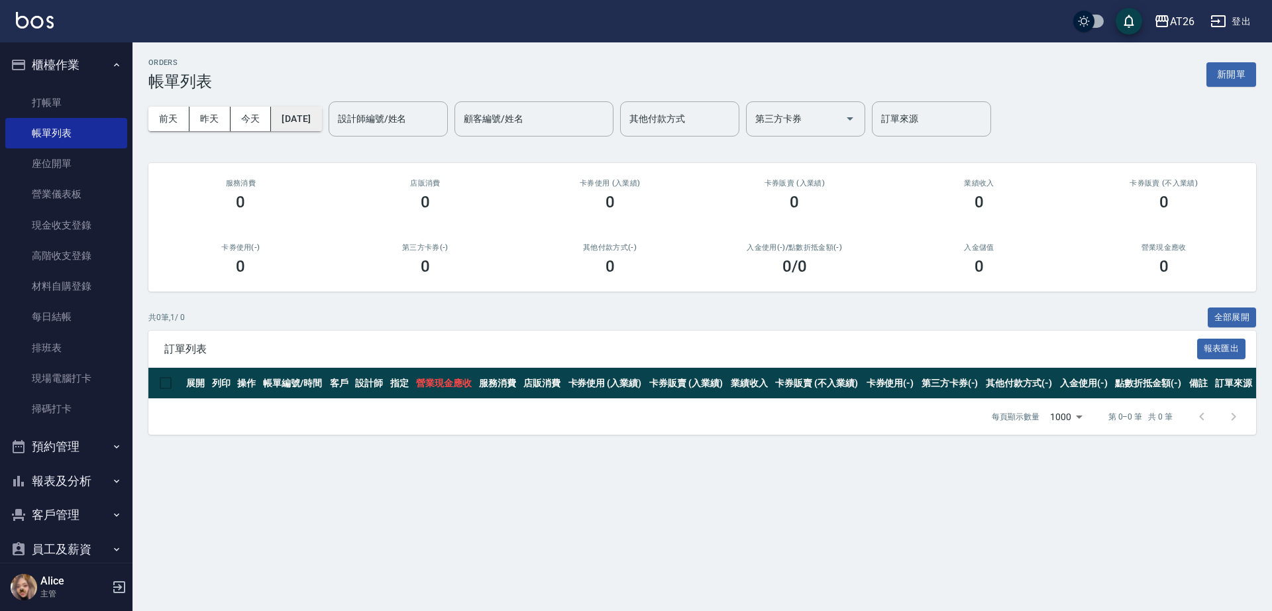
click at [321, 125] on button "2025/09/06" at bounding box center [296, 119] width 50 height 25
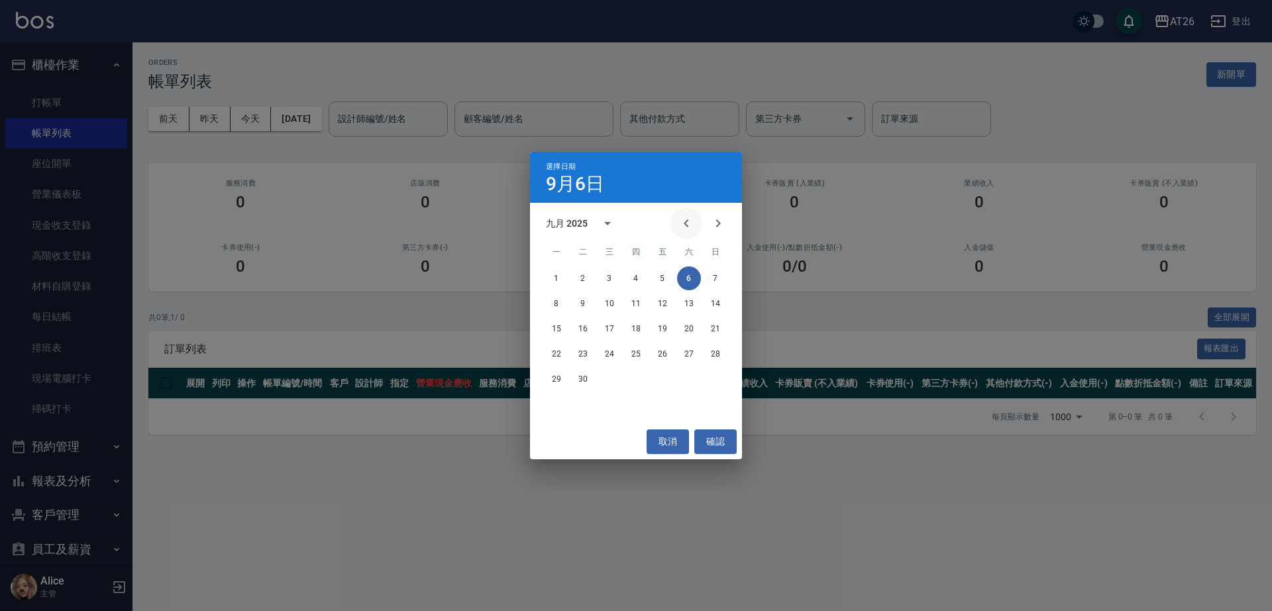
click at [675, 221] on button "Previous month" at bounding box center [686, 223] width 32 height 32
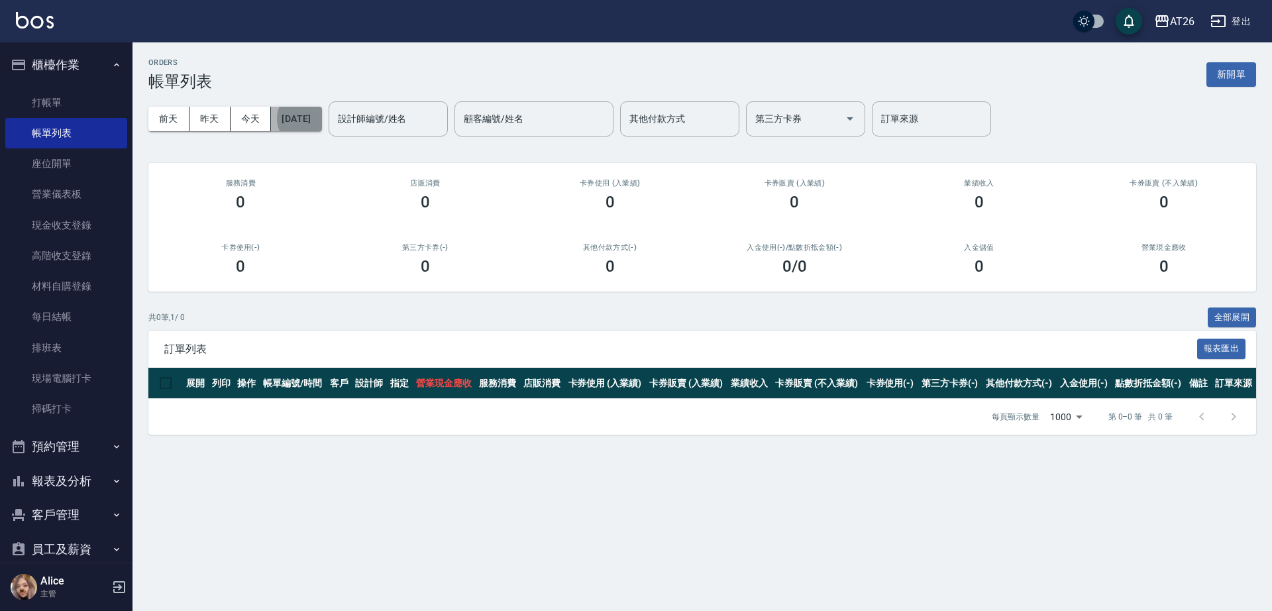
click at [321, 123] on button "2025/09/06" at bounding box center [296, 119] width 50 height 25
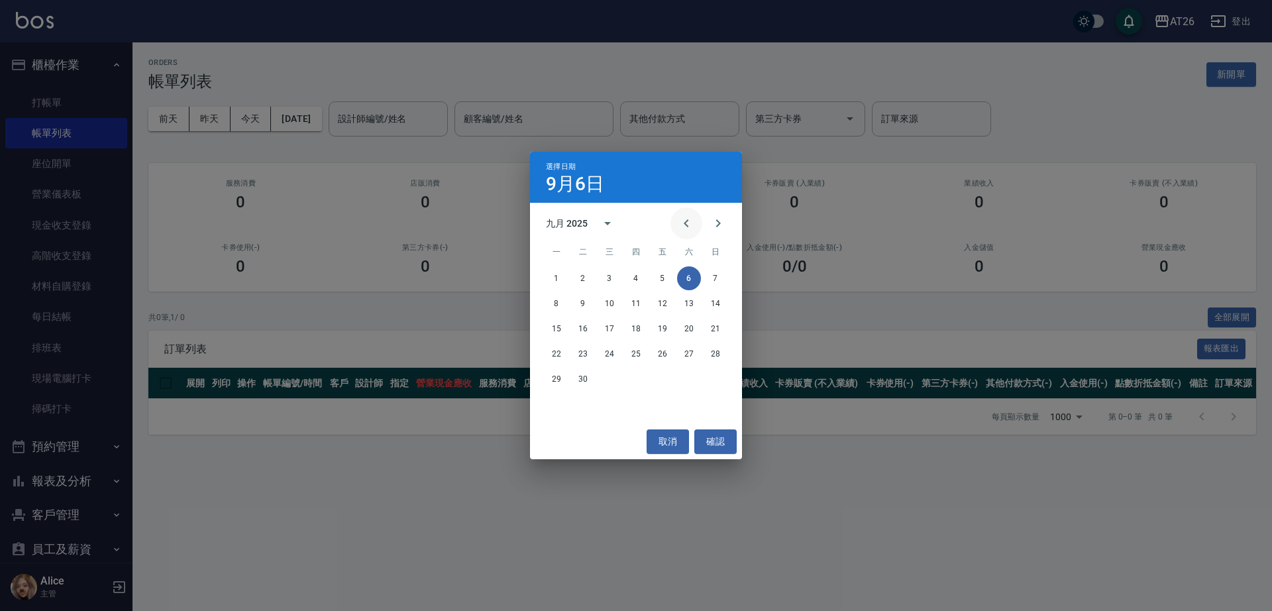
click at [687, 213] on button "Previous month" at bounding box center [686, 223] width 32 height 32
click at [685, 381] on button "30" at bounding box center [689, 379] width 24 height 24
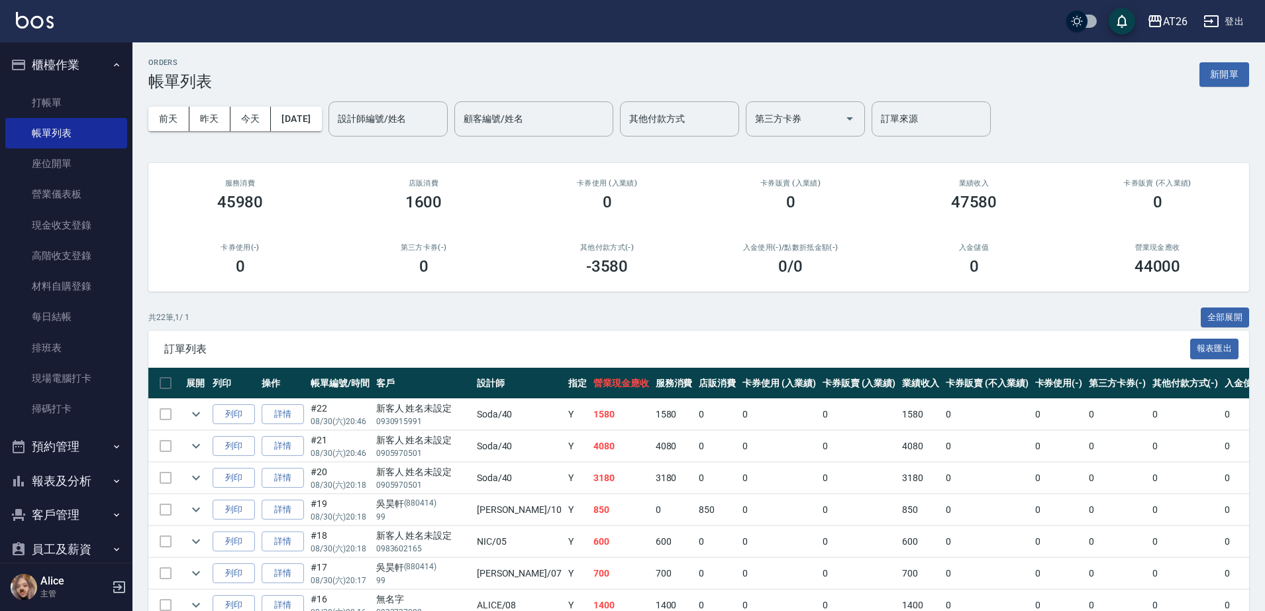
click at [424, 103] on div "設計師編號/姓名" at bounding box center [388, 118] width 119 height 35
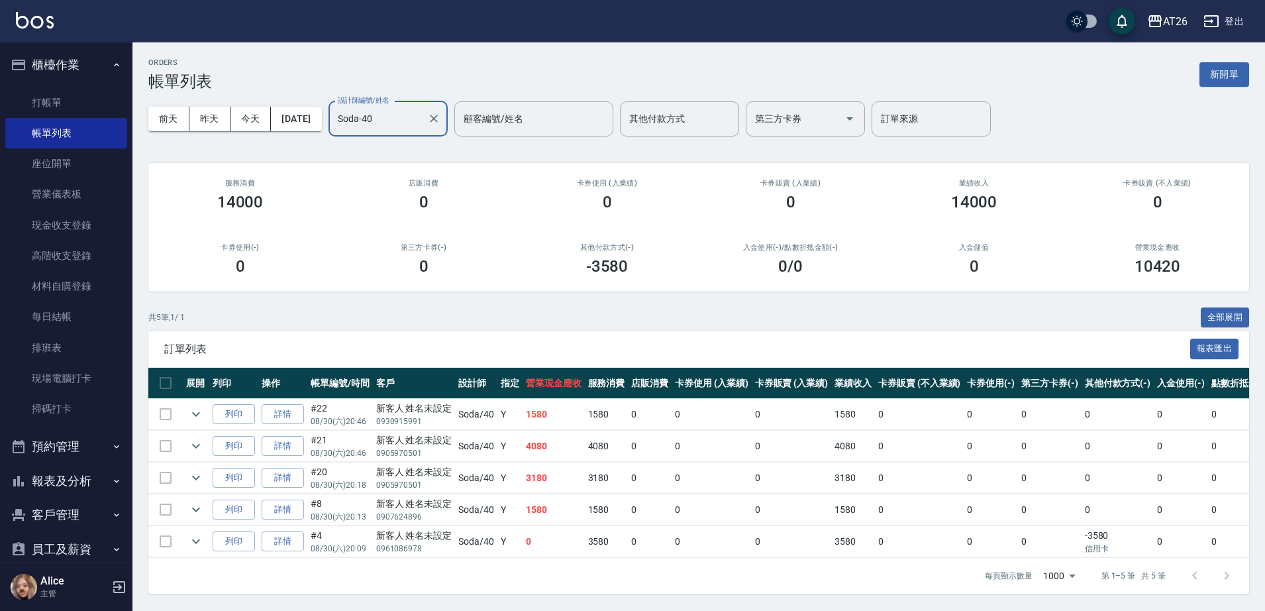
scroll to position [11, 0]
type input "Soda-40"
click at [270, 409] on link "詳情" at bounding box center [283, 414] width 42 height 21
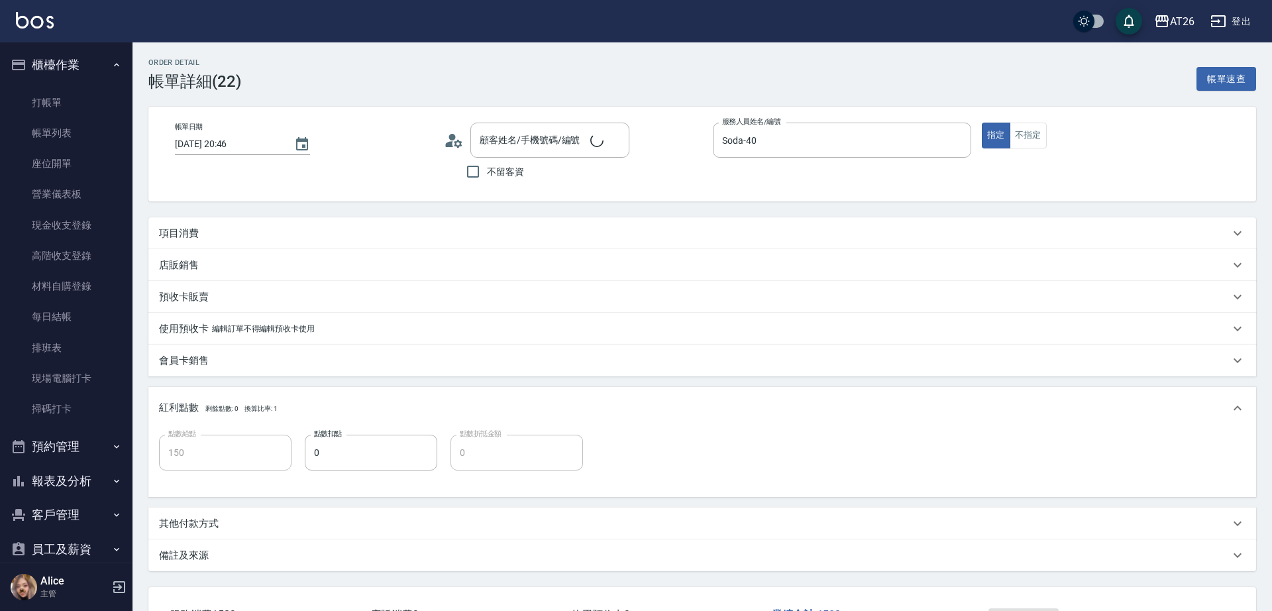
type input "2025/08/30 20:46"
type input "Soda-40"
type input "150"
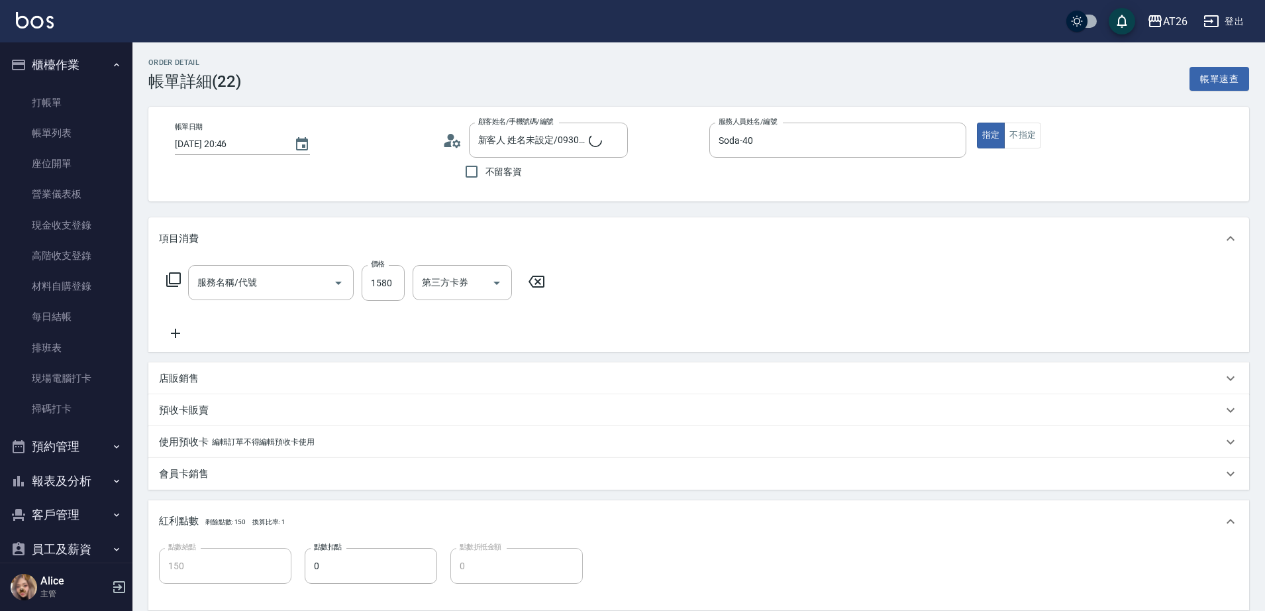
type input "新客人 姓名未設定/0930915991/null"
type input "染髮(501)"
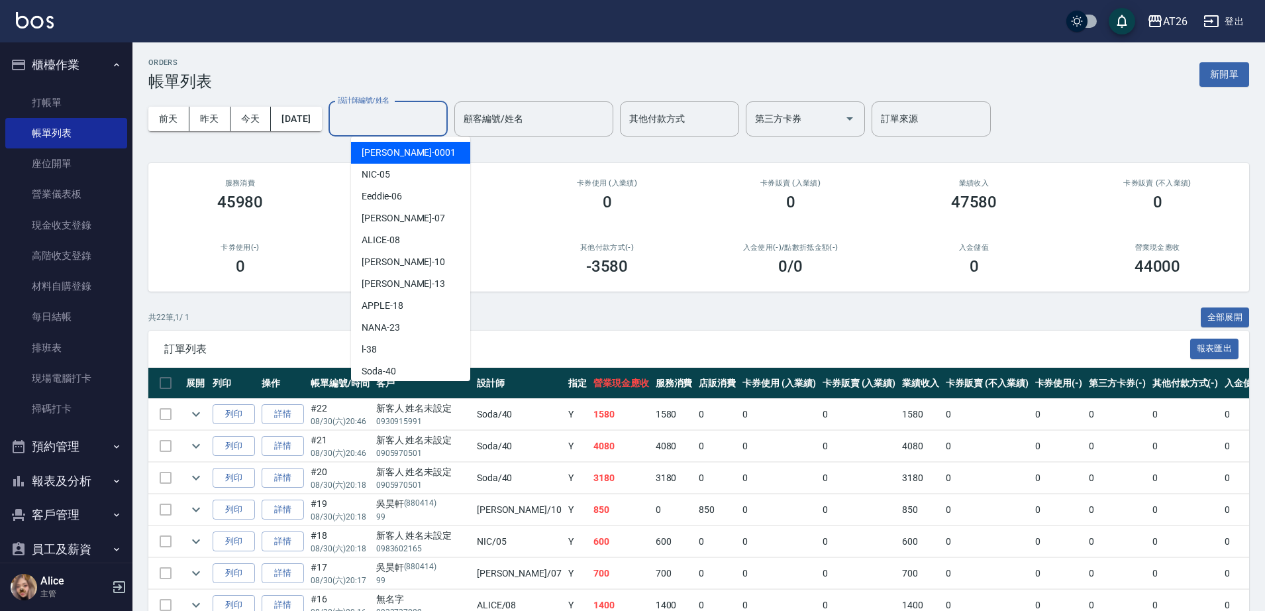
click at [419, 114] on div "設計師編號/姓名 設計師編號/姓名" at bounding box center [388, 118] width 119 height 35
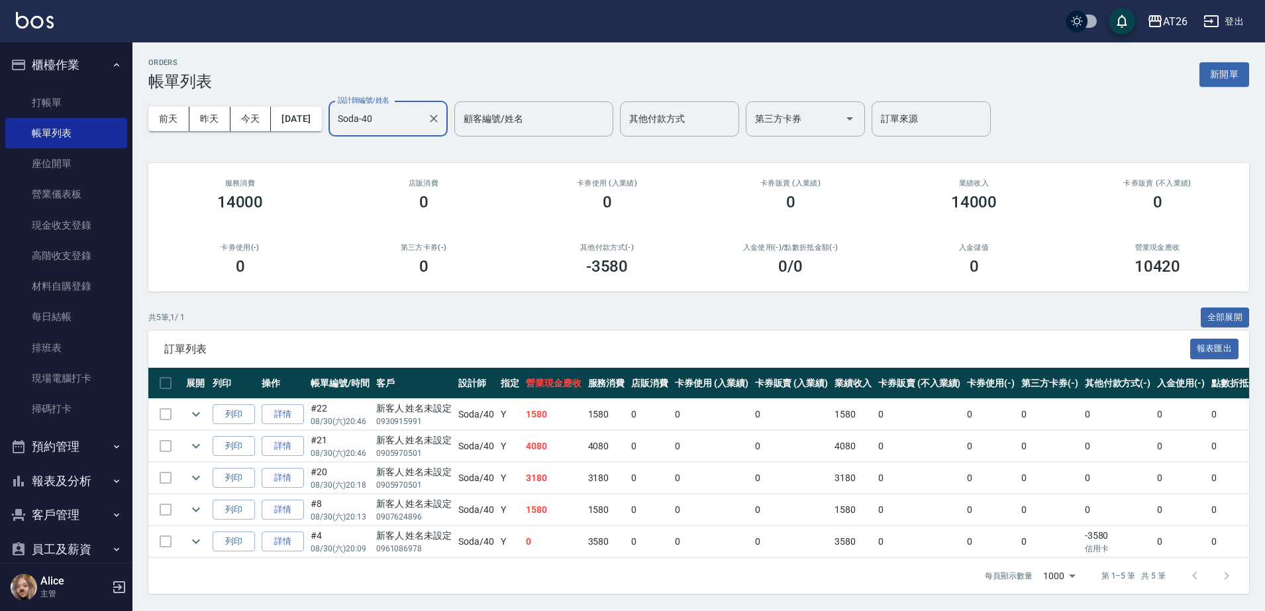
scroll to position [11, 0]
type input "Soda-40"
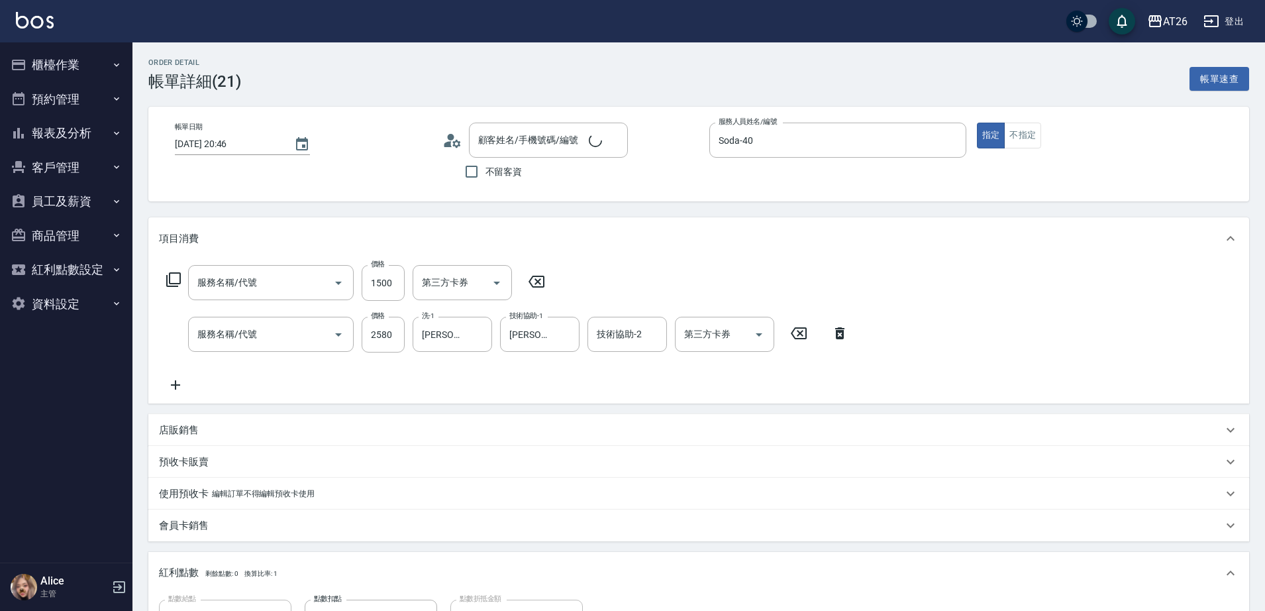
type input "洗+四段式(1003)"
type input "染髮(501)"
type input "新客人 姓名未設定/0905970501/null"
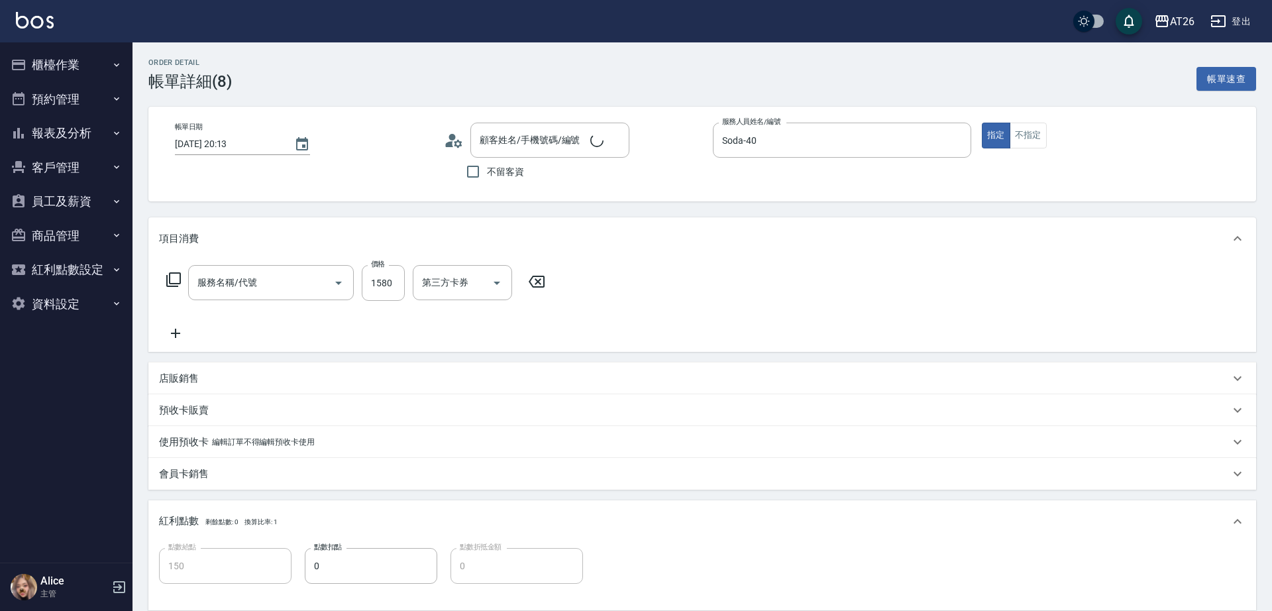
type input "新客人 姓名未設定/0907624896/null"
type input "染髮(501)"
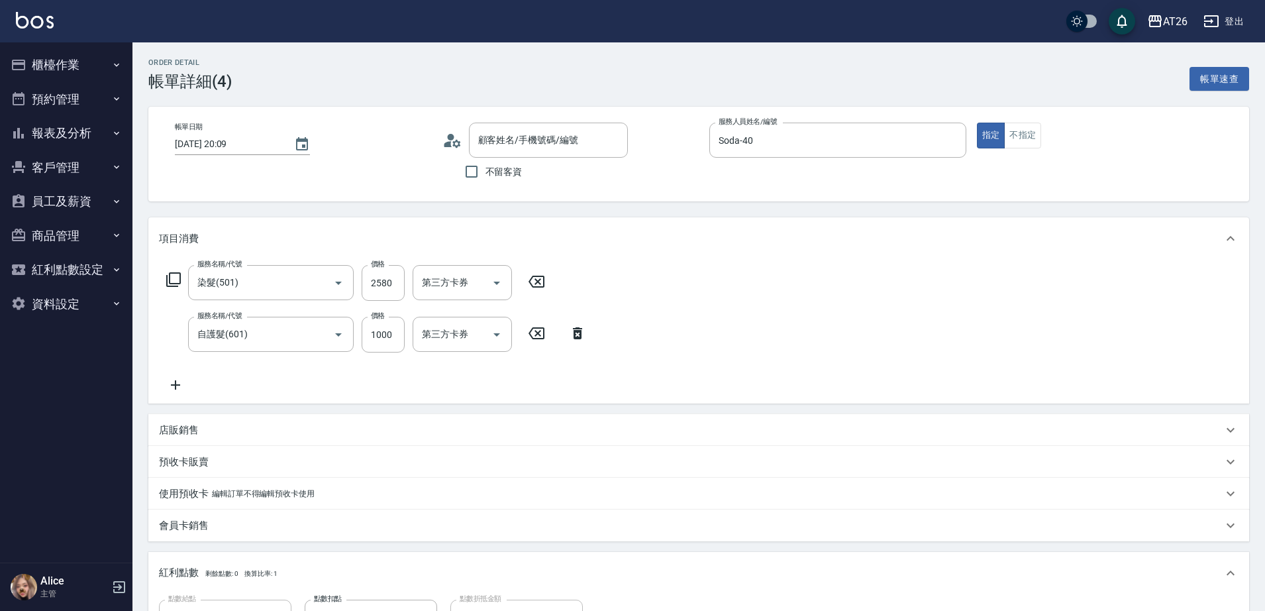
type input "新客人 姓名未設定/0961086978/null"
type input "信用卡"
click at [73, 67] on button "櫃檯作業" at bounding box center [66, 65] width 122 height 34
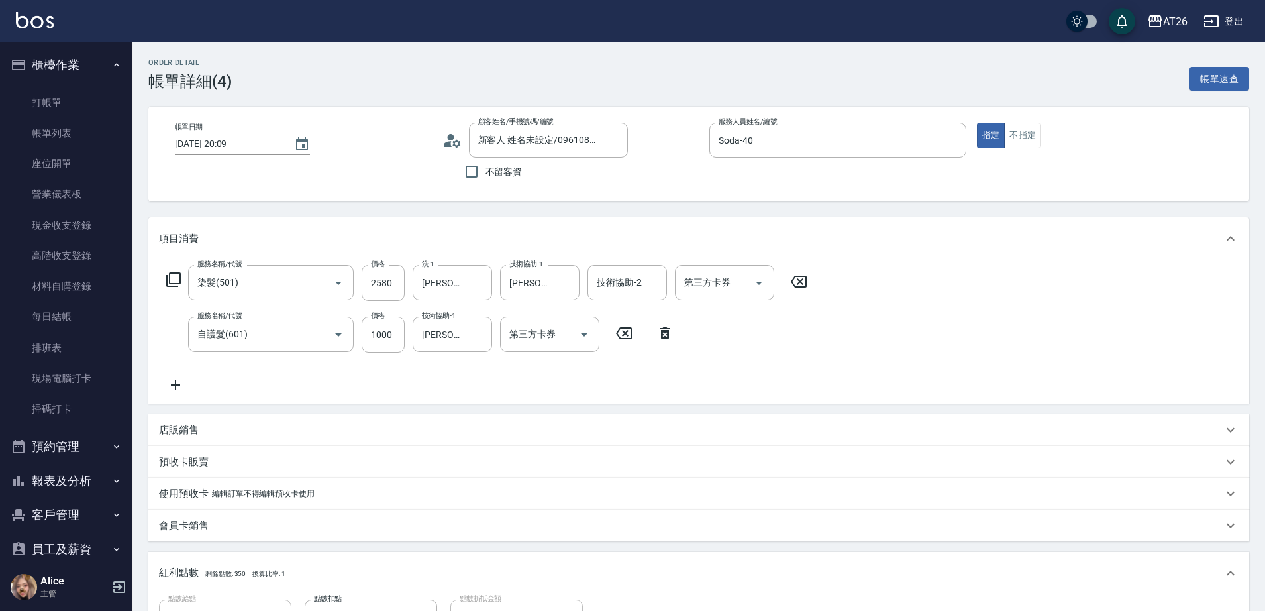
click at [72, 67] on button "櫃檯作業" at bounding box center [66, 65] width 122 height 34
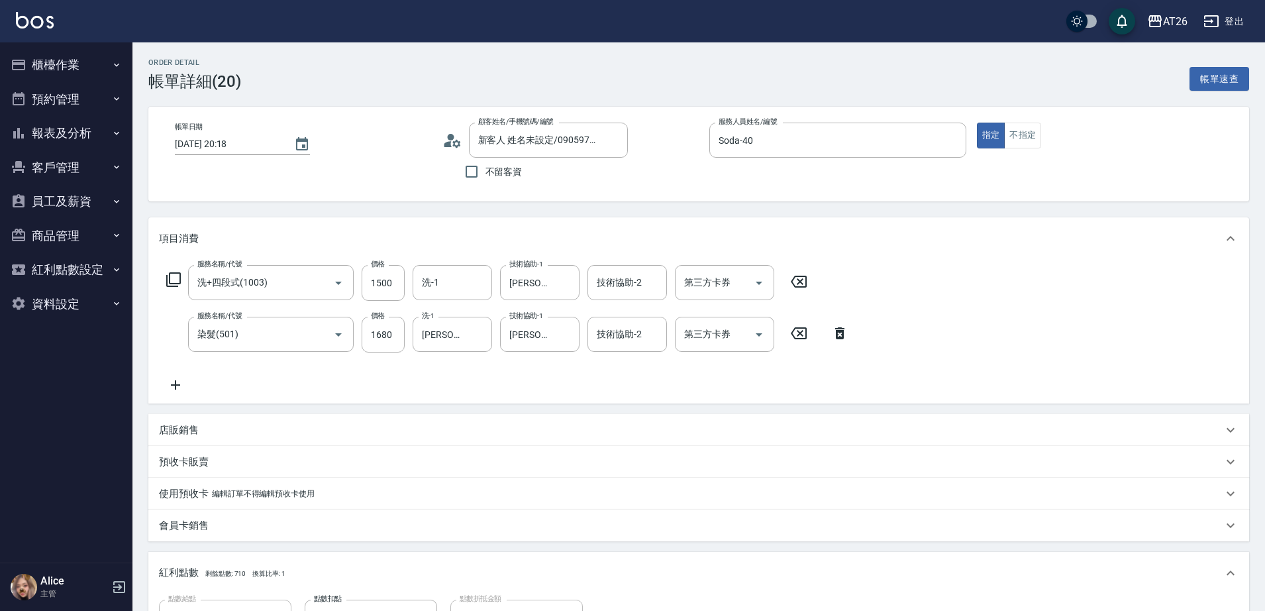
click at [885, 366] on div "服務名稱/代號 洗+四段式(1003) 服務名稱/代號 價格 1500 價格 洗-1 洗-1 技術協助-1 [PERSON_NAME]-46 技術協助-1 技…" at bounding box center [698, 332] width 1101 height 144
